Goal: Task Accomplishment & Management: Use online tool/utility

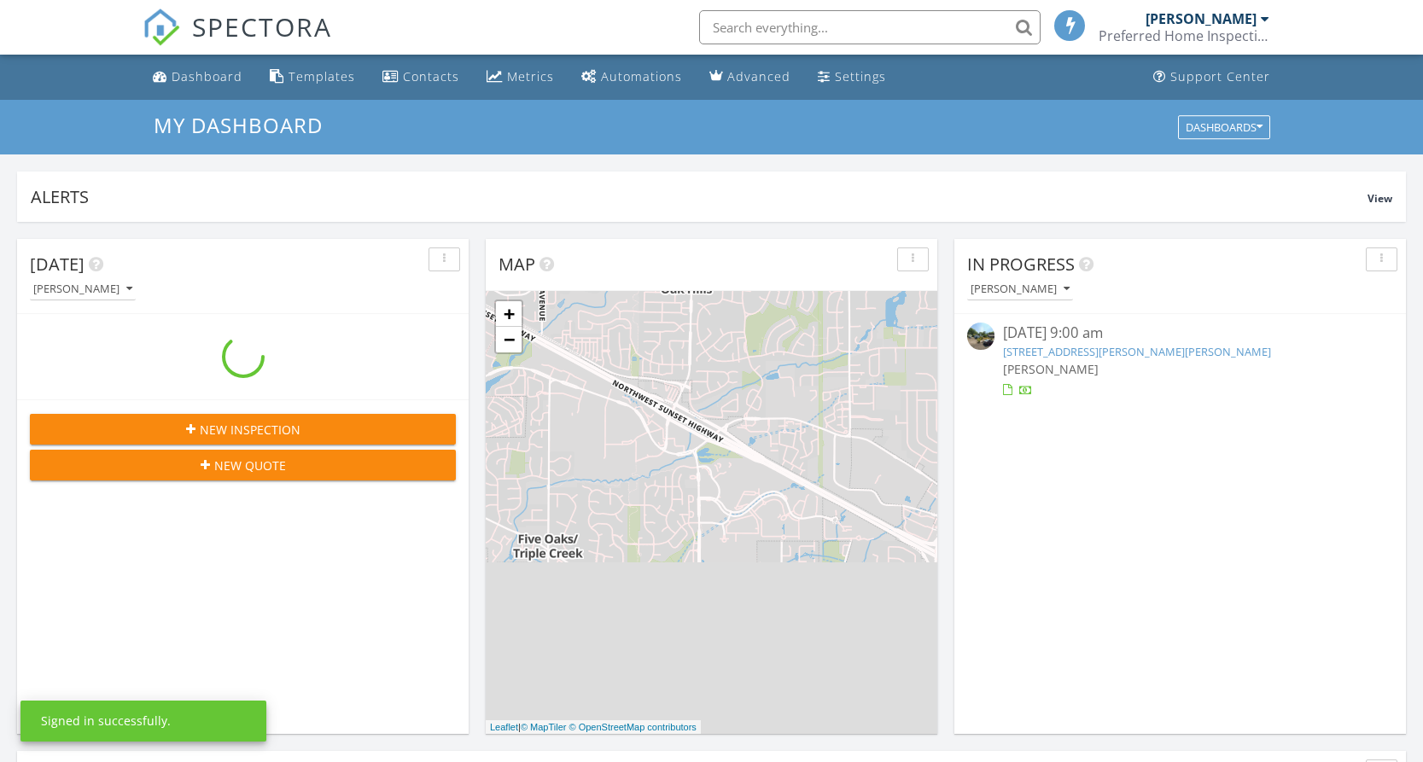
scroll to position [1569, 1438]
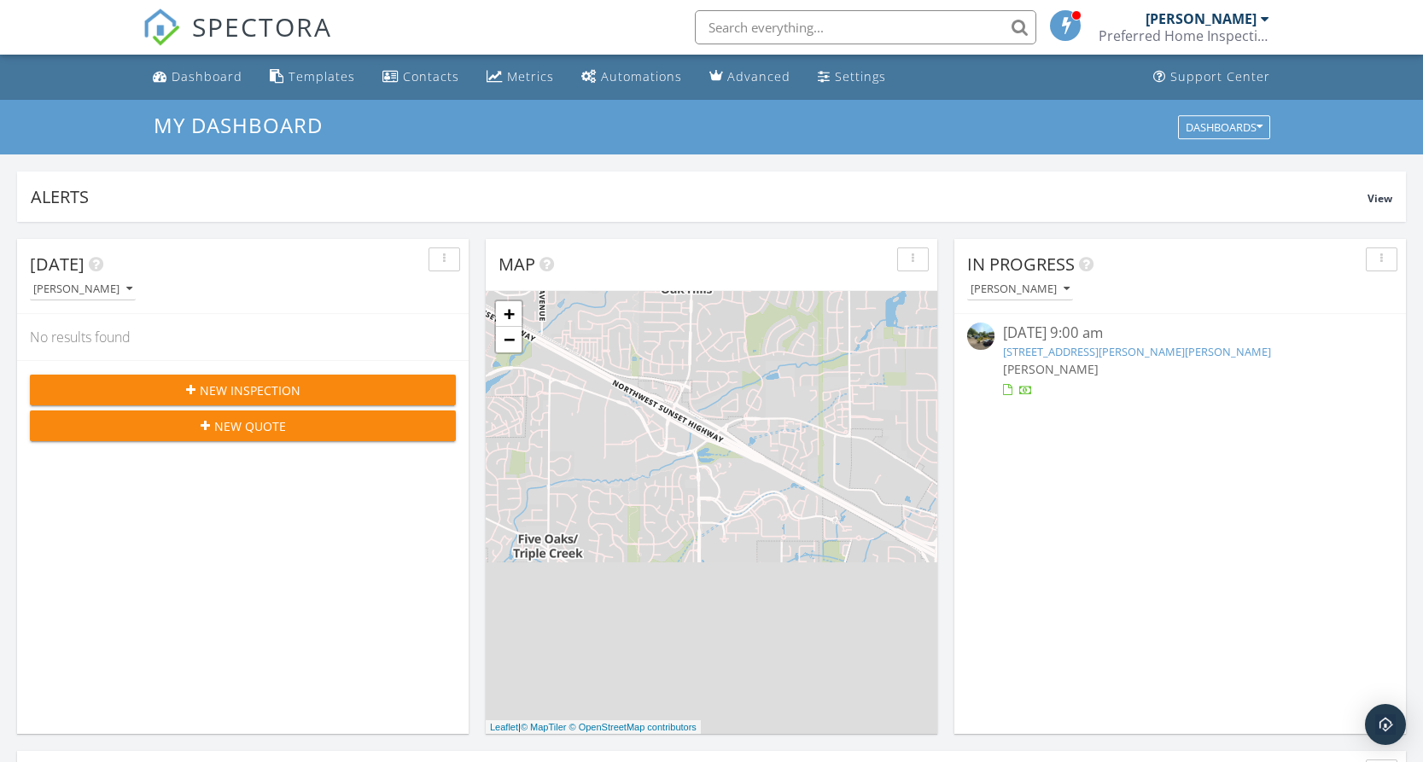
click at [1072, 352] on link "1200 N Marguerite Wy, Newberg, OR 97132" at bounding box center [1137, 351] width 268 height 15
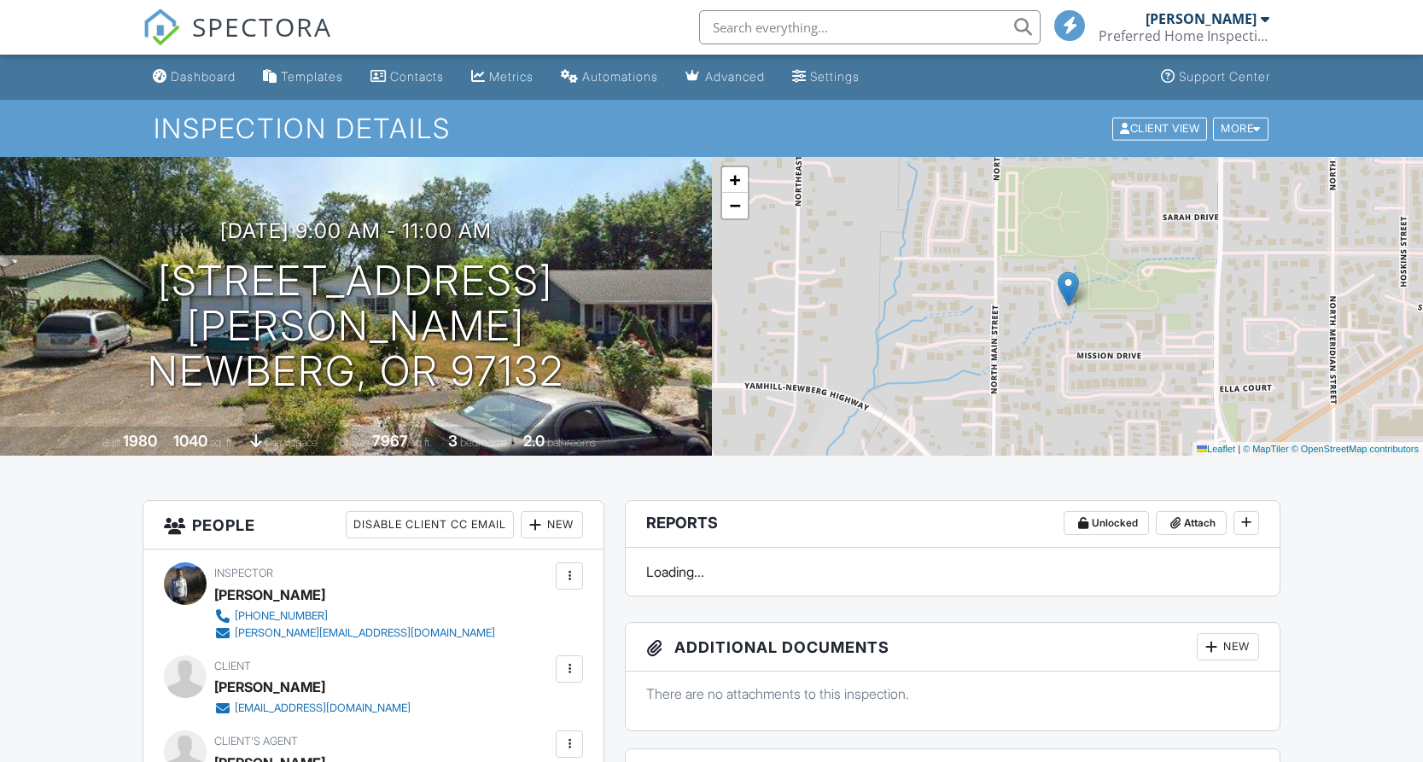
scroll to position [174, 0]
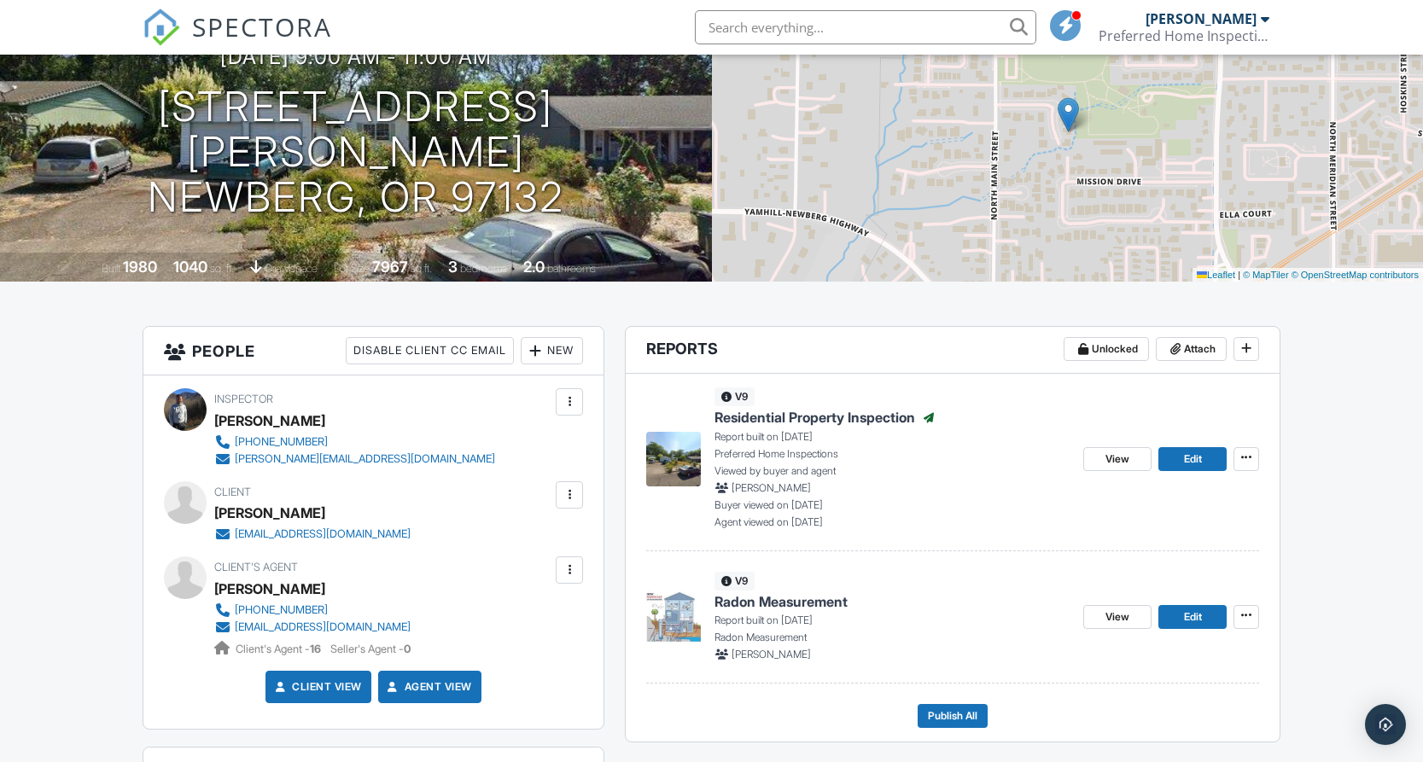
click at [830, 600] on span "Radon Measurement" at bounding box center [780, 601] width 133 height 19
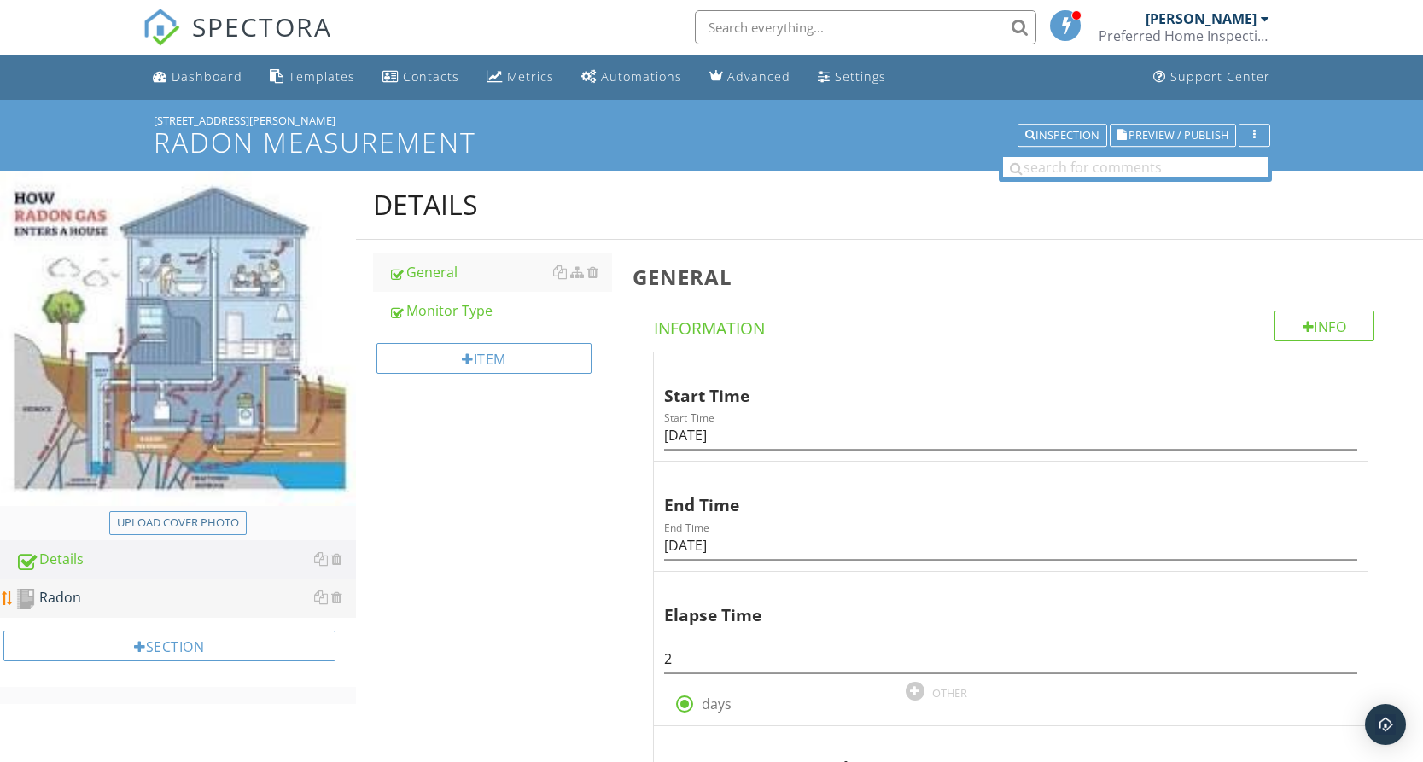
click at [51, 599] on div "Radon" at bounding box center [185, 598] width 341 height 22
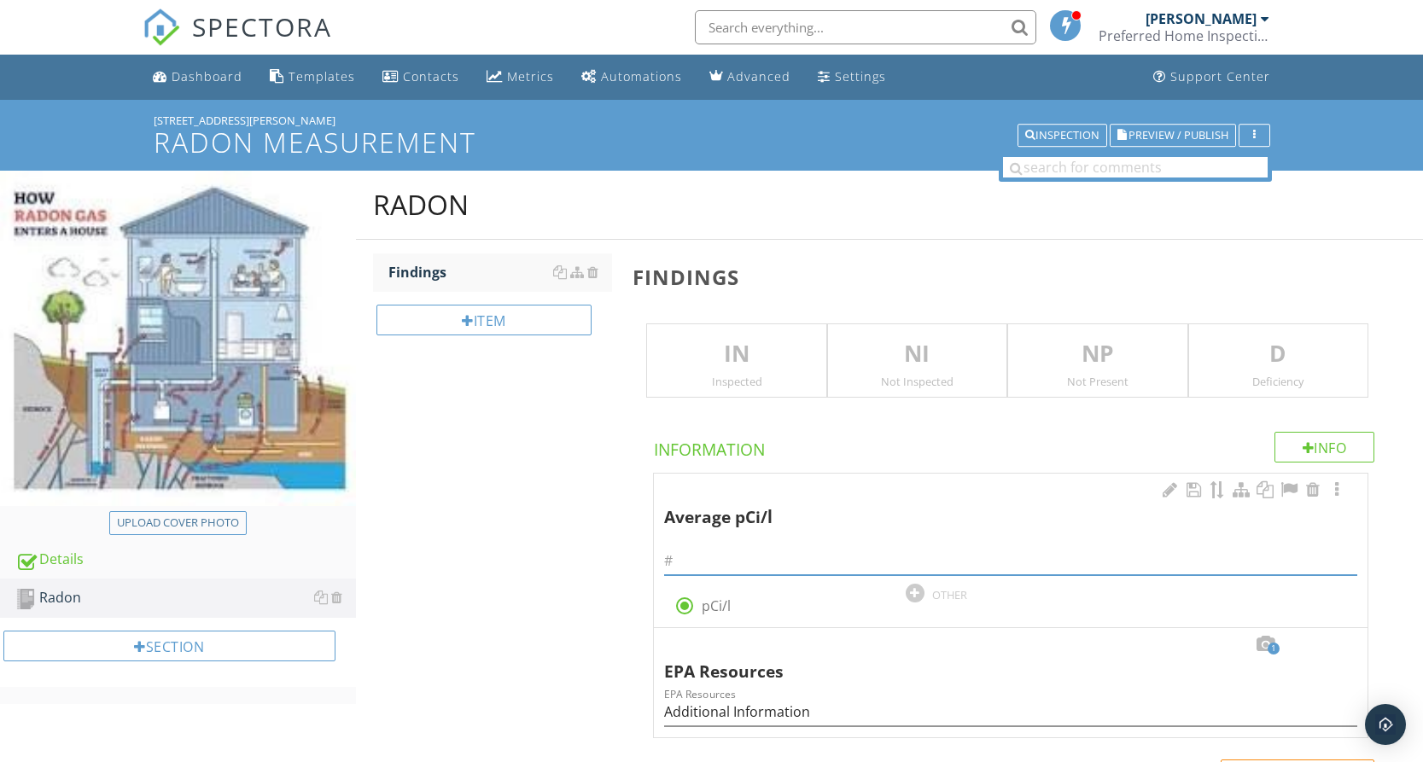
click at [717, 557] on input "text" at bounding box center [1010, 561] width 693 height 28
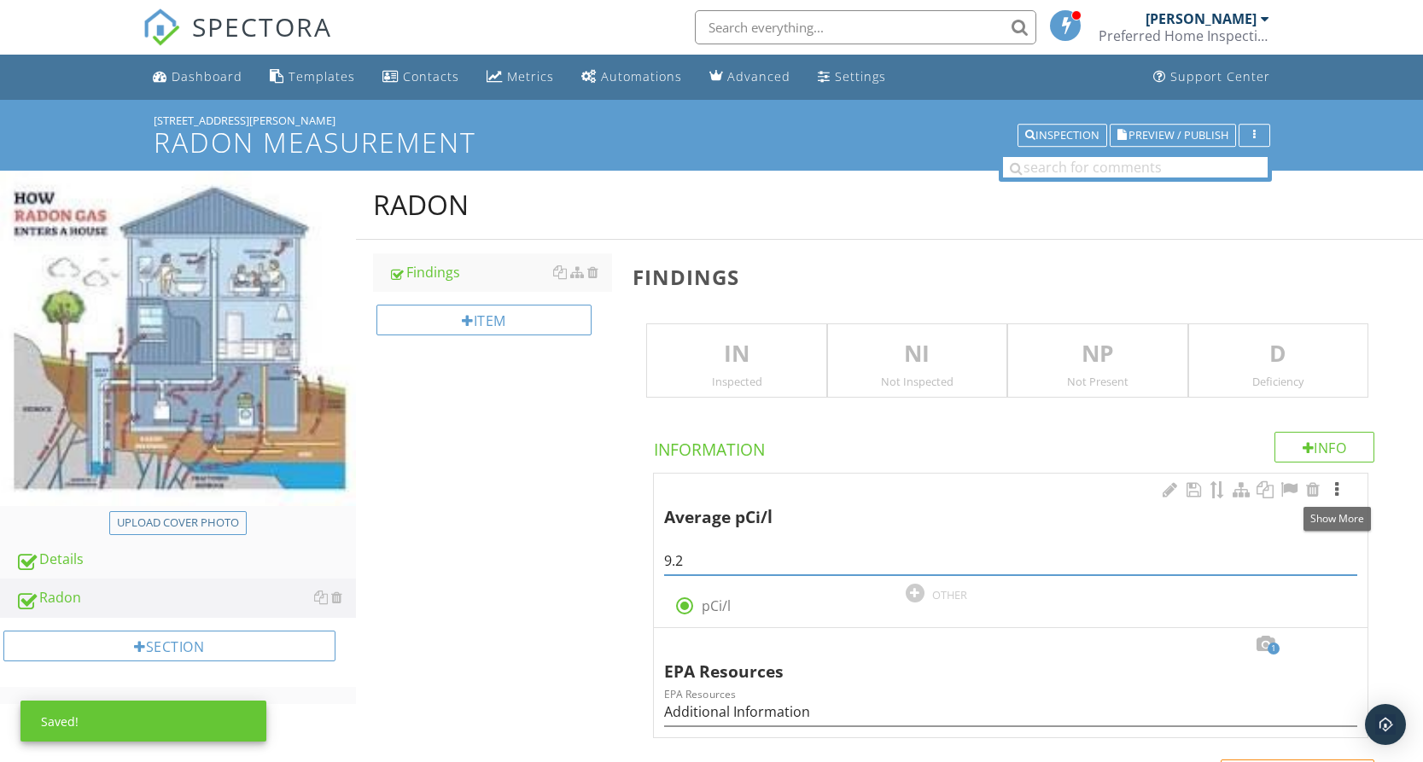
type input "9.2"
click at [1337, 485] on div at bounding box center [1336, 489] width 20 height 17
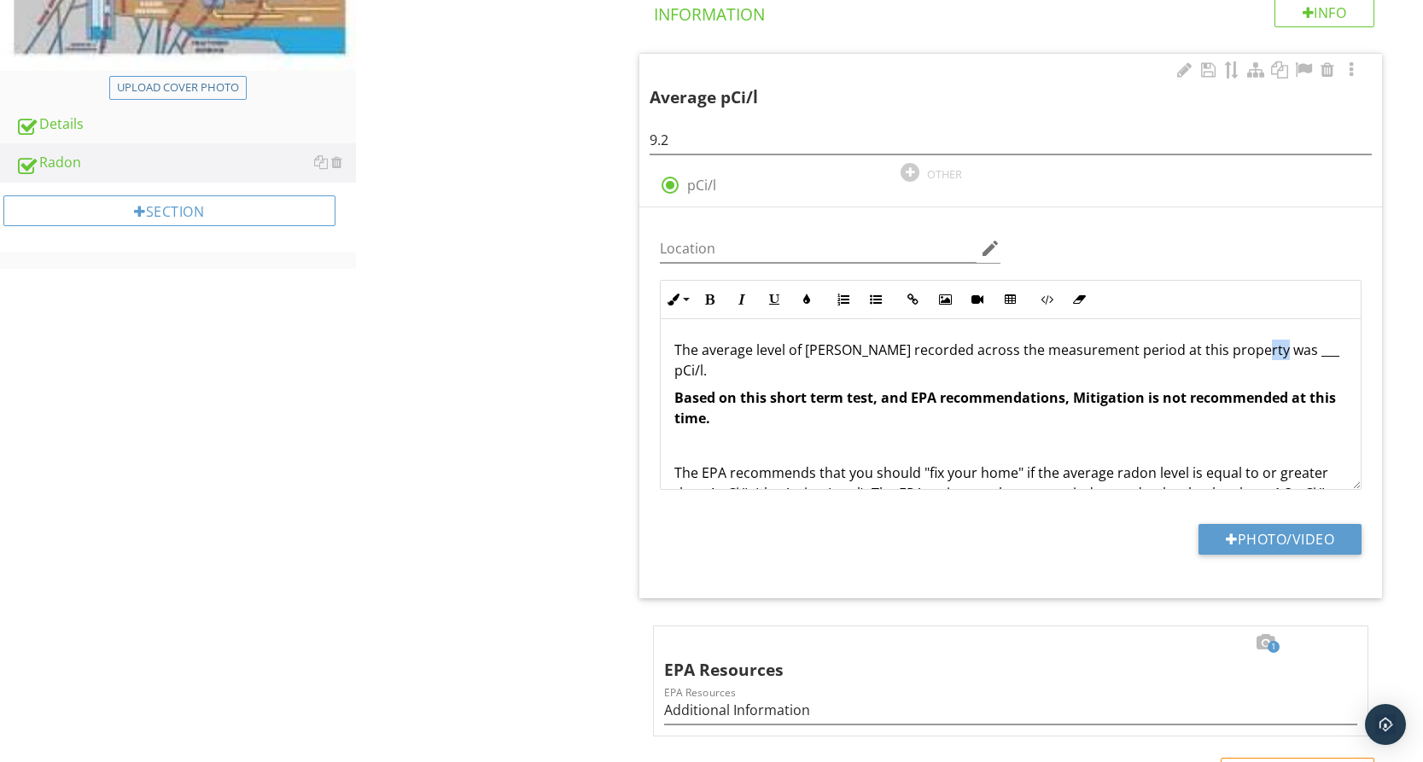
drag, startPoint x: 1246, startPoint y: 353, endPoint x: 1266, endPoint y: 352, distance: 19.6
click at [1266, 352] on p "The average level of Radon recorded across the measurement period at this prope…" at bounding box center [1010, 360] width 673 height 41
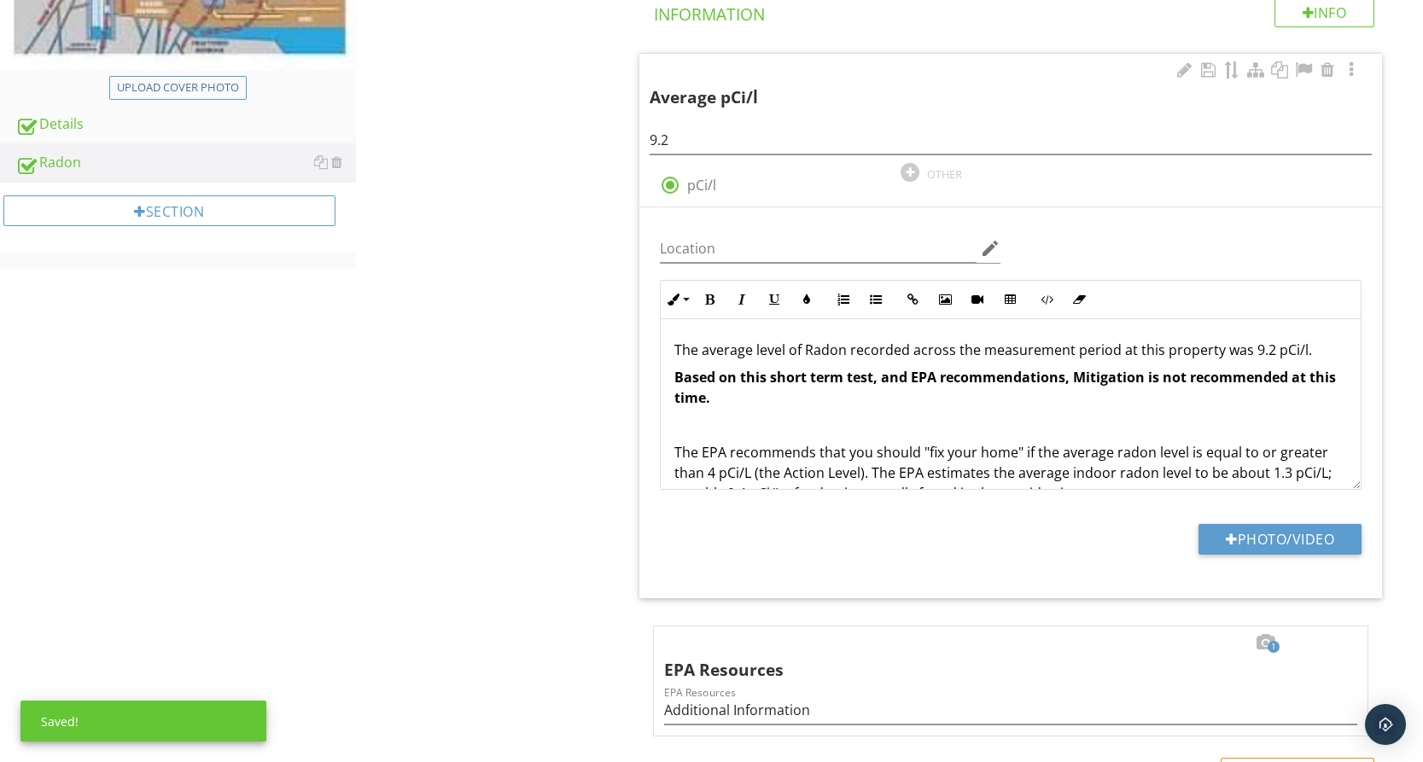
click at [1302, 344] on p "The average level of Radon recorded across the measurement period at this prope…" at bounding box center [1010, 350] width 673 height 20
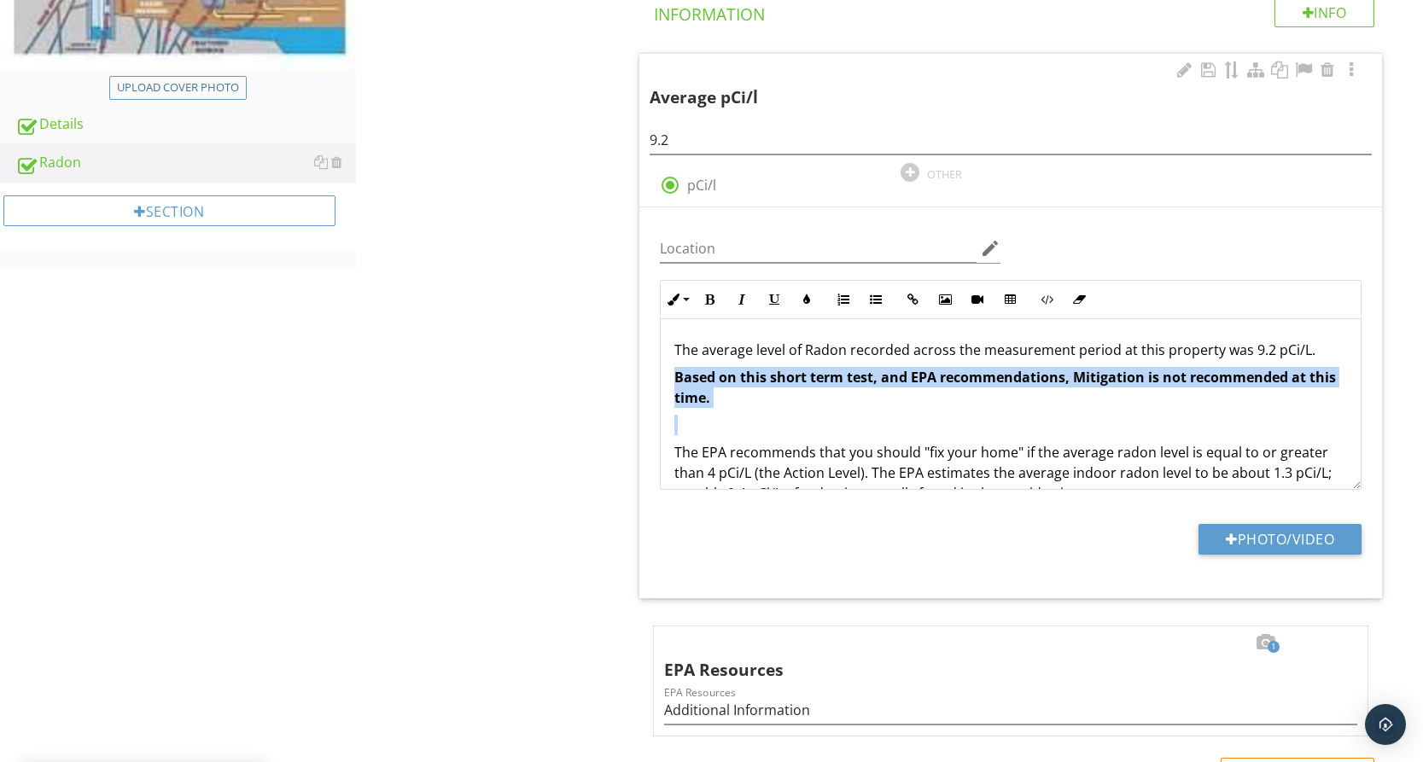
drag, startPoint x: 672, startPoint y: 373, endPoint x: 781, endPoint y: 414, distance: 116.7
click at [781, 414] on div "The average level of Radon recorded across the measurement period at this prope…" at bounding box center [1011, 435] width 700 height 232
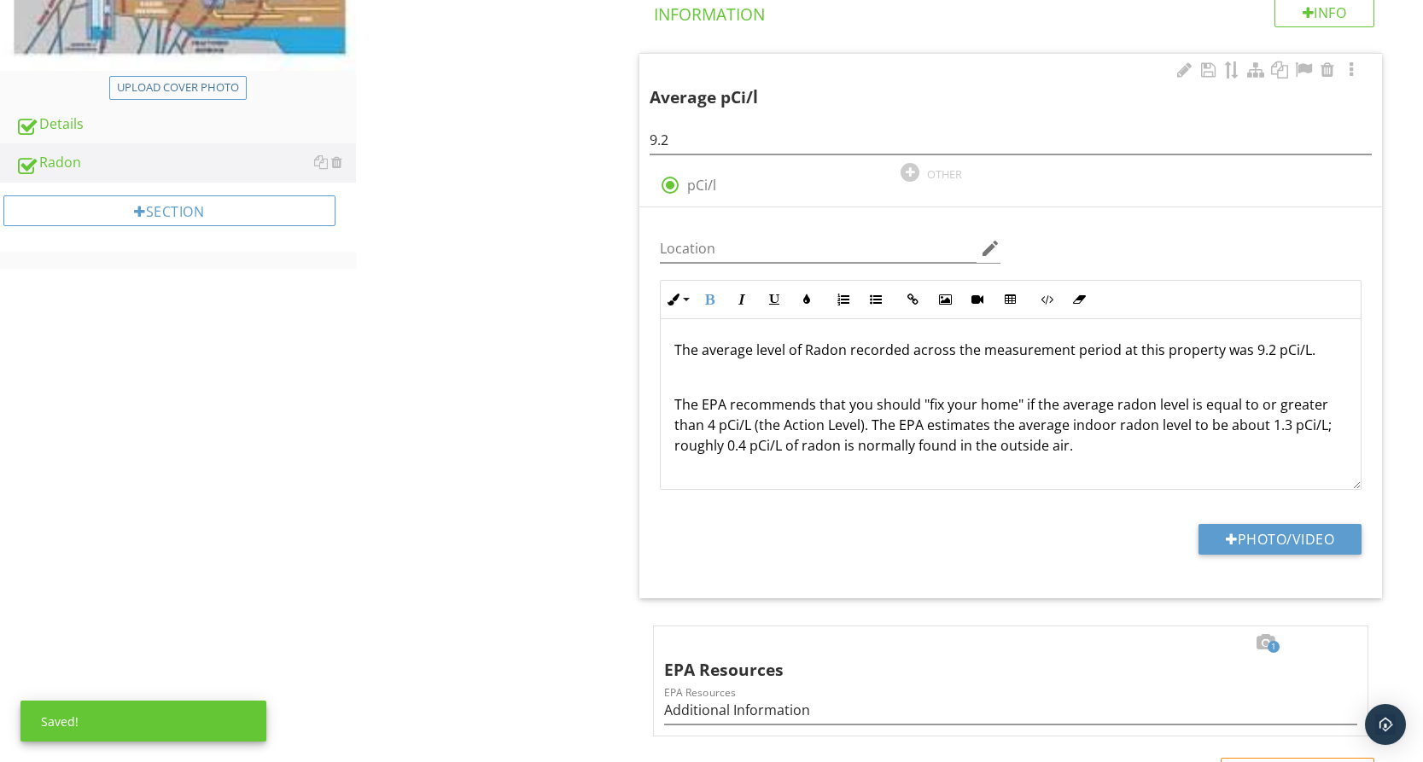
drag, startPoint x: 667, startPoint y: 343, endPoint x: 1381, endPoint y: 347, distance: 713.5
click at [1360, 347] on div "The average level of Radon recorded across the measurement period at this prope…" at bounding box center [1011, 411] width 700 height 184
click at [708, 305] on icon "button" at bounding box center [709, 300] width 12 height 12
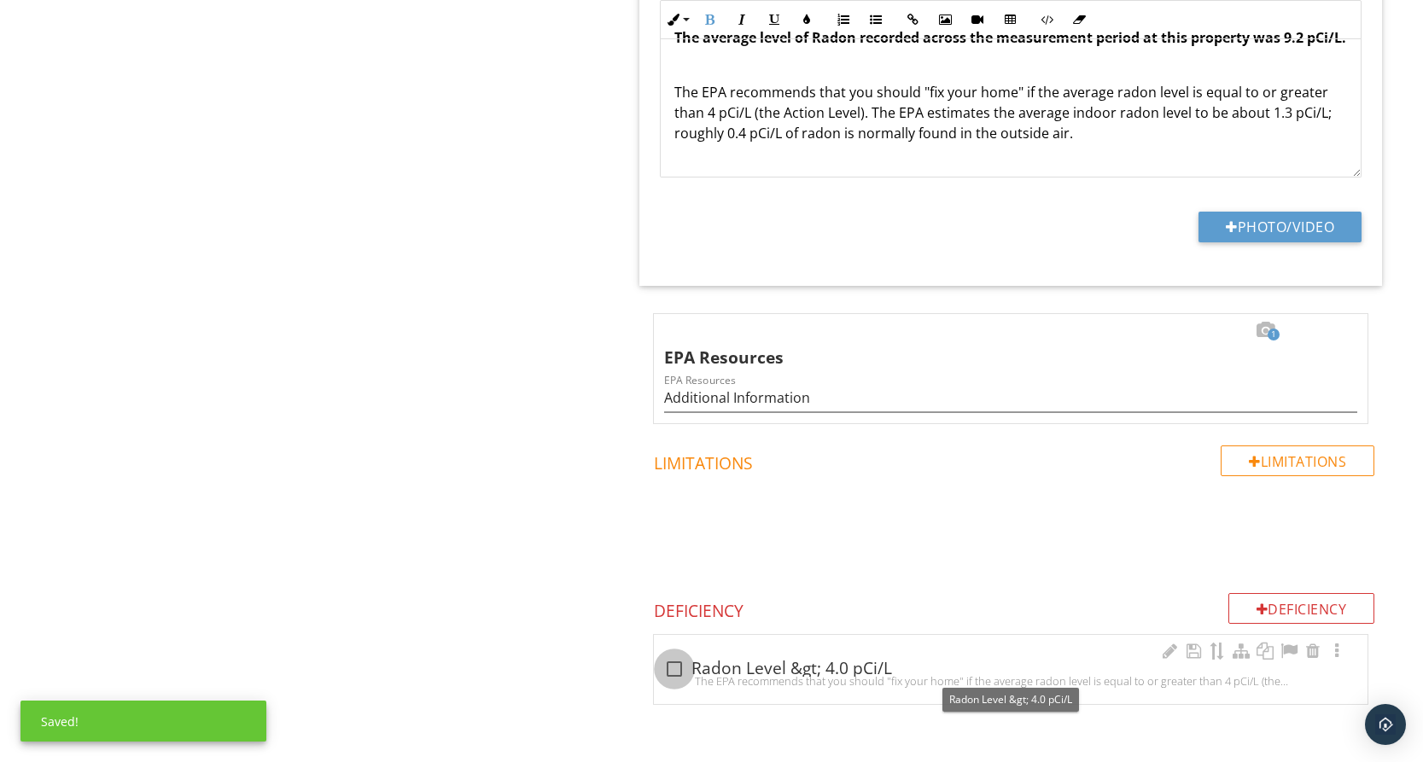
click at [667, 663] on div at bounding box center [674, 669] width 29 height 29
checkbox input "true"
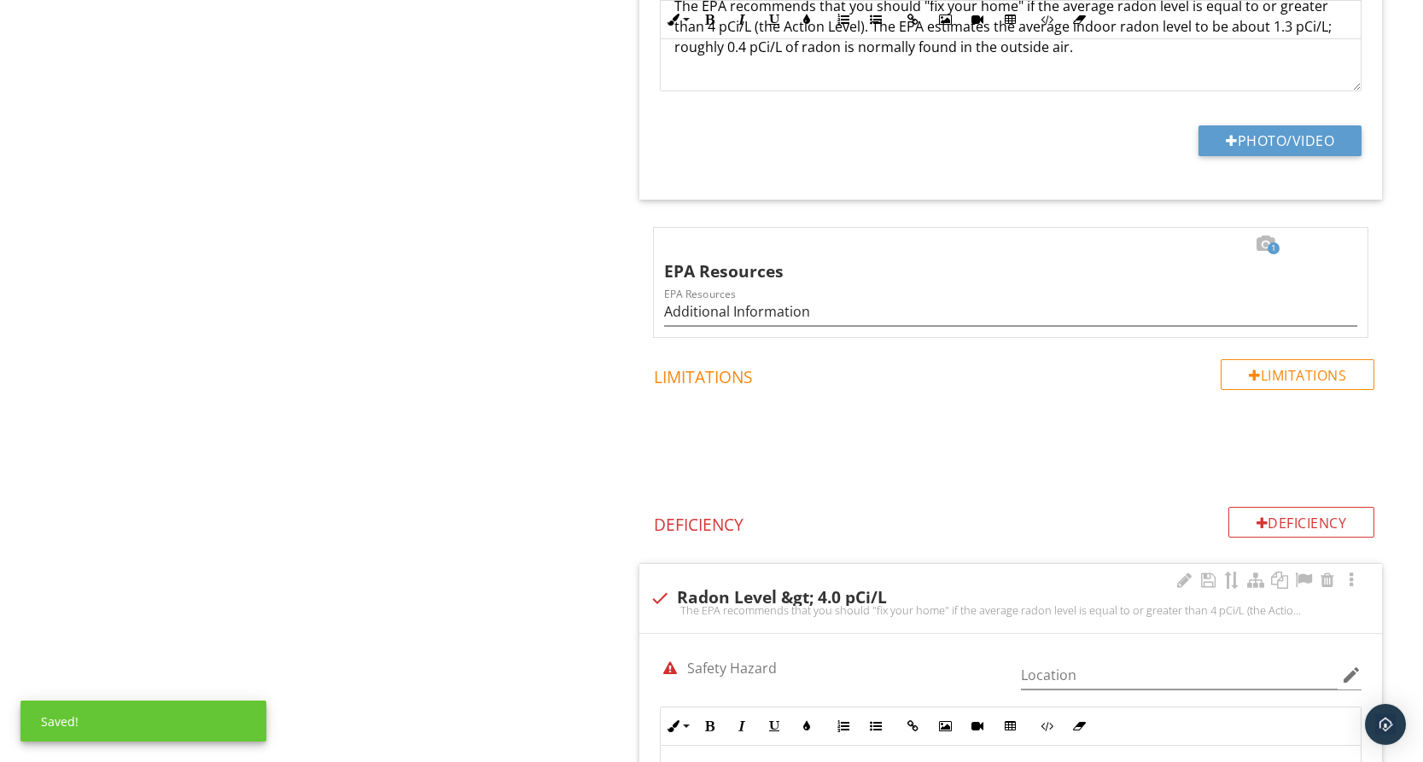
scroll to position [835, 0]
click at [1182, 577] on div at bounding box center [1183, 579] width 20 height 17
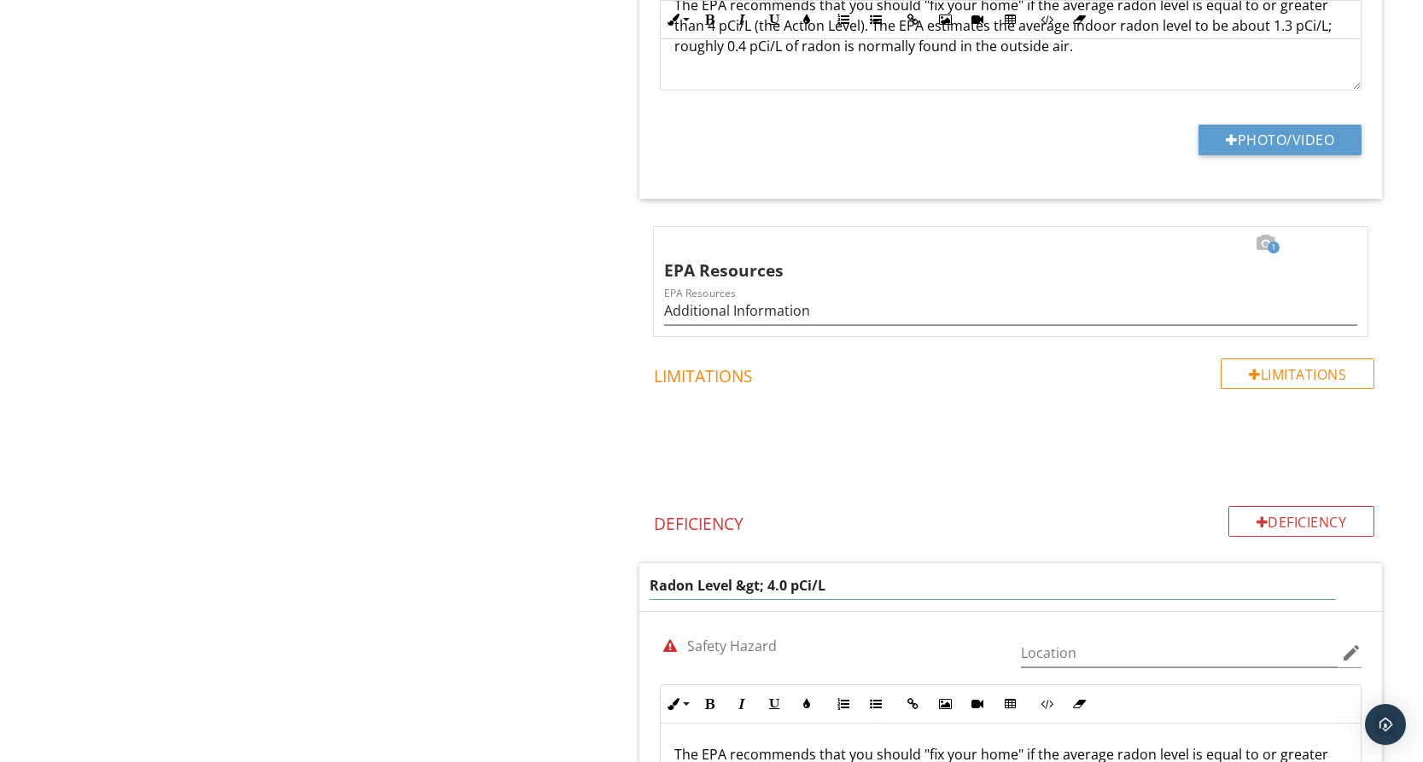
drag, startPoint x: 738, startPoint y: 584, endPoint x: 764, endPoint y: 587, distance: 25.8
click at [764, 587] on input "Radon Level &gt; 4.0 pCi/L" at bounding box center [991, 586] width 685 height 28
type input "Radon Level above 4.0 pCi/L"
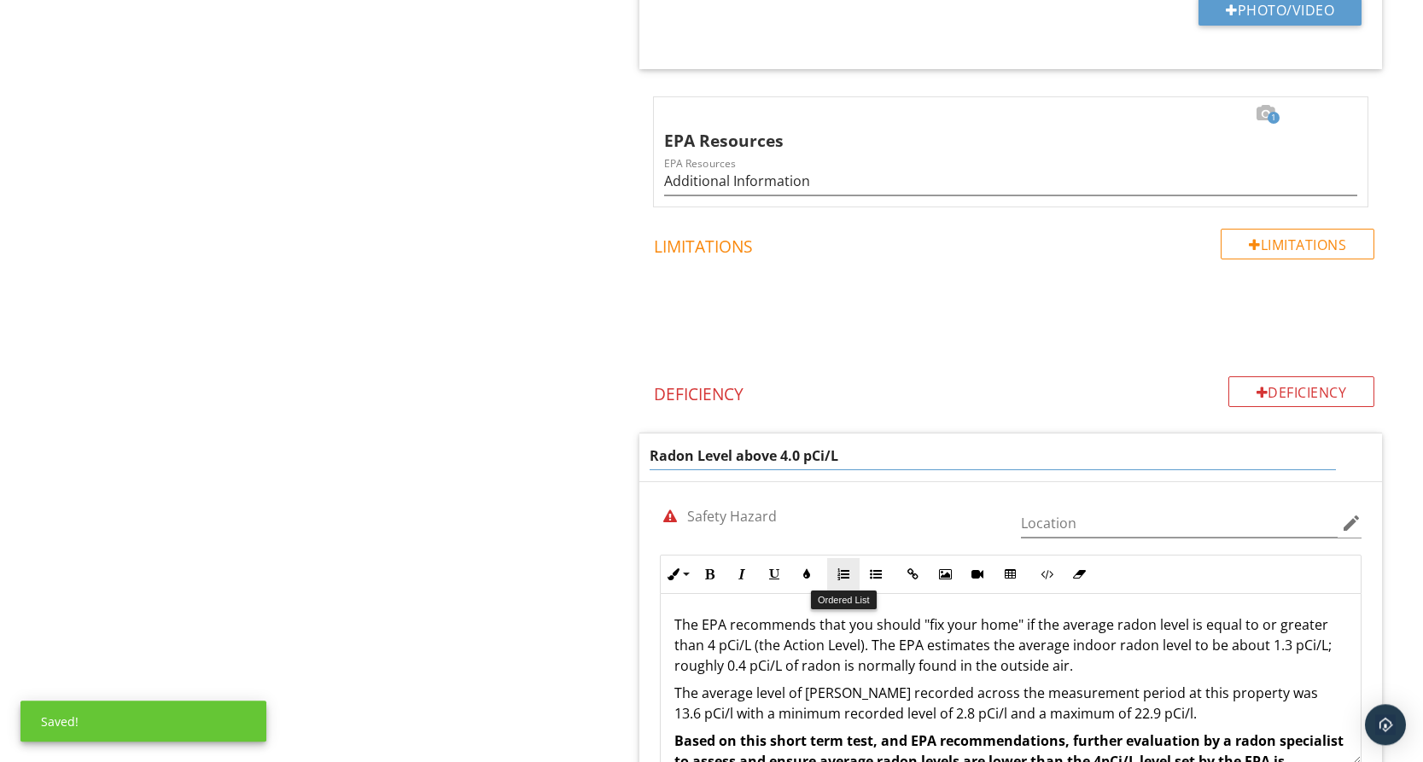
scroll to position [1096, 0]
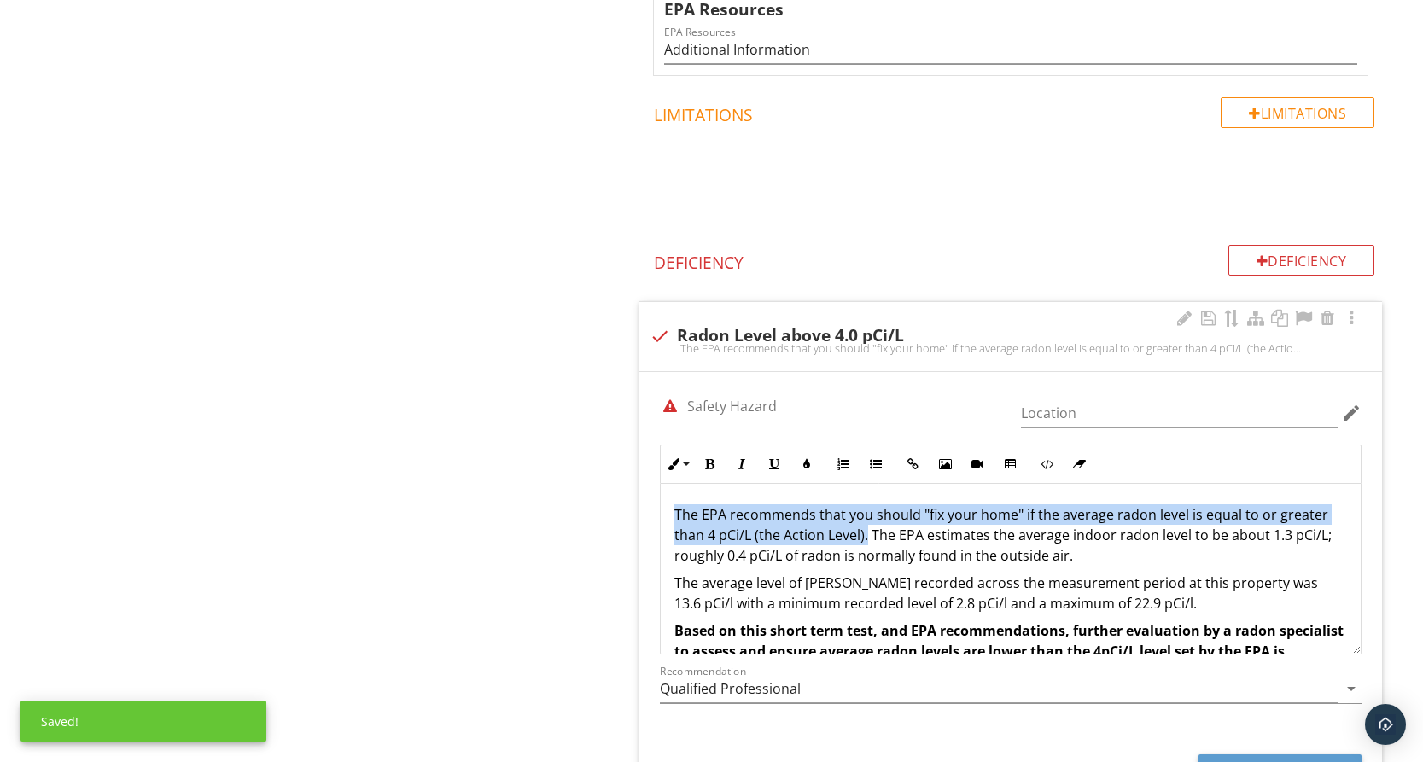
drag, startPoint x: 667, startPoint y: 487, endPoint x: 867, endPoint y: 538, distance: 206.8
click at [867, 538] on div "The EPA recommends that you should "fix your home" if the average radon level i…" at bounding box center [1011, 593] width 700 height 218
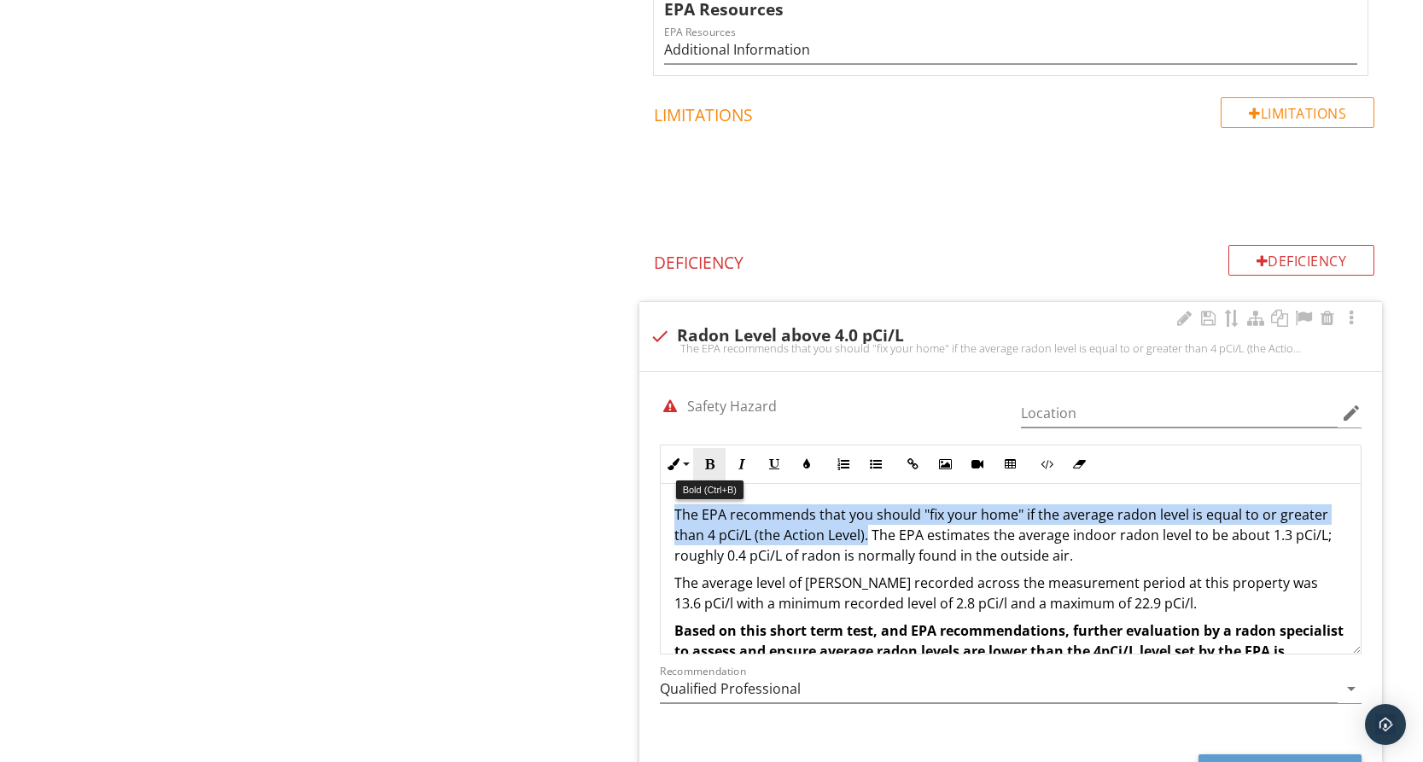
click at [708, 457] on button "Bold" at bounding box center [709, 464] width 32 height 32
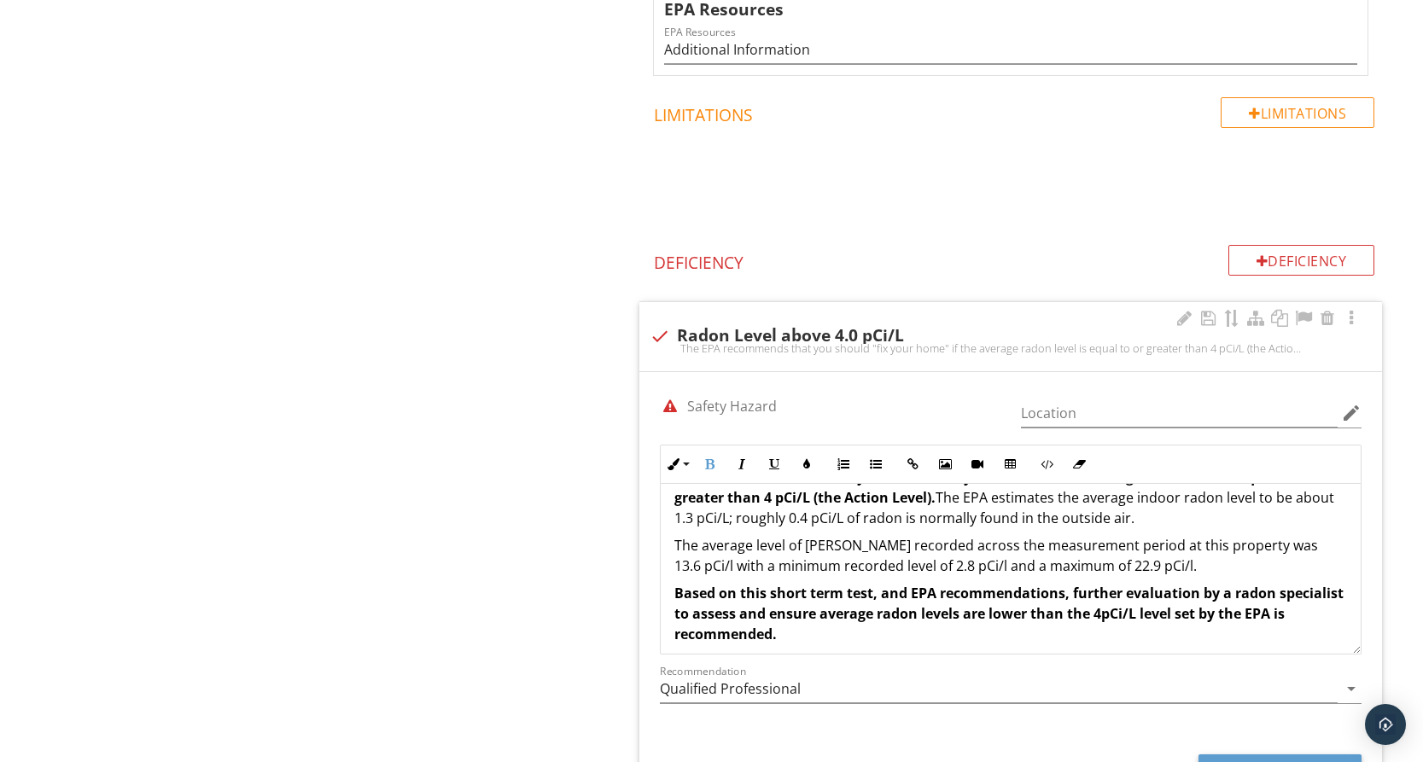
scroll to position [49, 0]
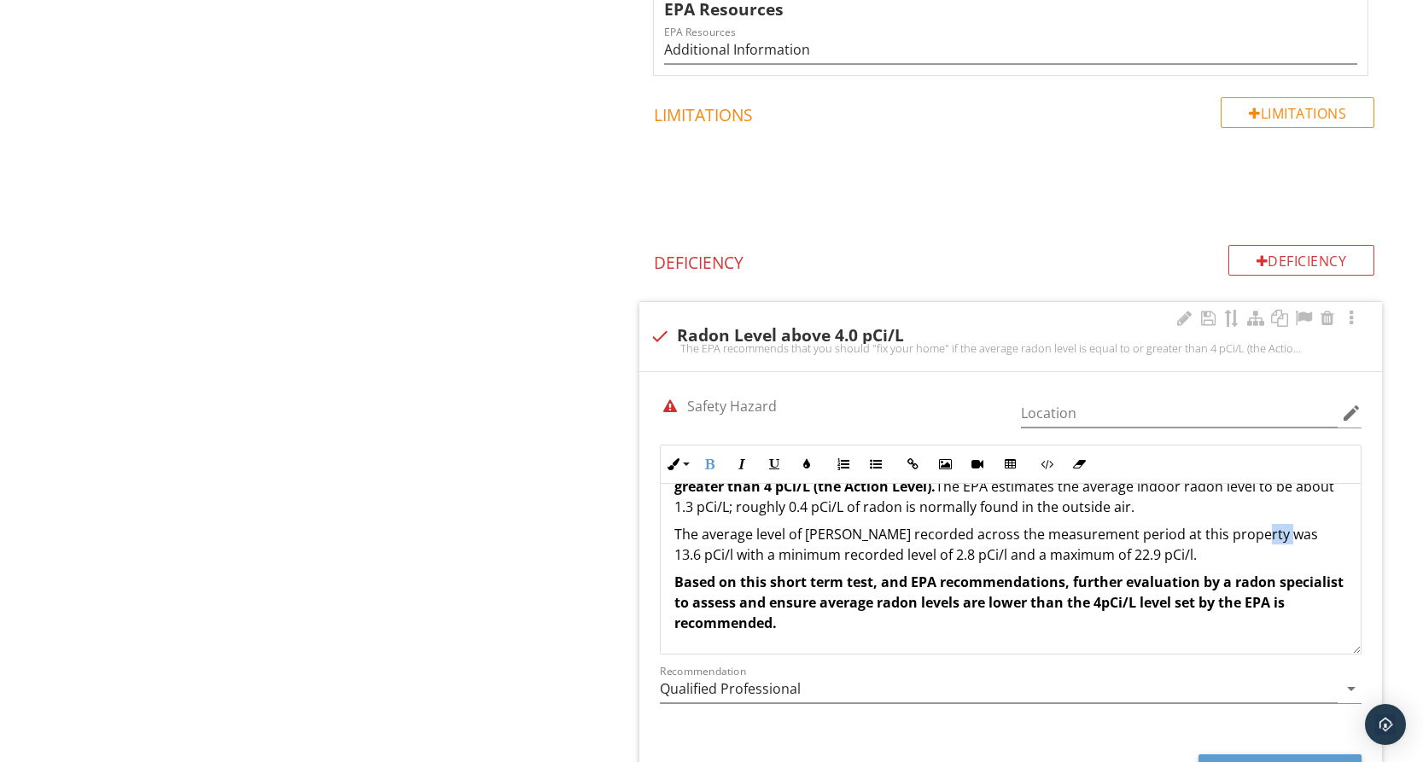
drag, startPoint x: 1247, startPoint y: 538, endPoint x: 1274, endPoint y: 539, distance: 27.3
click at [1274, 539] on p "The average level of Radon recorded across the measurement period at this prope…" at bounding box center [1010, 544] width 673 height 41
drag, startPoint x: 858, startPoint y: 556, endPoint x: 879, endPoint y: 556, distance: 21.4
click at [879, 556] on p "The average level of Radon recorded across the measurement period at this prope…" at bounding box center [1010, 544] width 673 height 41
drag, startPoint x: 1041, startPoint y: 559, endPoint x: 1068, endPoint y: 555, distance: 26.8
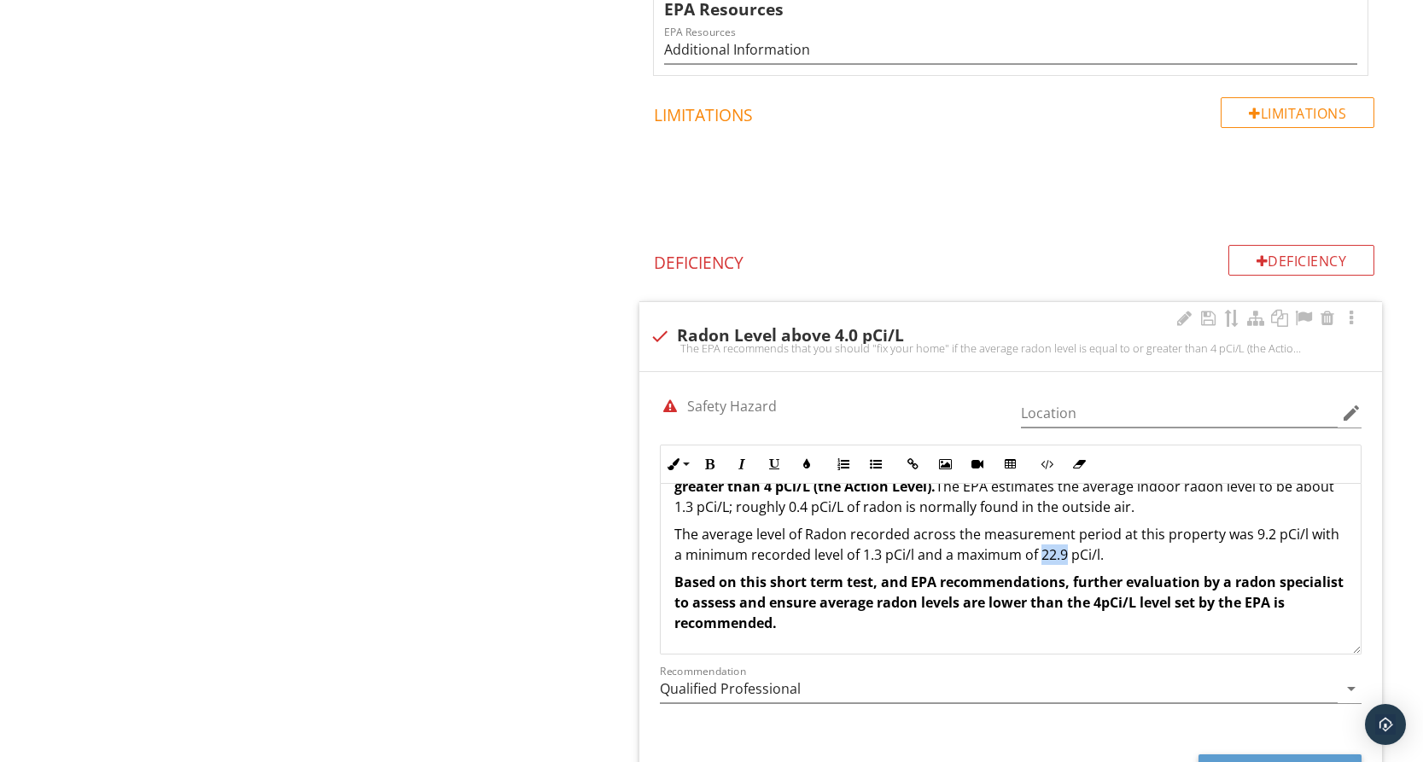
click at [1068, 555] on p "The average level of Radon recorded across the measurement period at this prope…" at bounding box center [1010, 544] width 673 height 41
drag, startPoint x: 1245, startPoint y: 536, endPoint x: 1268, endPoint y: 533, distance: 23.3
click at [1268, 533] on p "The average level of Radon recorded across the measurement period at this prope…" at bounding box center [1010, 544] width 673 height 41
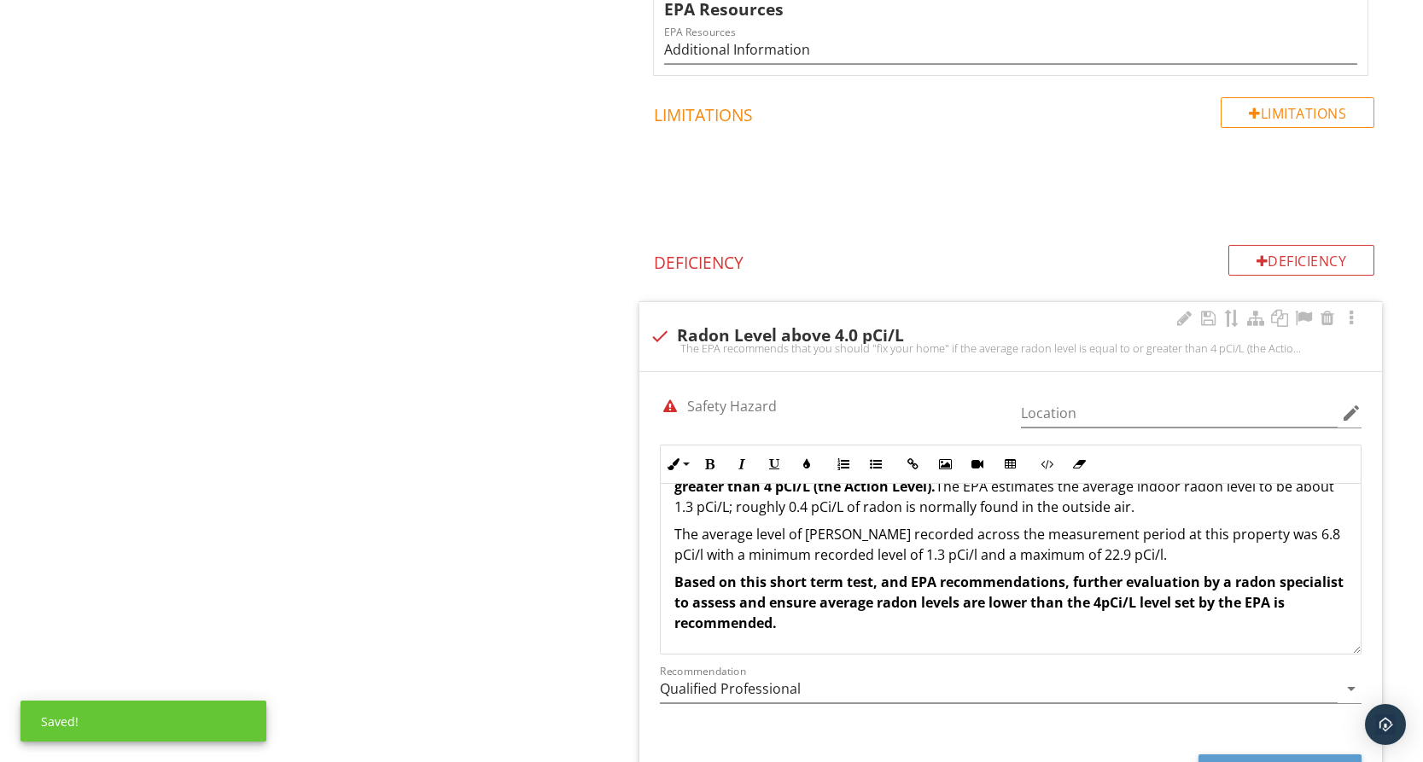
drag, startPoint x: 1298, startPoint y: 537, endPoint x: 1326, endPoint y: 501, distance: 45.6
click at [1298, 535] on p "The average level of Radon recorded across the measurement period at this prope…" at bounding box center [1010, 544] width 673 height 41
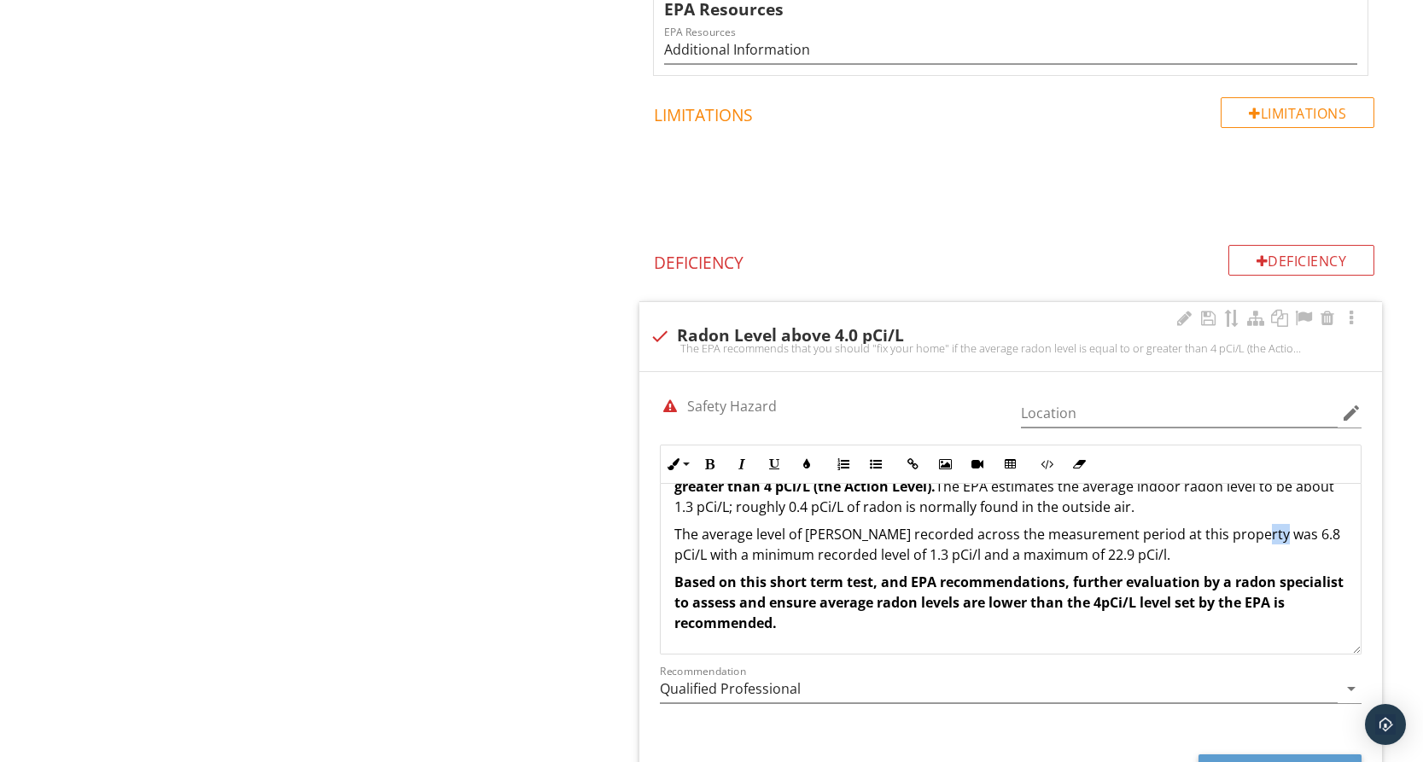
drag, startPoint x: 1248, startPoint y: 537, endPoint x: 1266, endPoint y: 539, distance: 18.1
click at [1266, 539] on p "The average level of Radon recorded across the measurement period at this prope…" at bounding box center [1010, 544] width 673 height 41
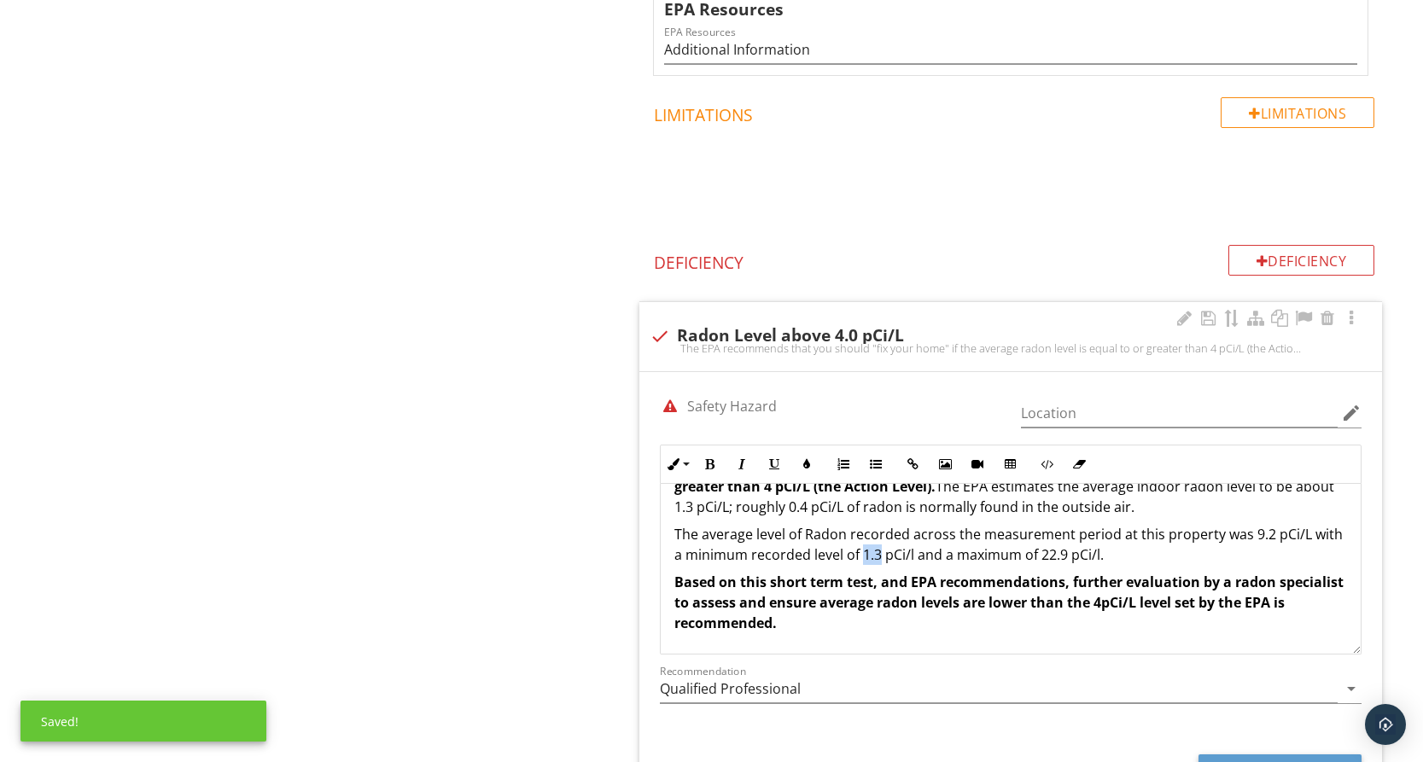
drag, startPoint x: 893, startPoint y: 551, endPoint x: 910, endPoint y: 551, distance: 17.1
click at [910, 551] on p "The average level of Radon recorded across the measurement period at this prope…" at bounding box center [1010, 544] width 673 height 41
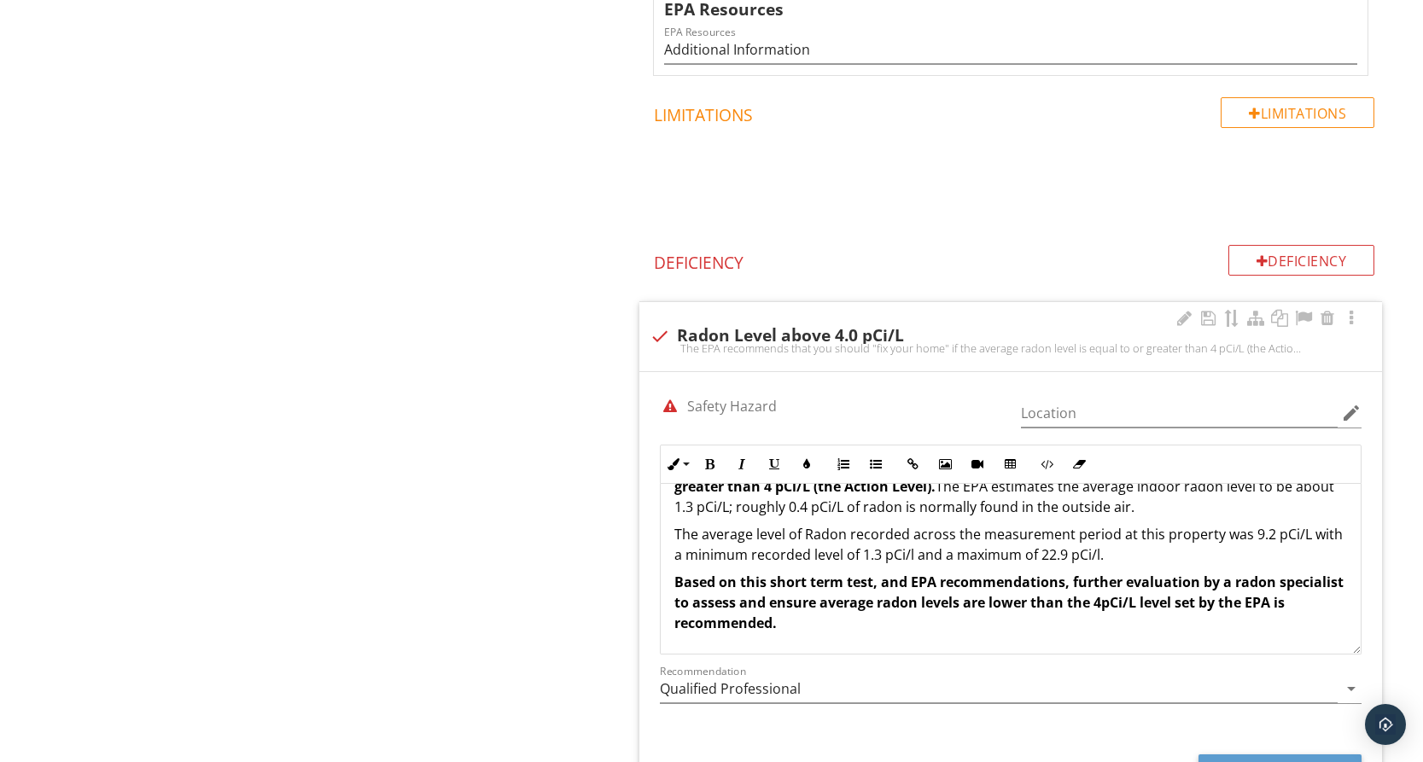
click at [891, 556] on p "The average level of Radon recorded across the measurement period at this prope…" at bounding box center [1010, 544] width 673 height 41
click at [907, 558] on p "The average level of Radon recorded across the measurement period at this prope…" at bounding box center [1010, 544] width 673 height 41
drag, startPoint x: 1072, startPoint y: 557, endPoint x: 1087, endPoint y: 557, distance: 15.4
click at [1087, 557] on p "The average level of Radon recorded across the measurement period at this prope…" at bounding box center [1010, 544] width 673 height 41
click at [944, 561] on p "The average level of Radon recorded across the measurement period at this prope…" at bounding box center [1010, 544] width 673 height 41
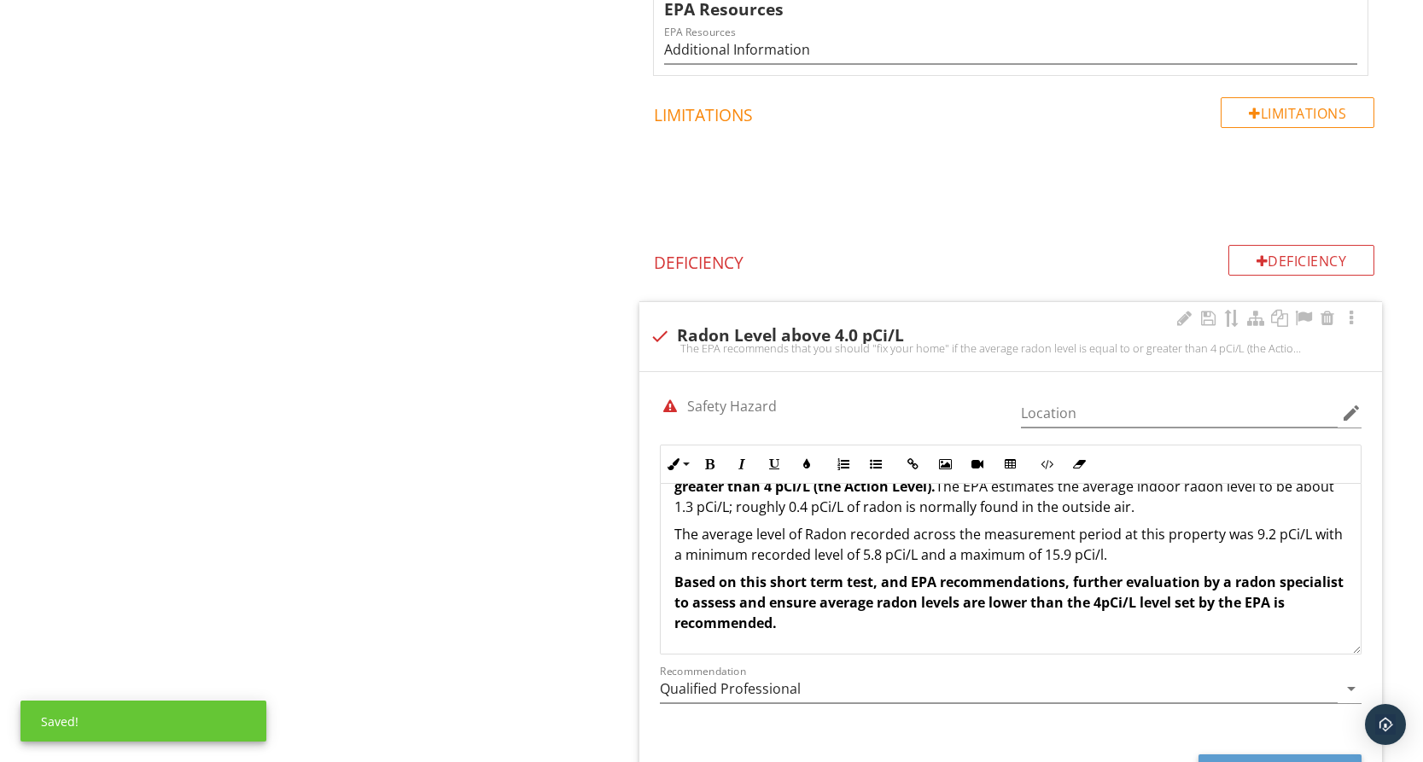
click at [1136, 560] on p "The average level of Radon recorded across the measurement period at this prope…" at bounding box center [1010, 544] width 673 height 41
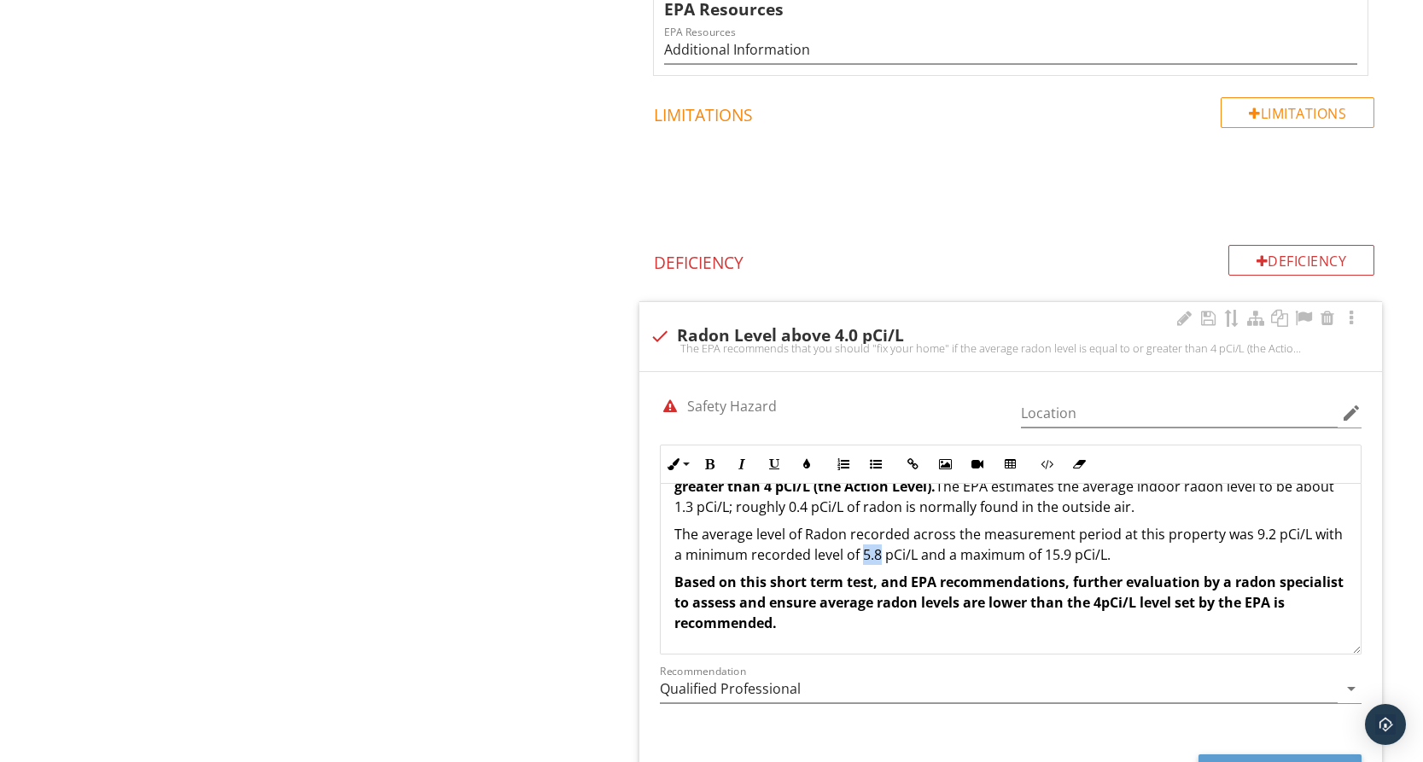
drag, startPoint x: 895, startPoint y: 554, endPoint x: 908, endPoint y: 550, distance: 13.5
click at [909, 559] on p "The average level of Radon recorded across the measurement period at this prope…" at bounding box center [1010, 544] width 673 height 41
click at [673, 583] on div "The EPA recommends that you should "fix your home" if the average radon level i…" at bounding box center [1011, 544] width 700 height 218
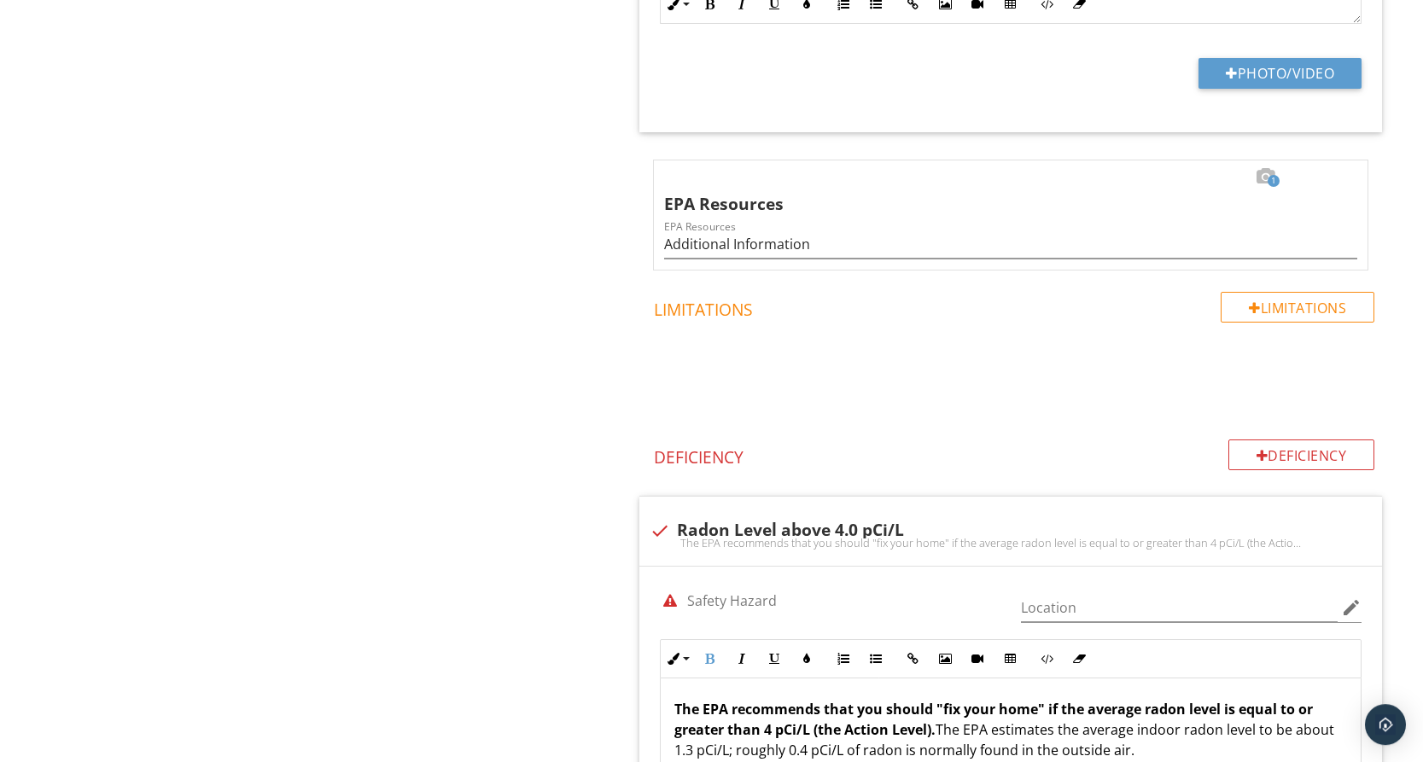
scroll to position [486, 0]
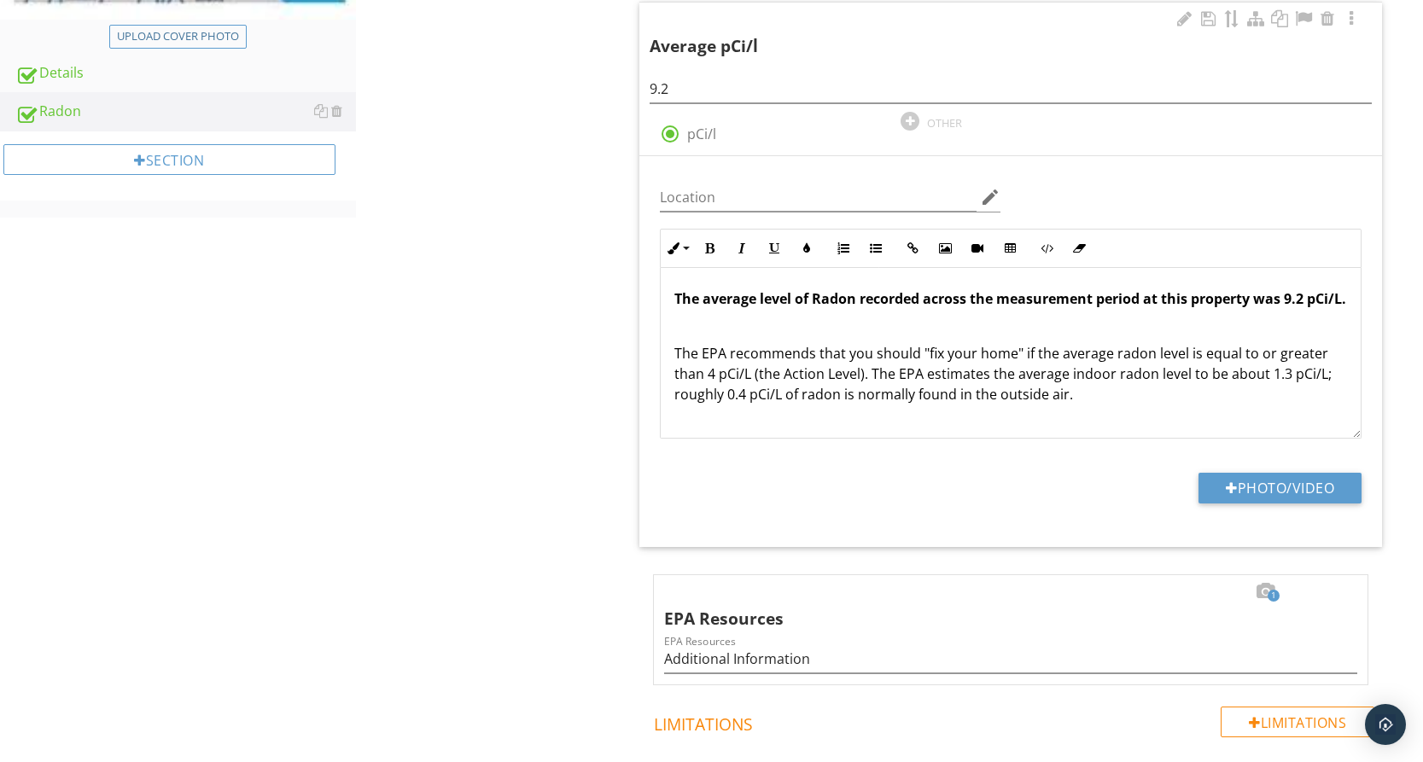
drag, startPoint x: 673, startPoint y: 367, endPoint x: 1082, endPoint y: 418, distance: 412.0
click at [1082, 418] on div "The average level of Radon recorded across the measurement period at this prope…" at bounding box center [1011, 360] width 700 height 184
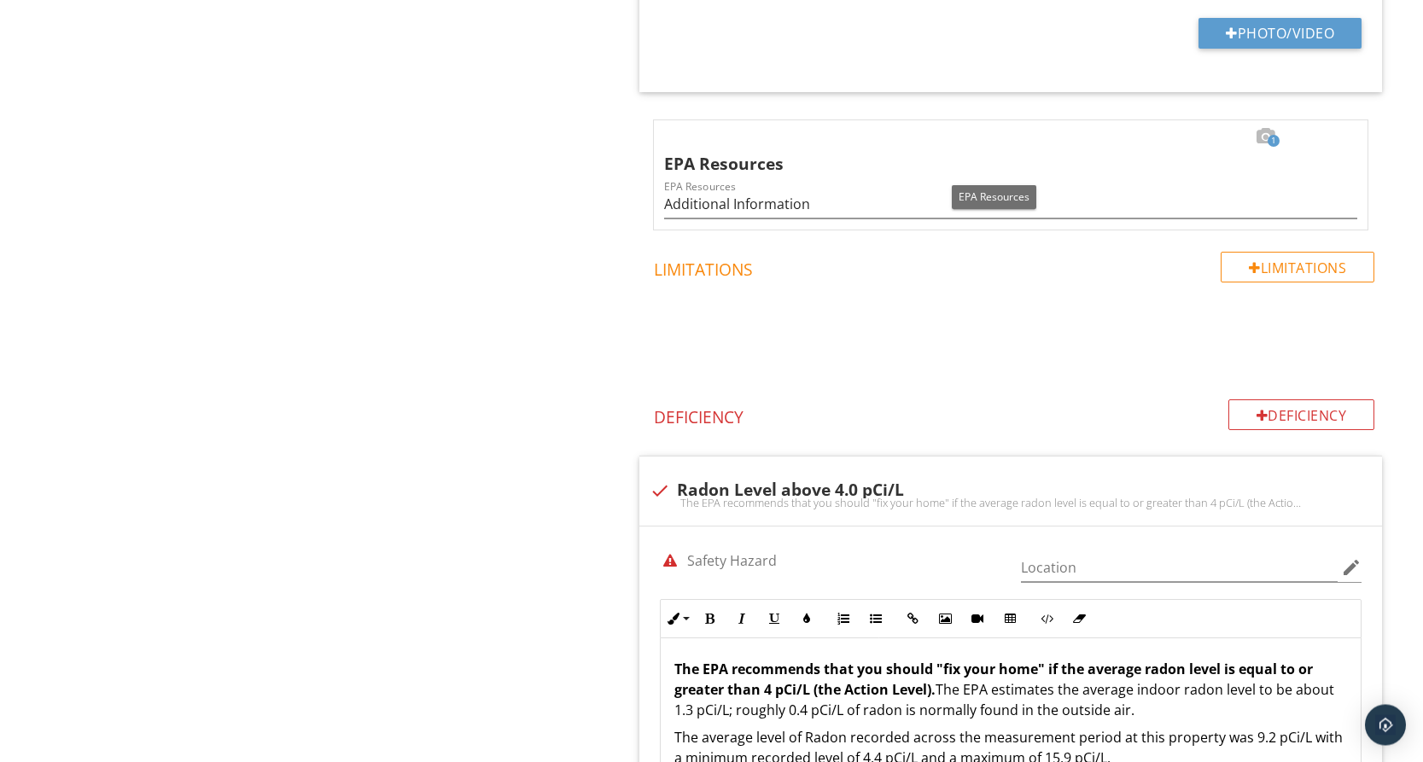
scroll to position [1096, 0]
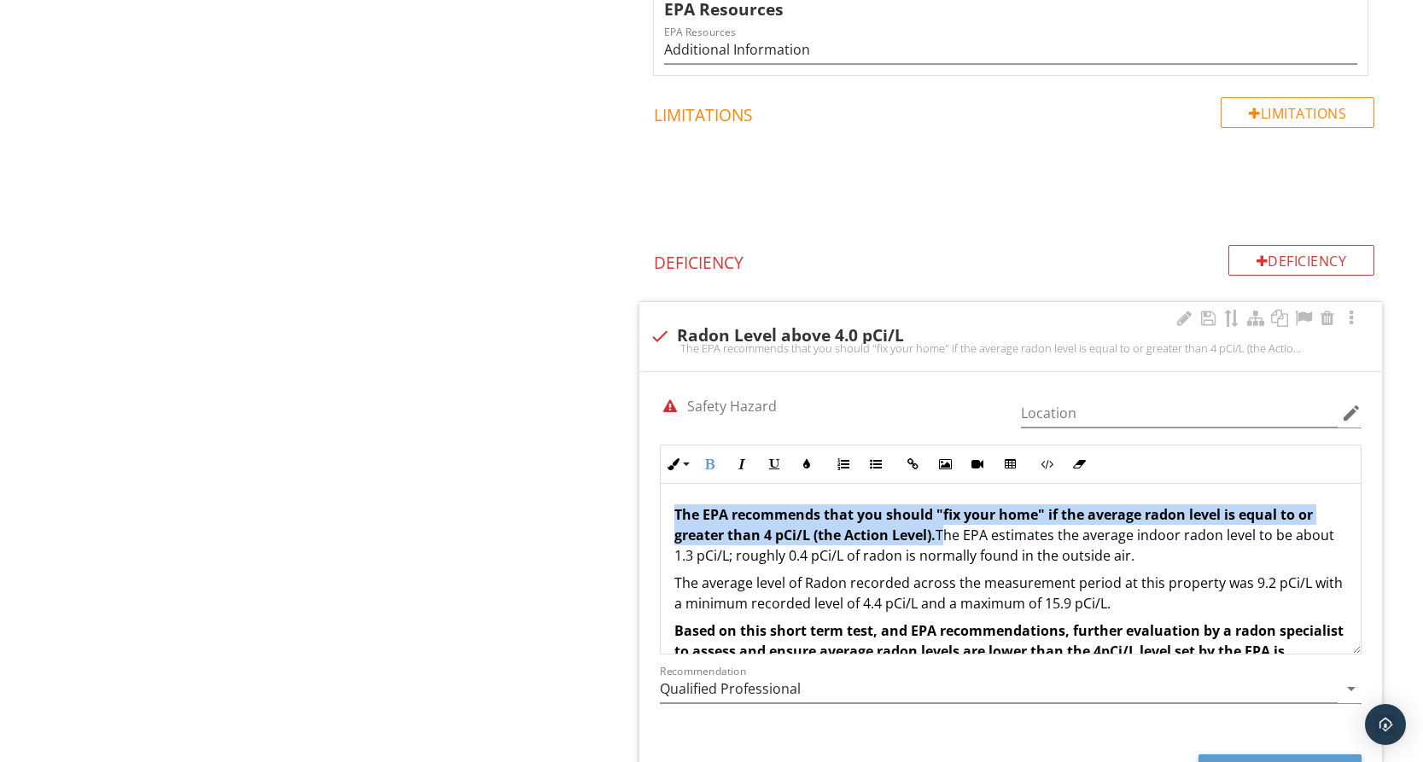
drag, startPoint x: 675, startPoint y: 509, endPoint x: 942, endPoint y: 542, distance: 269.2
click at [942, 542] on p "The EPA recommends that you should "fix your home" if the average radon level i…" at bounding box center [1010, 534] width 673 height 61
click at [714, 462] on icon "button" at bounding box center [709, 464] width 12 height 12
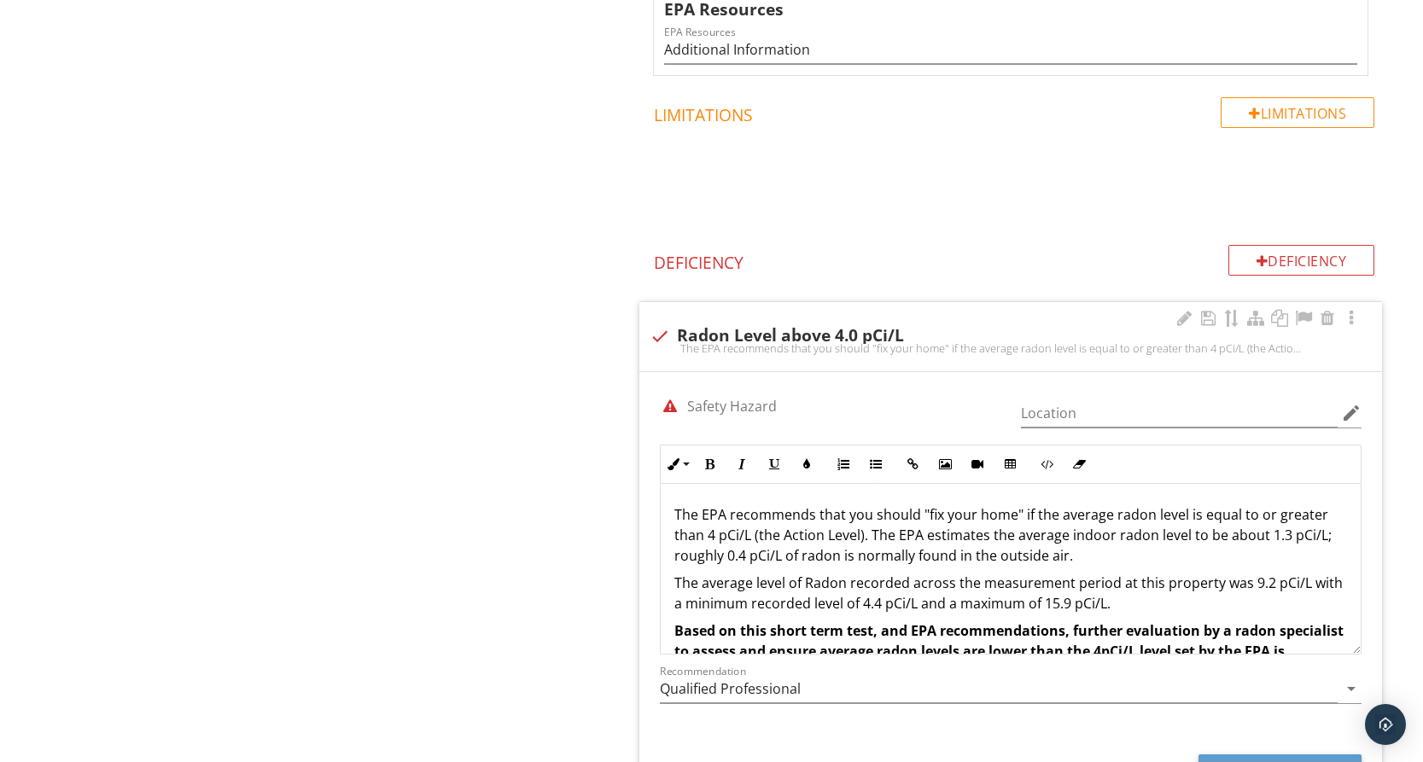
drag, startPoint x: 672, startPoint y: 582, endPoint x: 1149, endPoint y: 603, distance: 477.6
click at [1149, 603] on div "The EPA recommends that you should "fix your home" if the average radon level i…" at bounding box center [1011, 593] width 700 height 218
click at [717, 462] on button "Bold" at bounding box center [709, 464] width 32 height 32
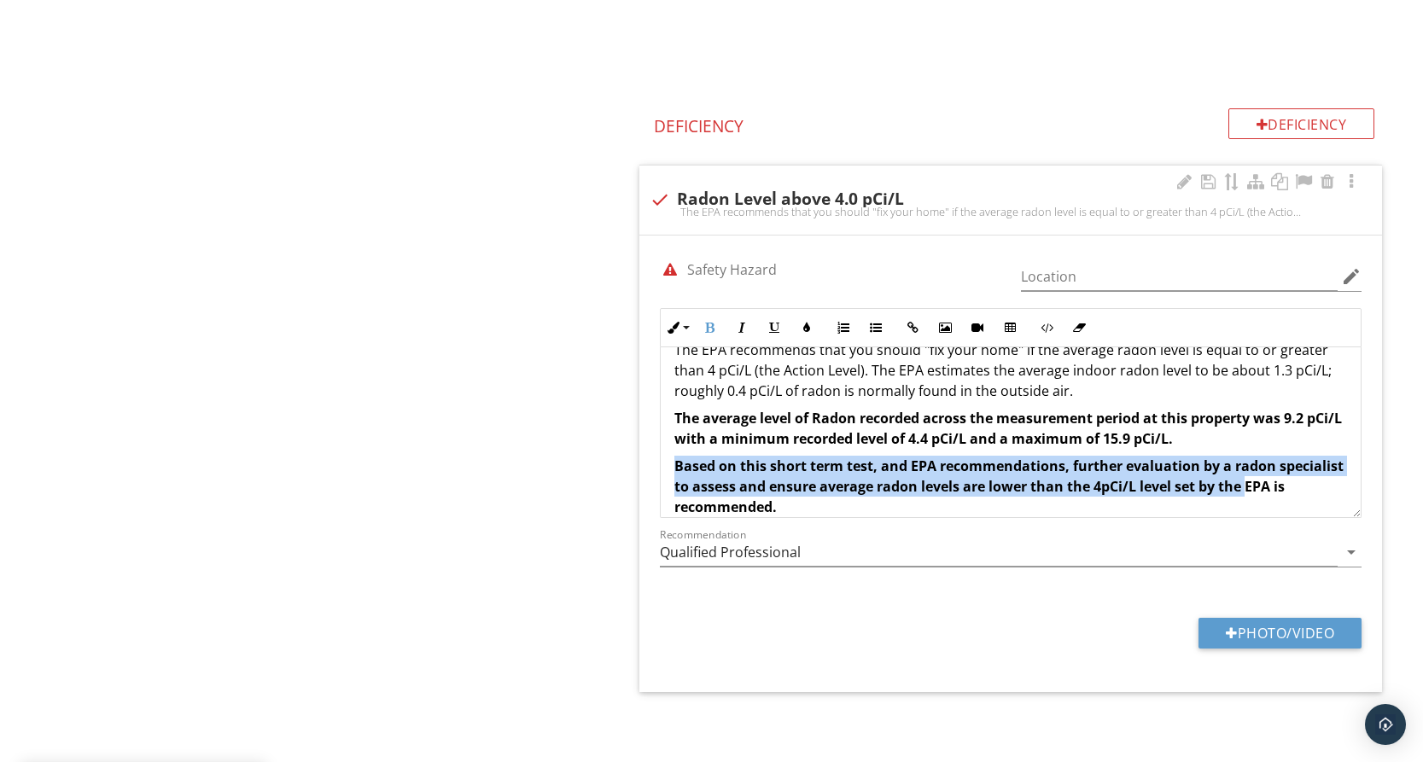
scroll to position [49, 0]
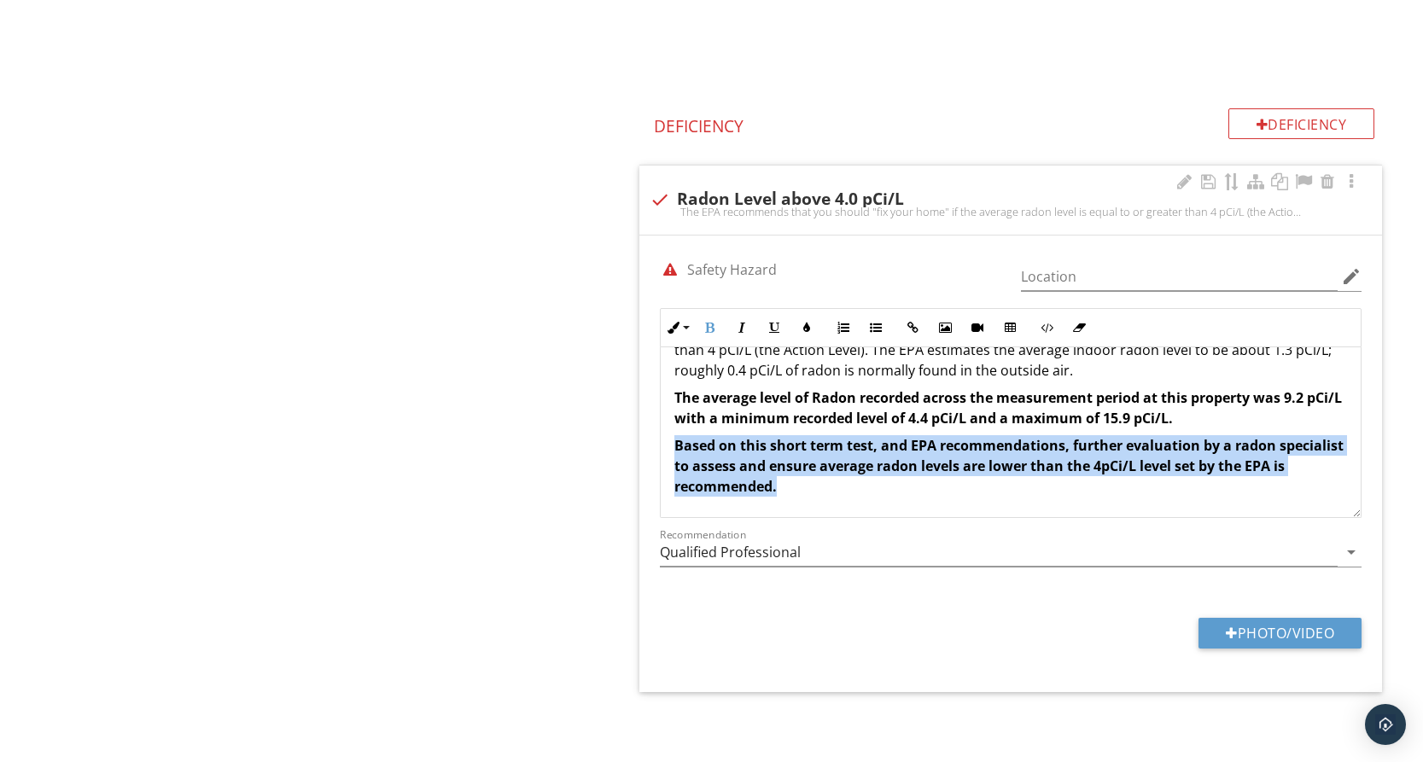
drag, startPoint x: 675, startPoint y: 494, endPoint x: 876, endPoint y: 487, distance: 201.5
click at [875, 492] on p "Based on this short term test, and EPA recommendations, further evaluation by a…" at bounding box center [1010, 465] width 673 height 61
click at [708, 326] on icon "button" at bounding box center [709, 328] width 12 height 12
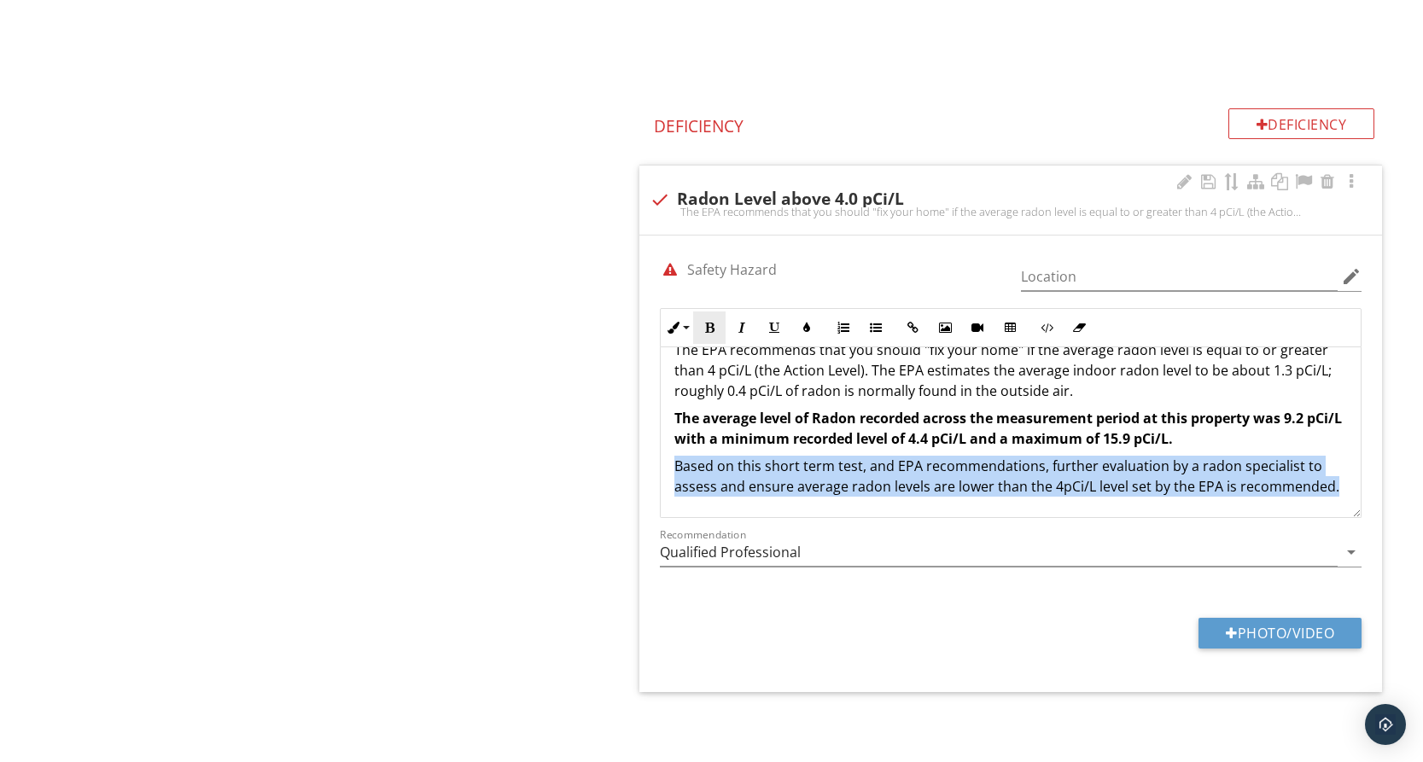
scroll to position [28, 0]
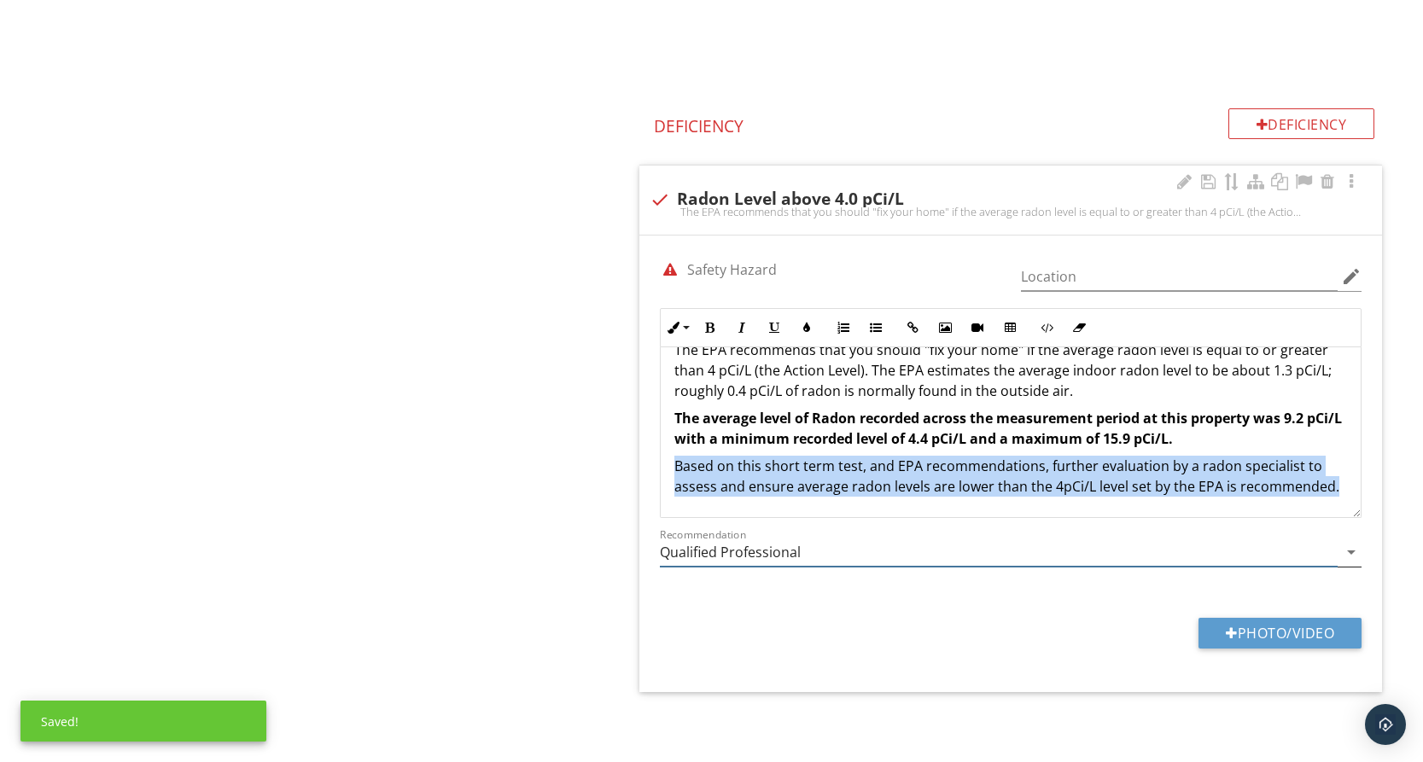
click at [1348, 560] on icon "arrow_drop_down" at bounding box center [1351, 552] width 20 height 20
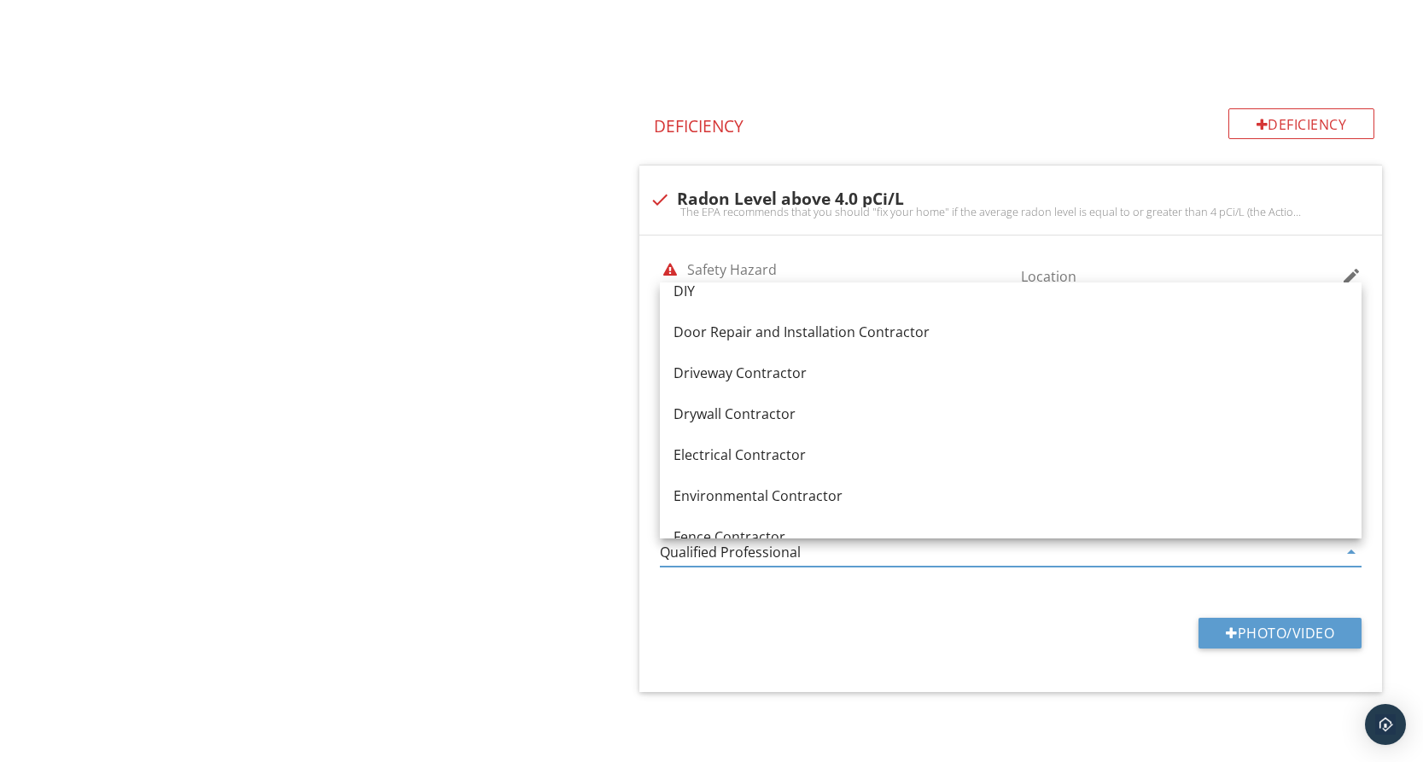
scroll to position [563, 0]
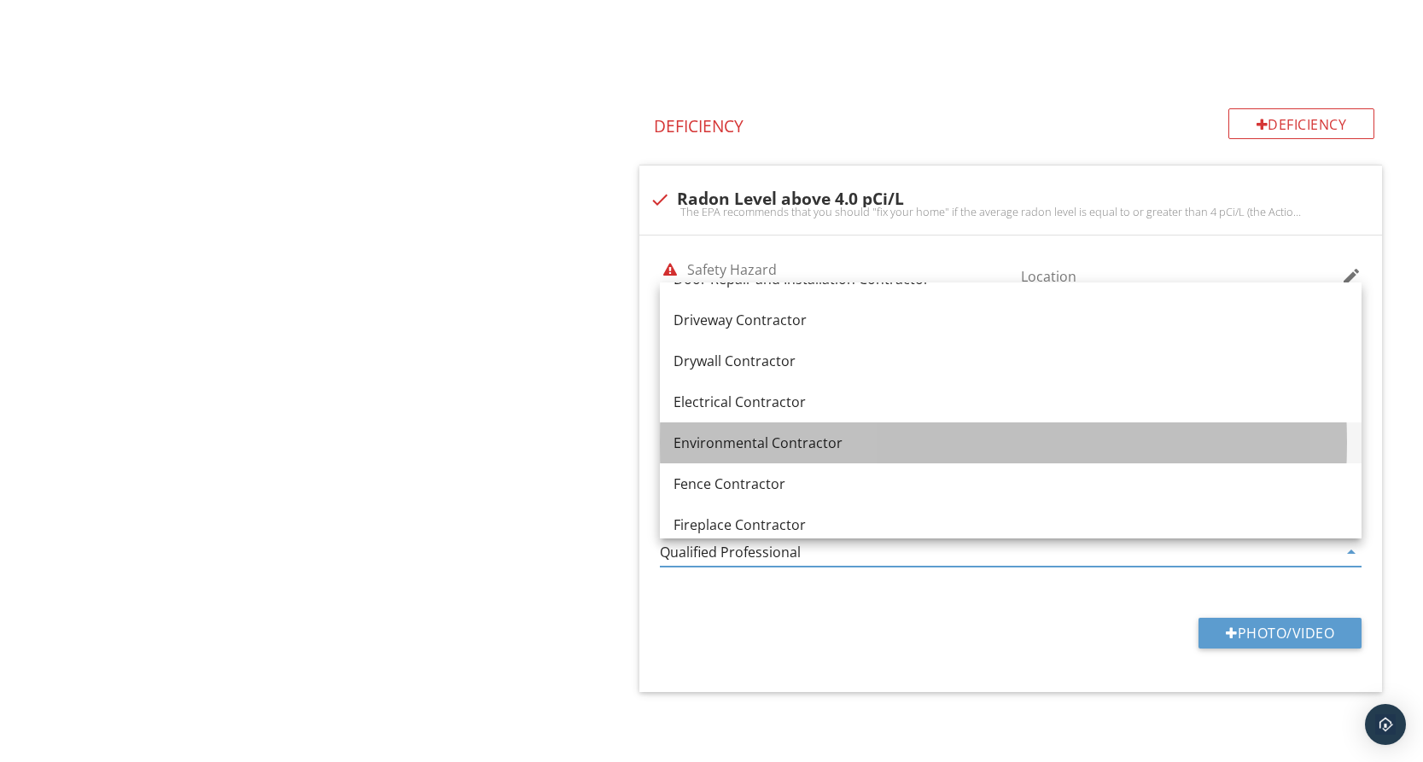
click at [744, 444] on div "Environmental Contractor" at bounding box center [1010, 443] width 674 height 20
type input "Environmental Contractor"
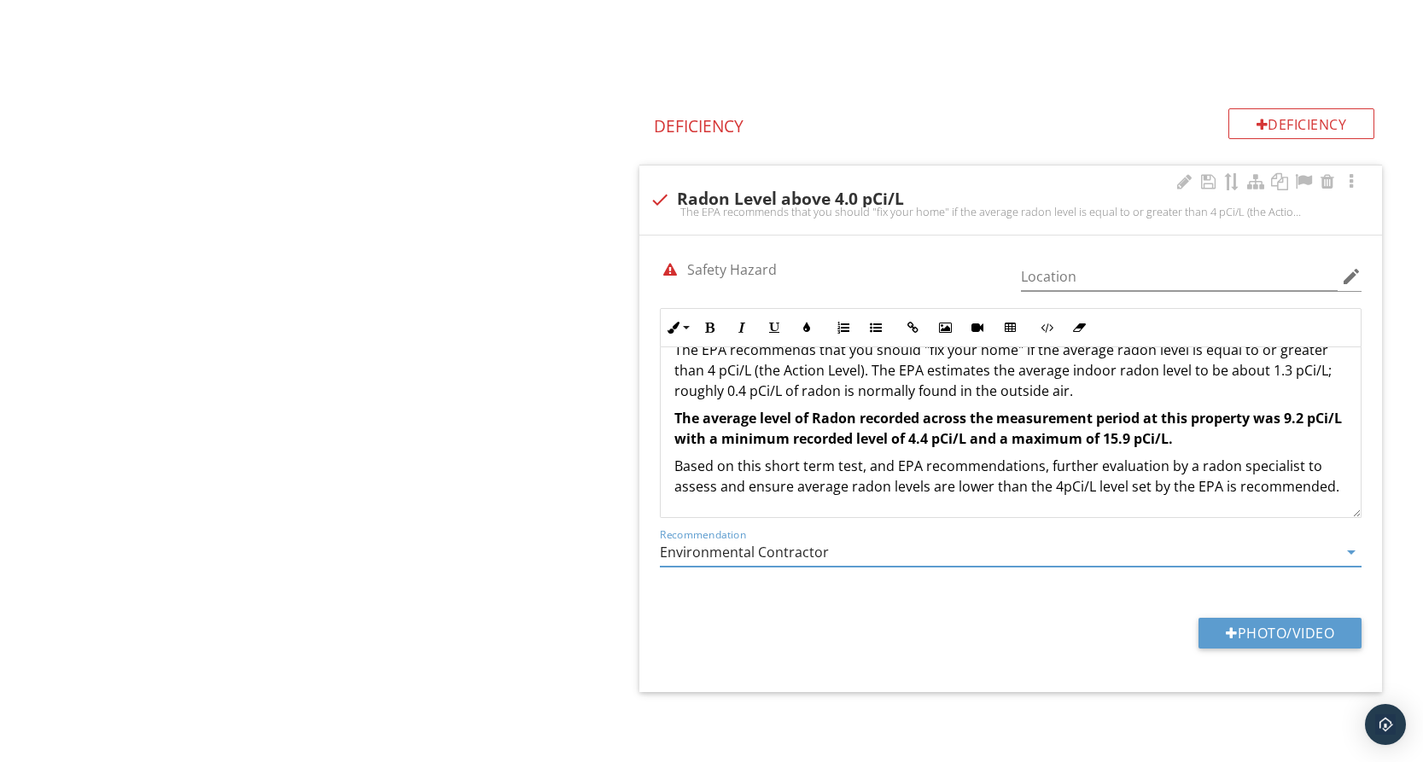
click at [1251, 429] on p "The average level of Radon recorded across the measurement period at this prope…" at bounding box center [1010, 428] width 673 height 41
click at [1248, 436] on p "The average level of Radon recorded across the measurement period at this prope…" at bounding box center [1010, 428] width 673 height 41
click at [1337, 487] on div "The EPA recommends that you should "fix your home" if the average radon level i…" at bounding box center [1011, 418] width 700 height 198
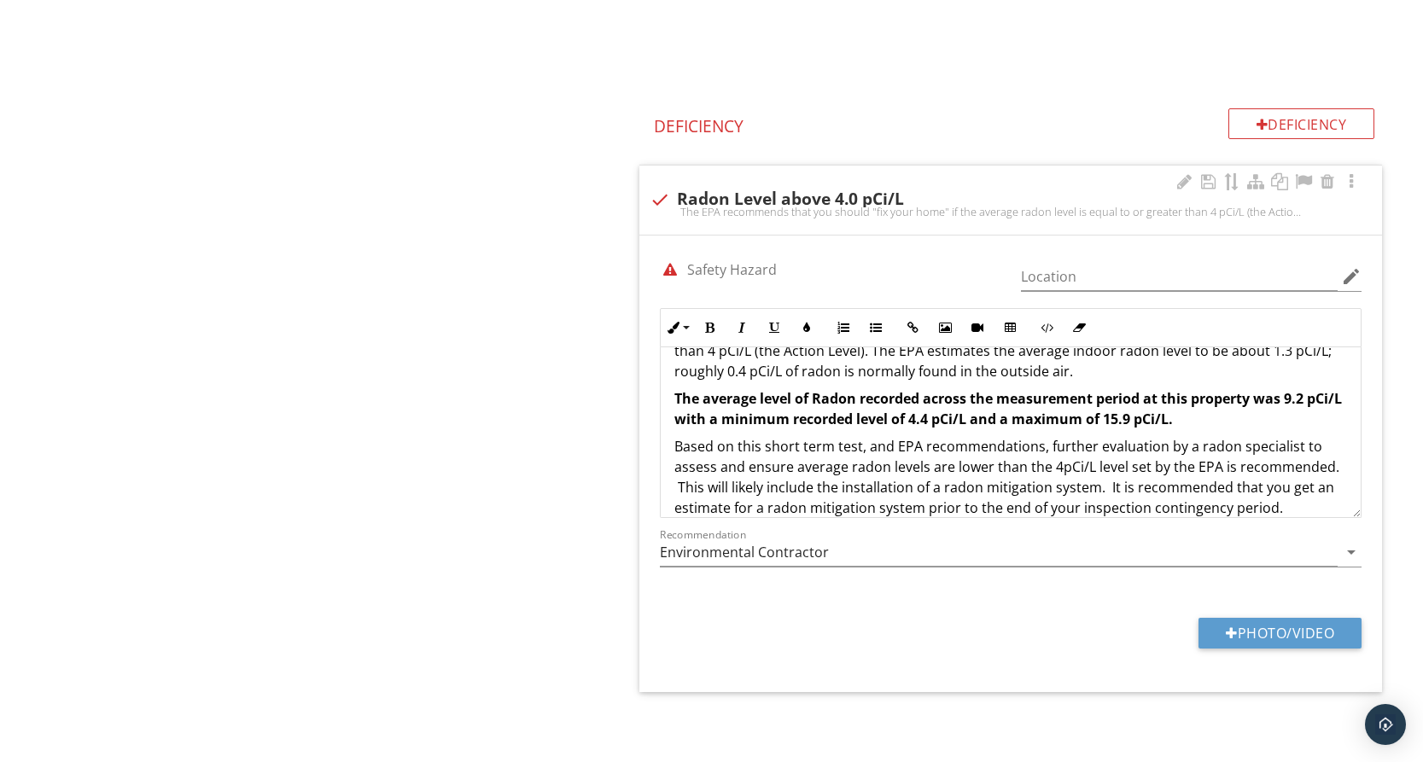
scroll to position [69, 0]
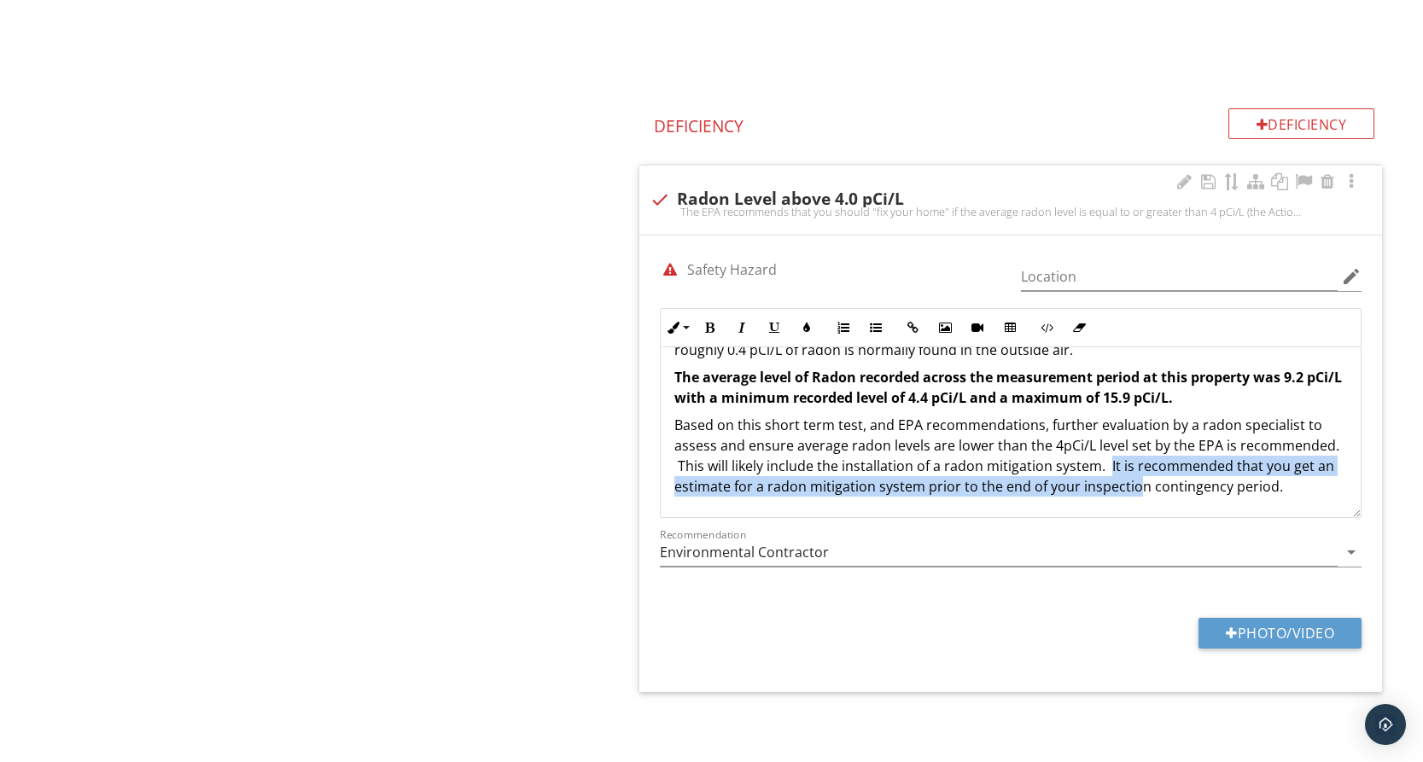
drag, startPoint x: 1109, startPoint y: 469, endPoint x: 1137, endPoint y: 487, distance: 33.8
click at [1137, 487] on p "Based on this short term test, and EPA recommendations, further evaluation by a…" at bounding box center [1010, 456] width 673 height 82
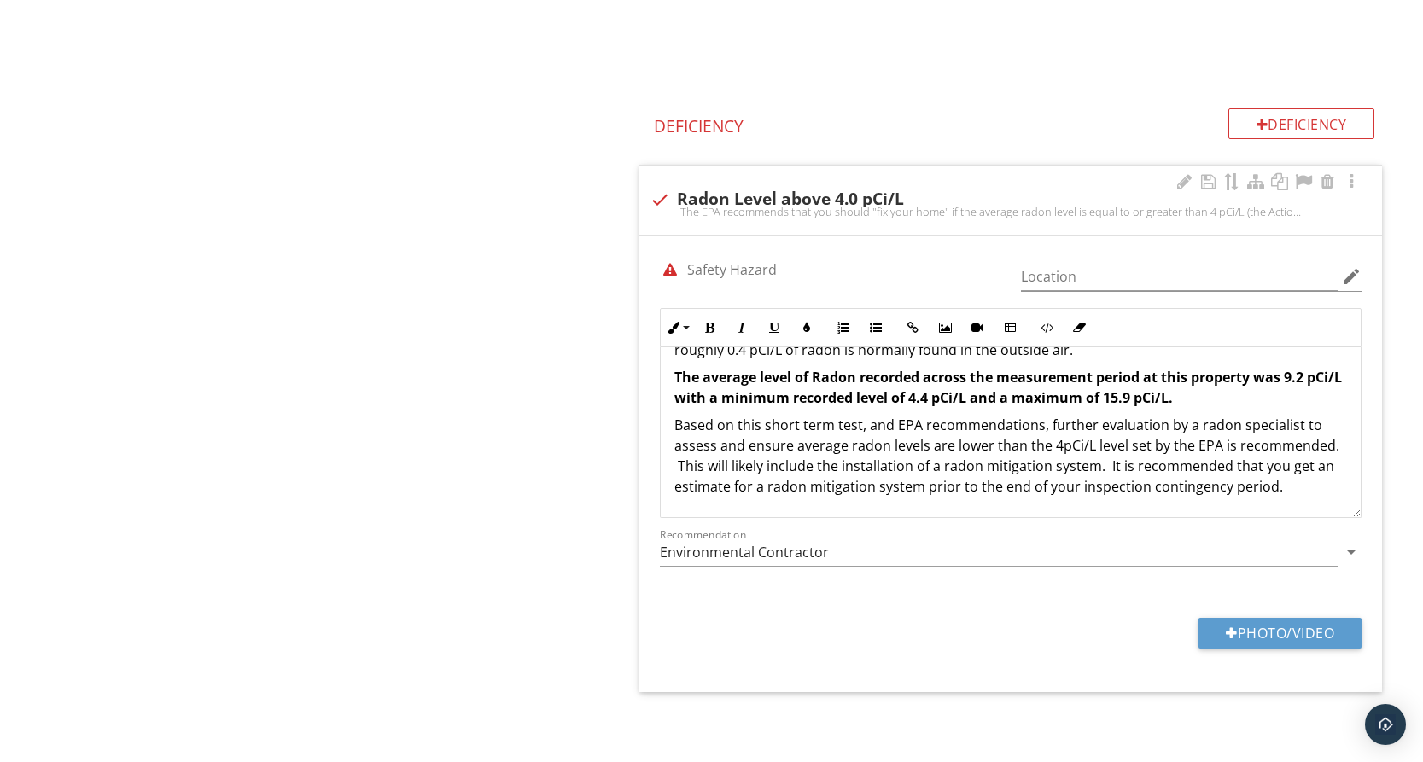
click at [1138, 514] on div "The EPA recommends that you should "fix your home" if the average radon level i…" at bounding box center [1011, 397] width 700 height 239
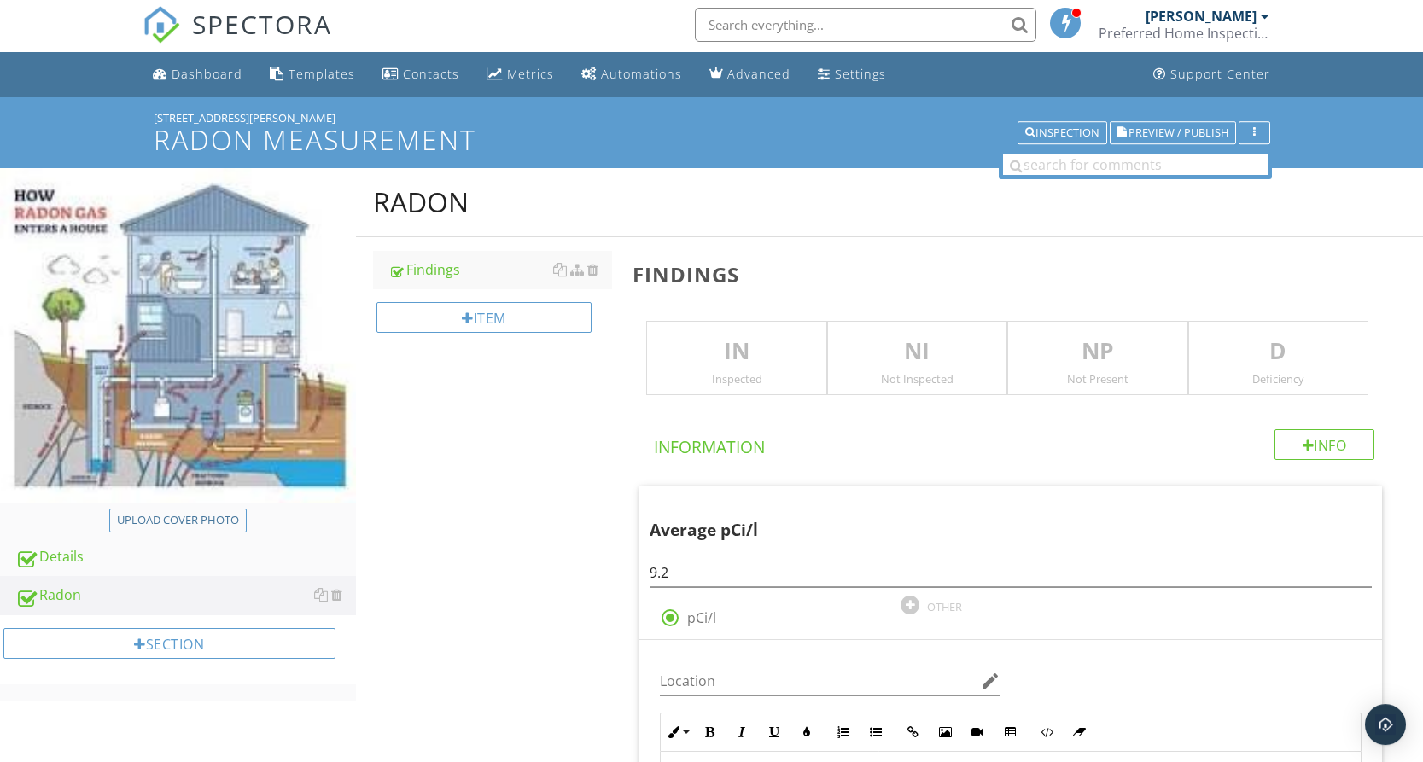
scroll to position [0, 0]
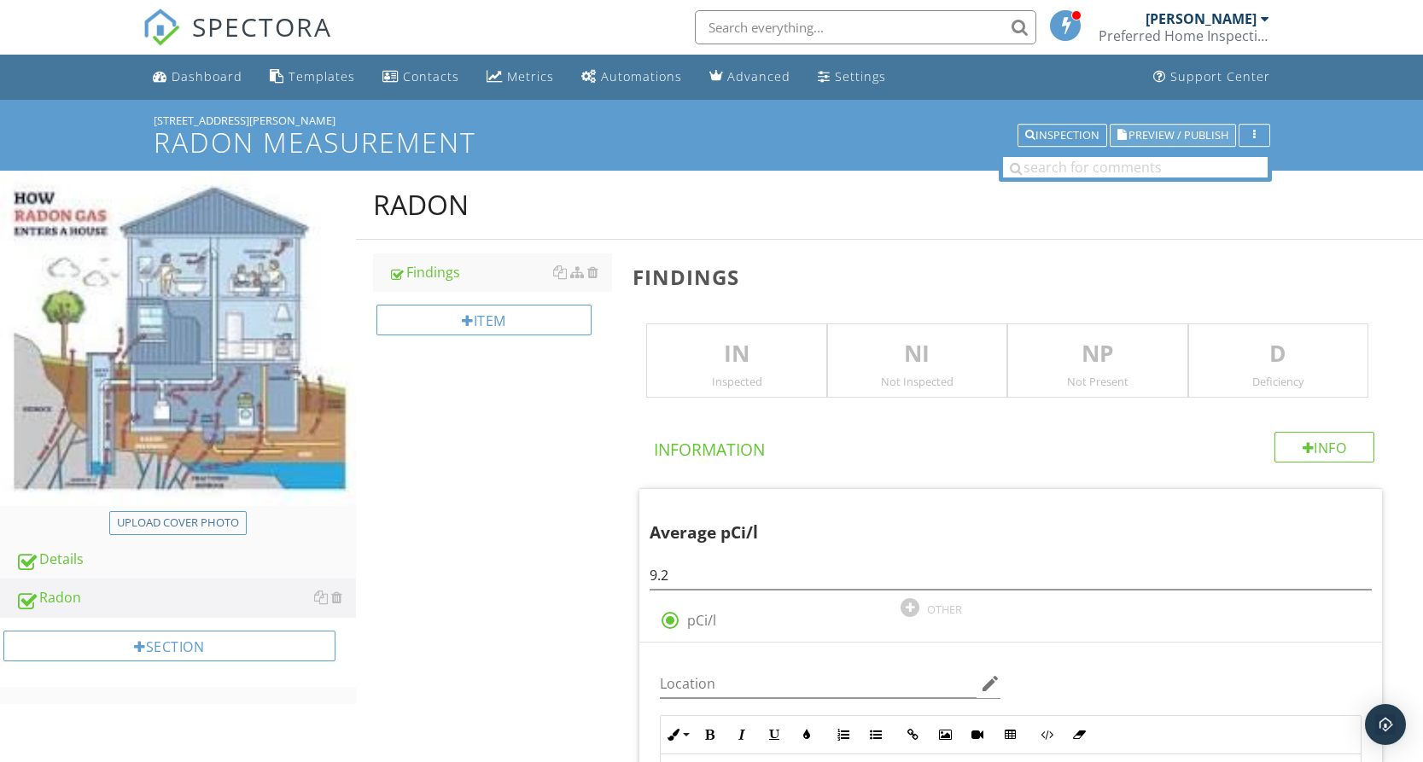
click at [1155, 135] on span "Preview / Publish" at bounding box center [1178, 135] width 100 height 11
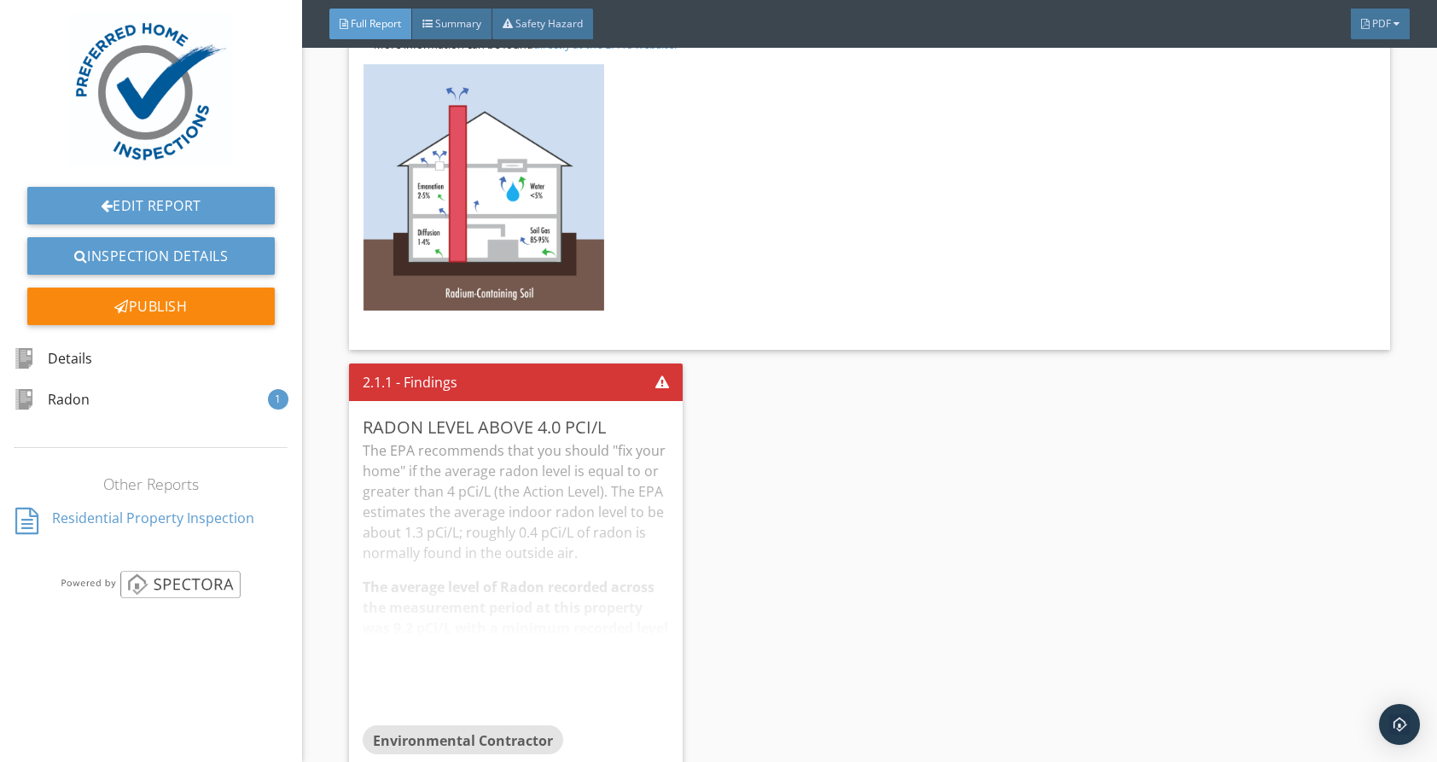
scroll to position [1624, 0]
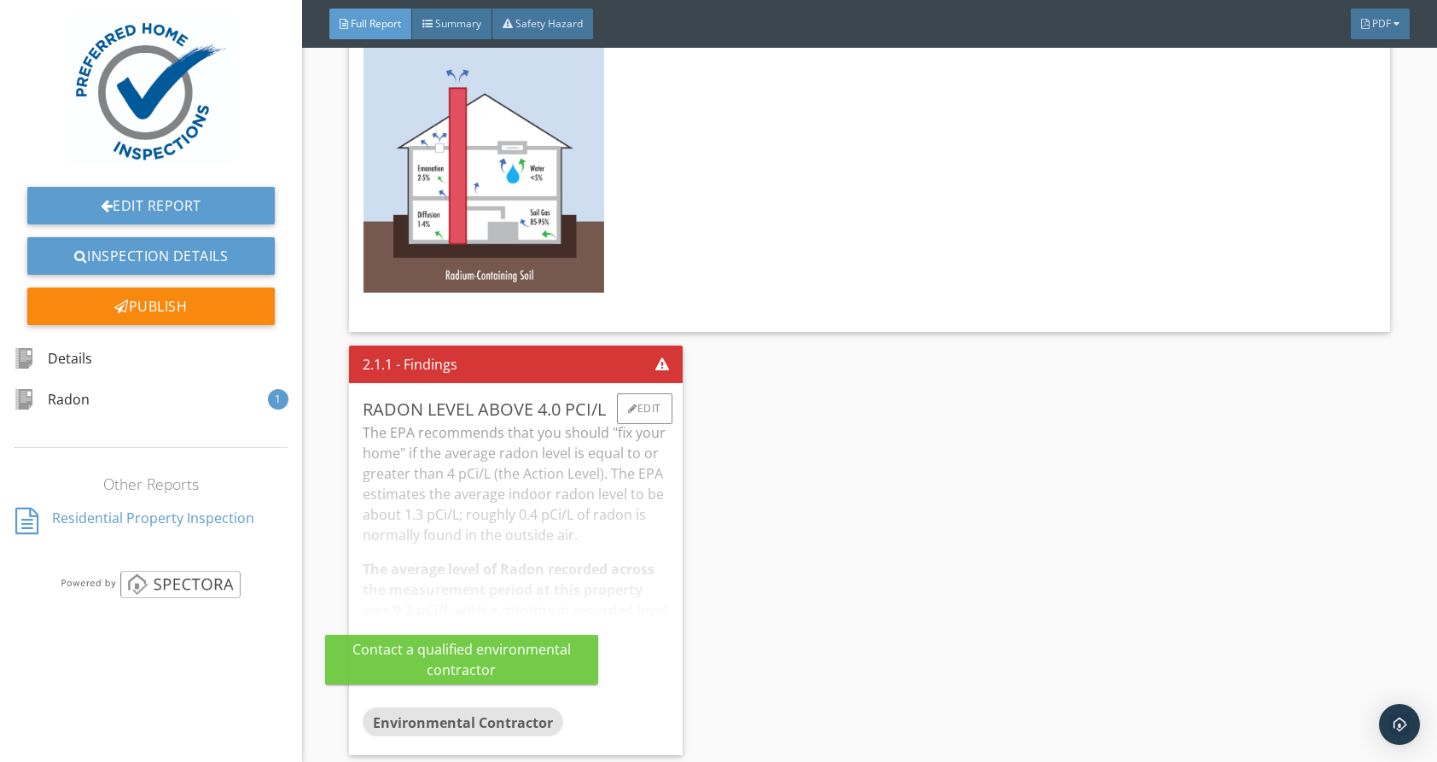
click at [472, 713] on span "Environmental Contractor" at bounding box center [463, 722] width 180 height 19
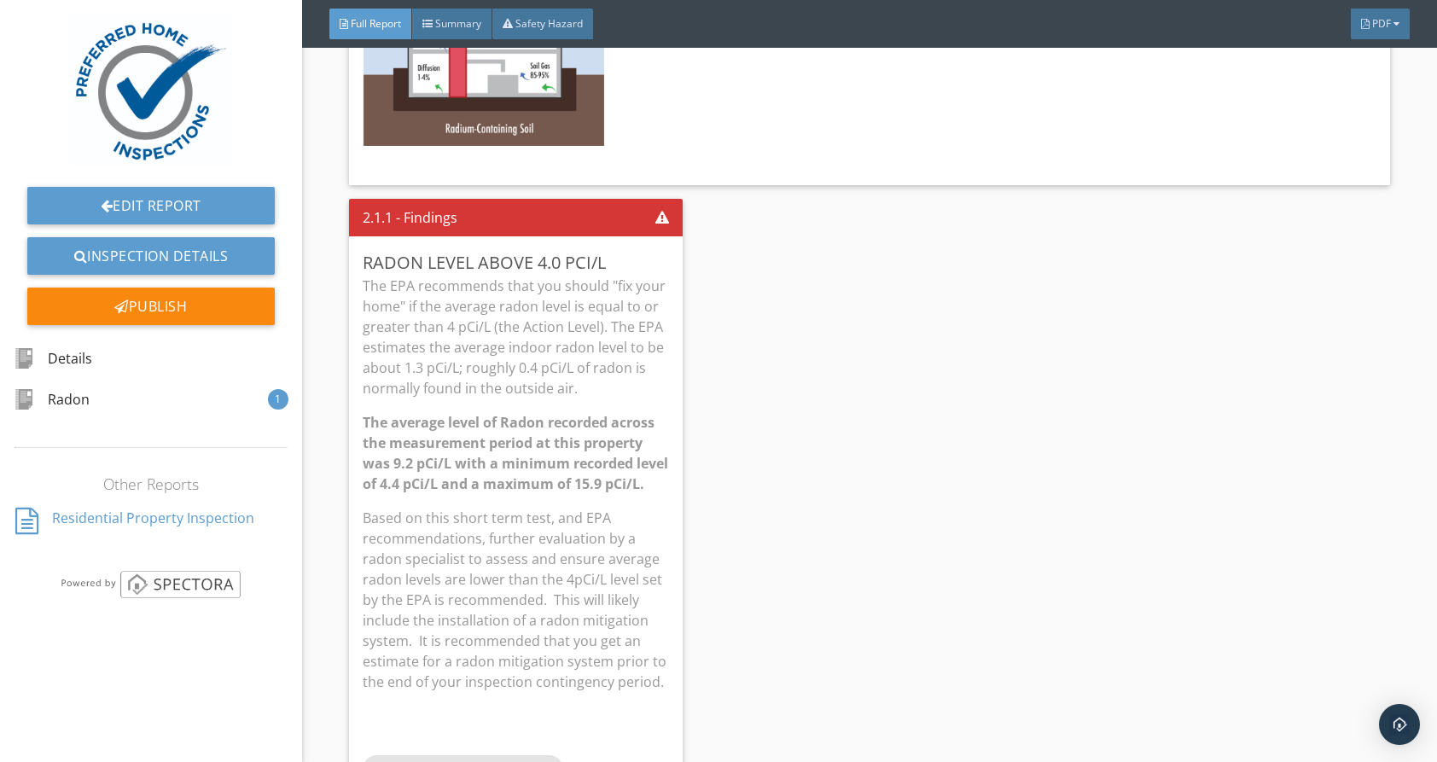
scroll to position [1838, 0]
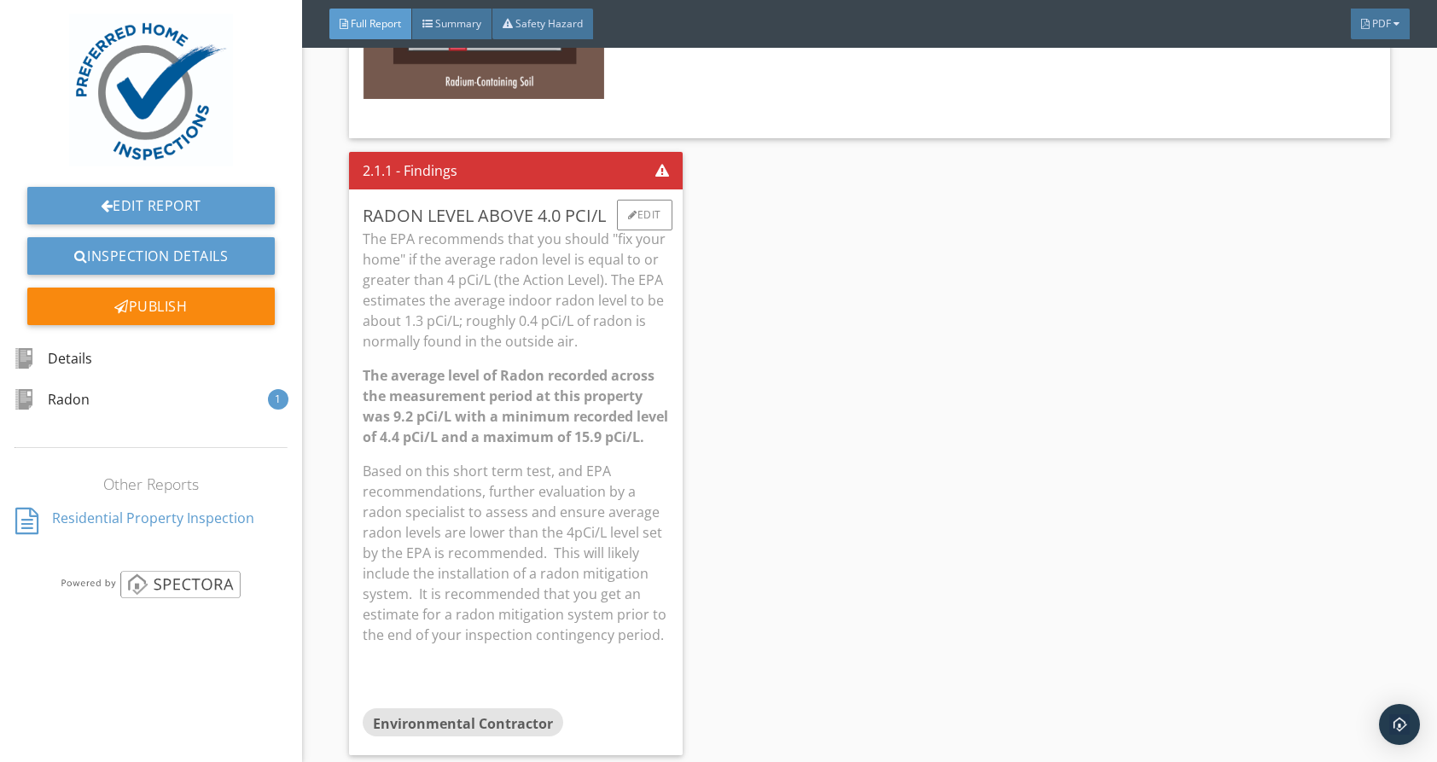
click at [645, 439] on div "The EPA recommends that you should "fix your home" if the average radon level i…" at bounding box center [516, 469] width 306 height 480
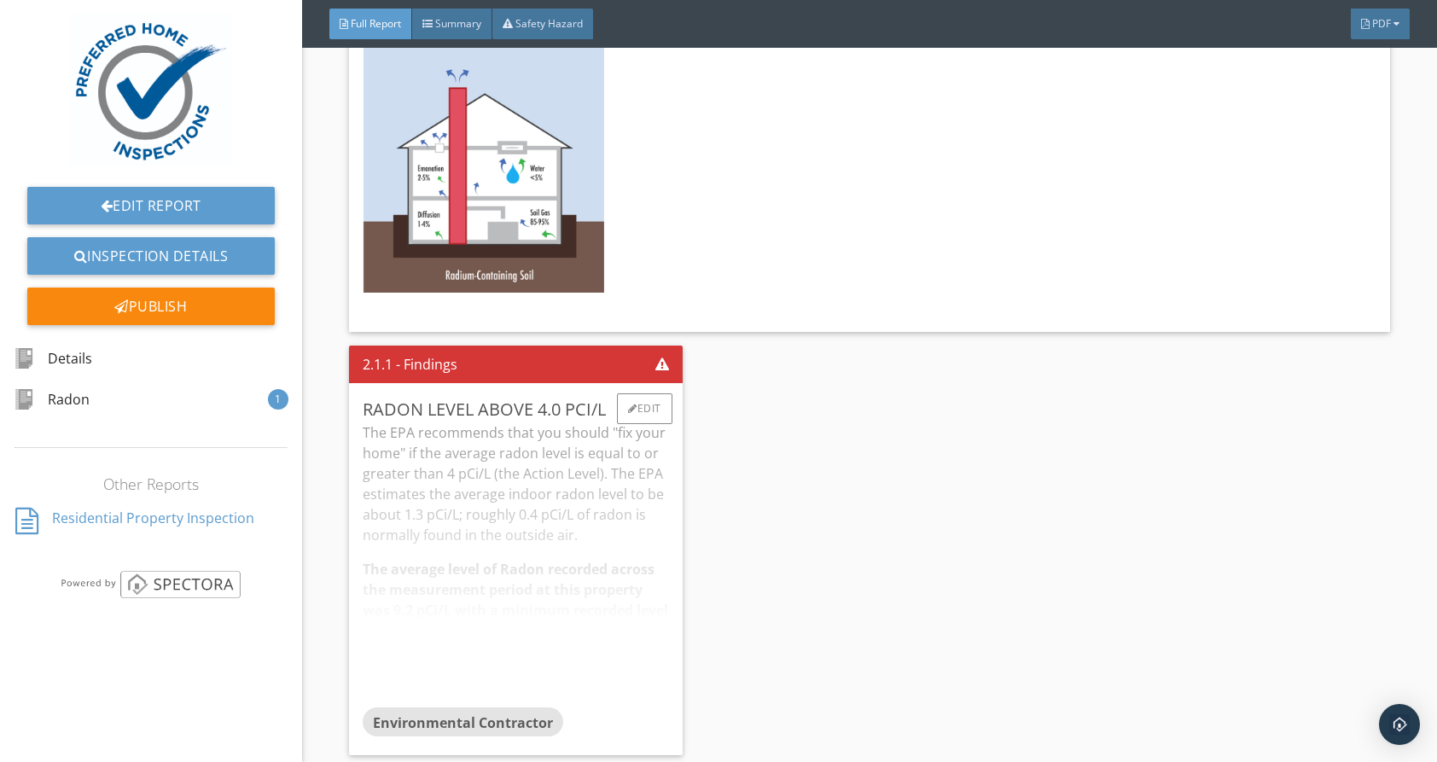
click at [528, 614] on div "The EPA recommends that you should "fix your home" if the average radon level i…" at bounding box center [516, 564] width 306 height 285
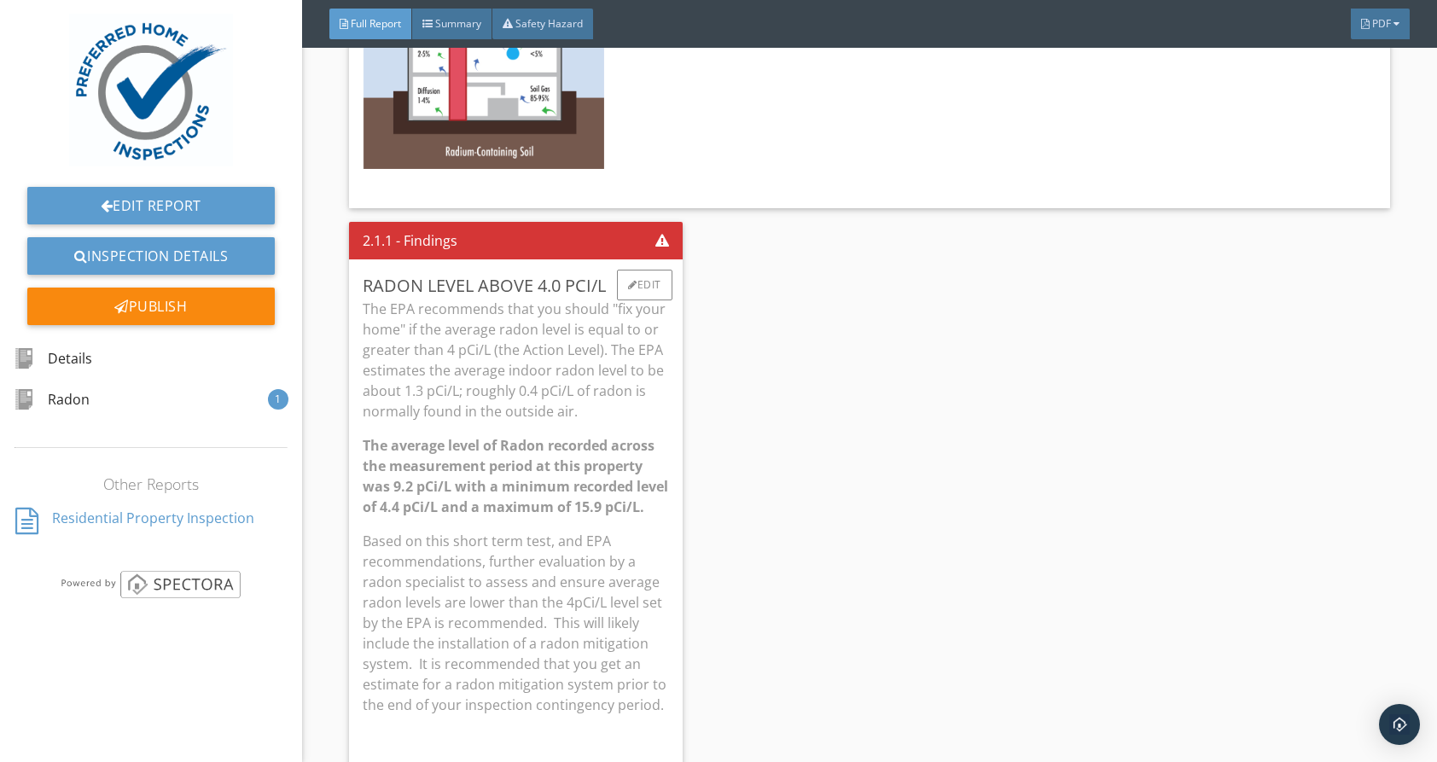
scroll to position [1838, 0]
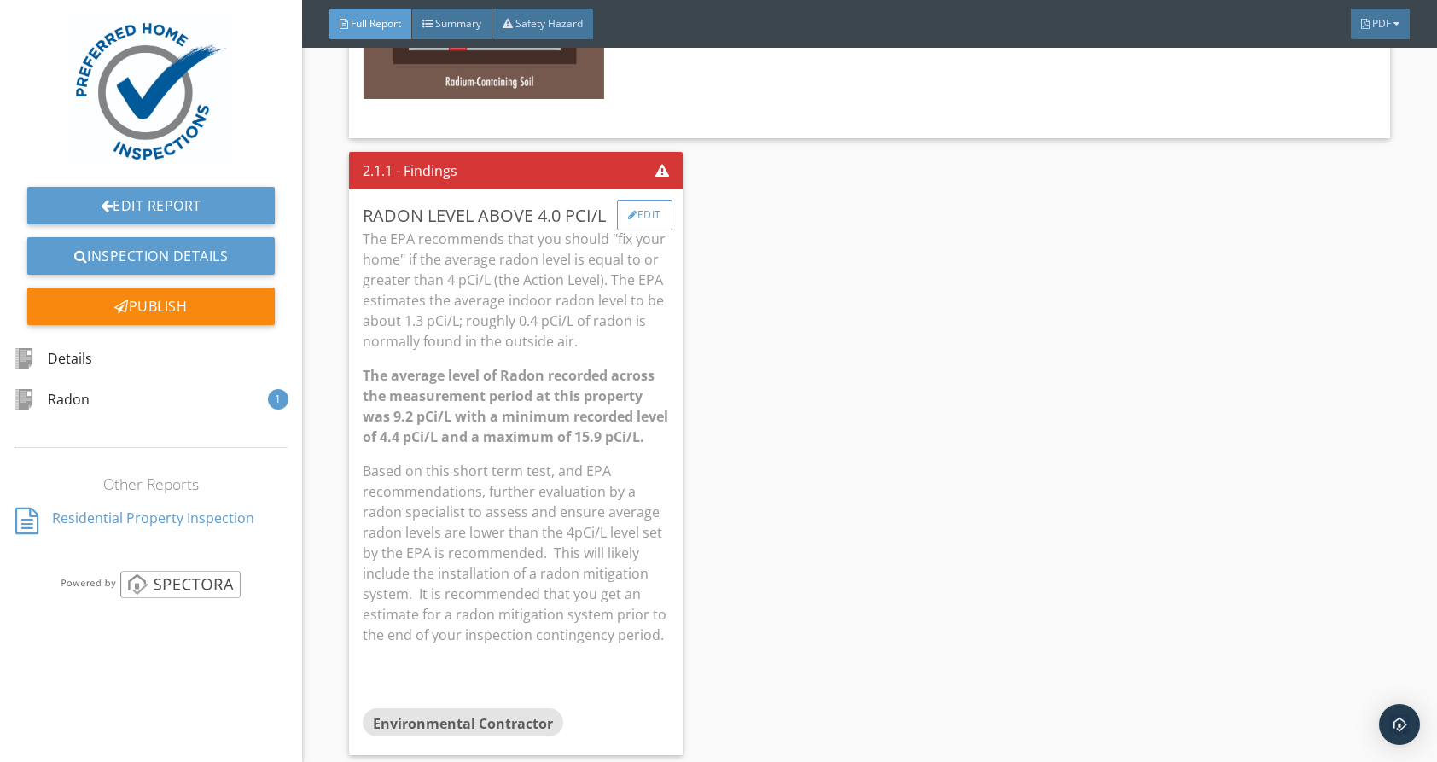
click at [642, 200] on div "Edit" at bounding box center [644, 215] width 55 height 31
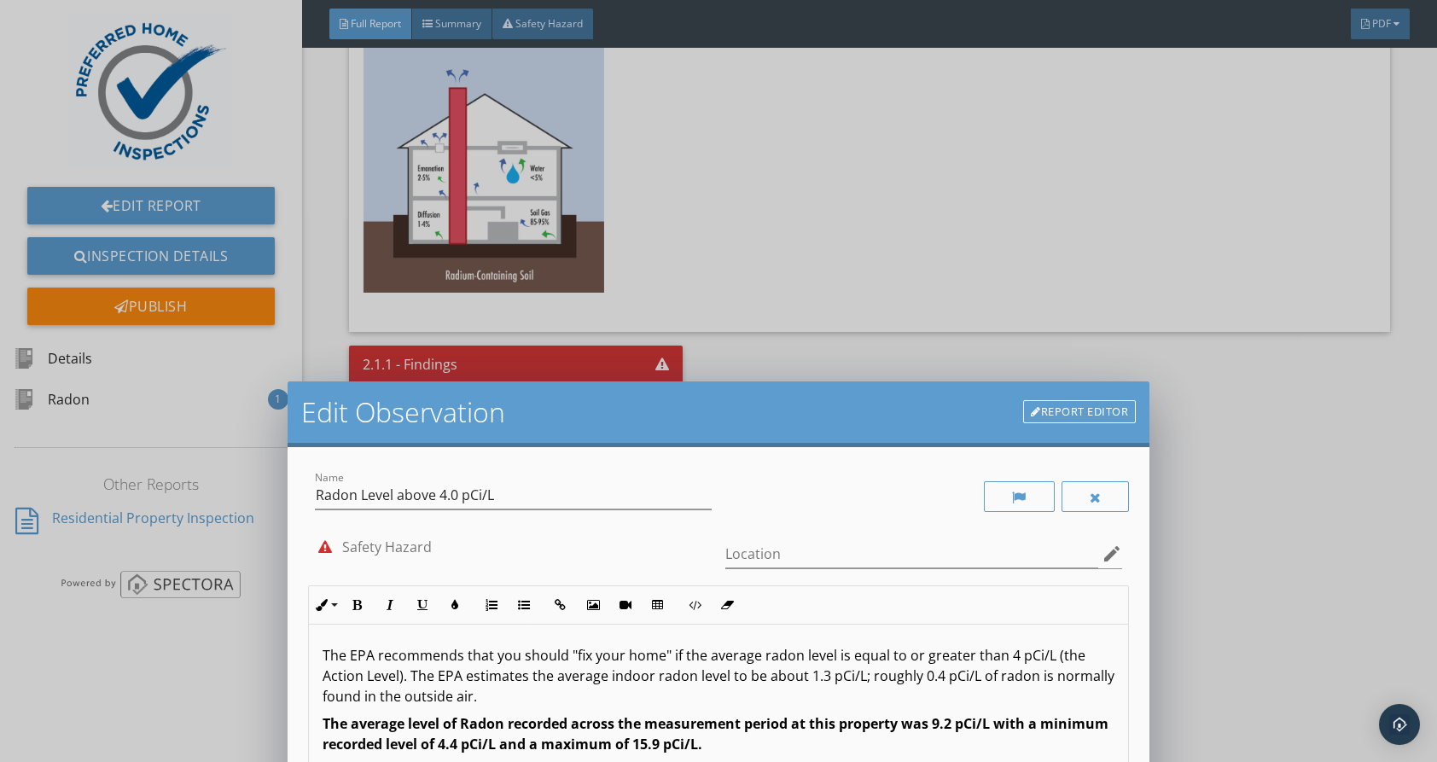
scroll to position [1624, 0]
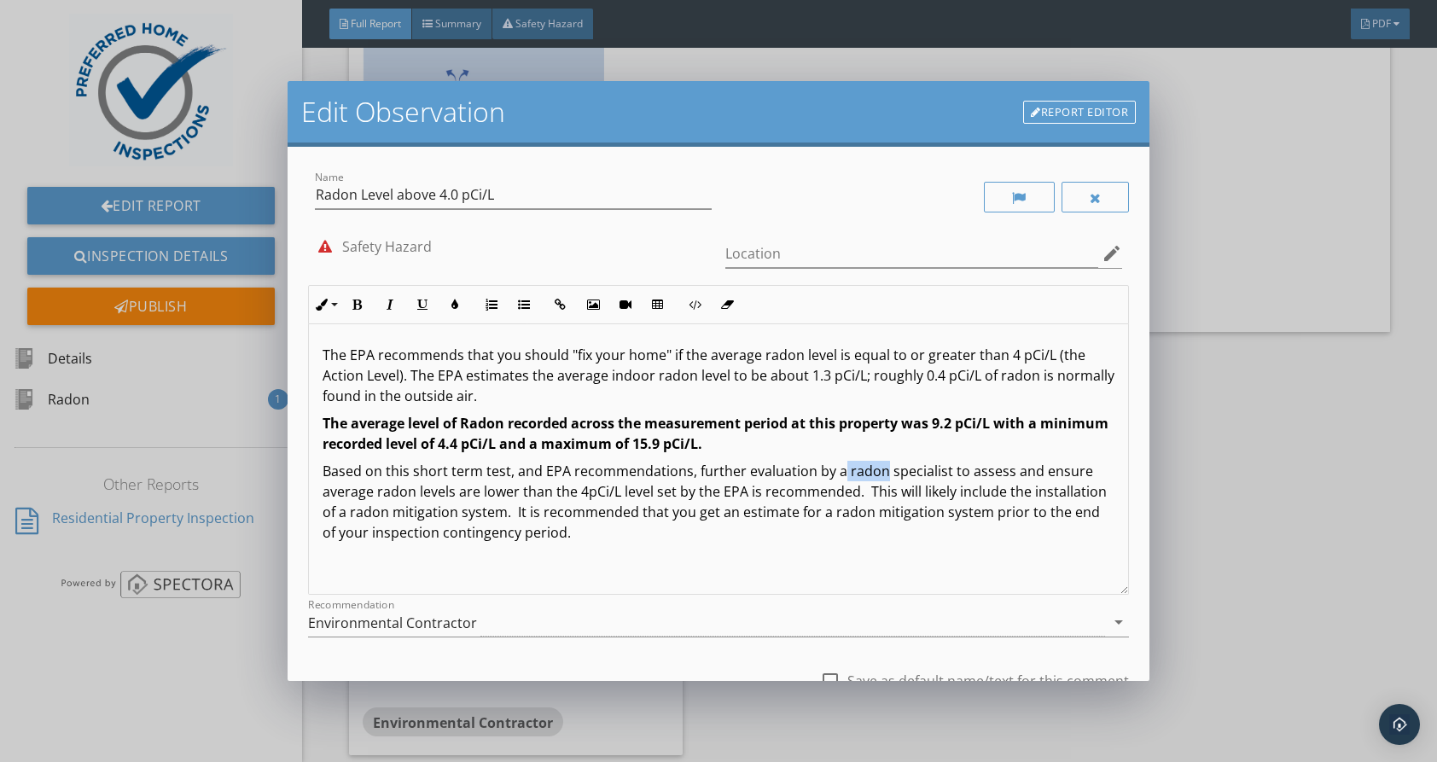
drag, startPoint x: 836, startPoint y: 474, endPoint x: 877, endPoint y: 473, distance: 41.0
click at [877, 473] on p "Based on this short term test, and EPA recommendations, further evaluation by a…" at bounding box center [719, 502] width 792 height 82
click at [1051, 479] on p "Based on this short term test, and EPA recommendations, further evaluation by a…" at bounding box center [719, 502] width 792 height 82
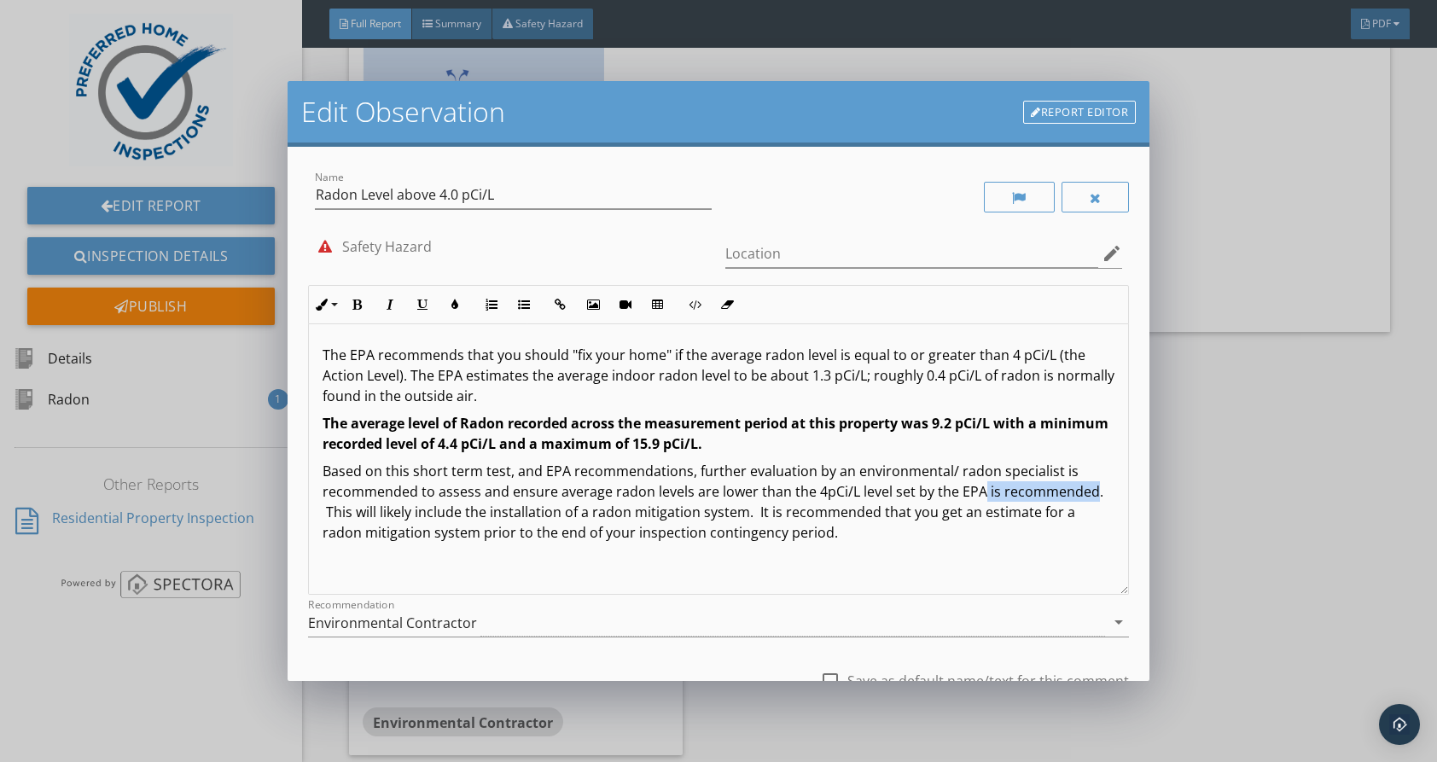
drag, startPoint x: 979, startPoint y: 493, endPoint x: 416, endPoint y: 511, distance: 563.6
click at [416, 511] on p "Based on this short term test, and EPA recommendations, further evaluation by a…" at bounding box center [719, 502] width 792 height 82
click at [712, 494] on p "Based on this short term test, and EPA recommendations, further evaluation by a…" at bounding box center [719, 502] width 792 height 82
click at [871, 516] on p "Based on this short term test, and EPA recommendations, further evaluation by a…" at bounding box center [719, 502] width 792 height 82
drag, startPoint x: 899, startPoint y: 520, endPoint x: 926, endPoint y: 519, distance: 27.3
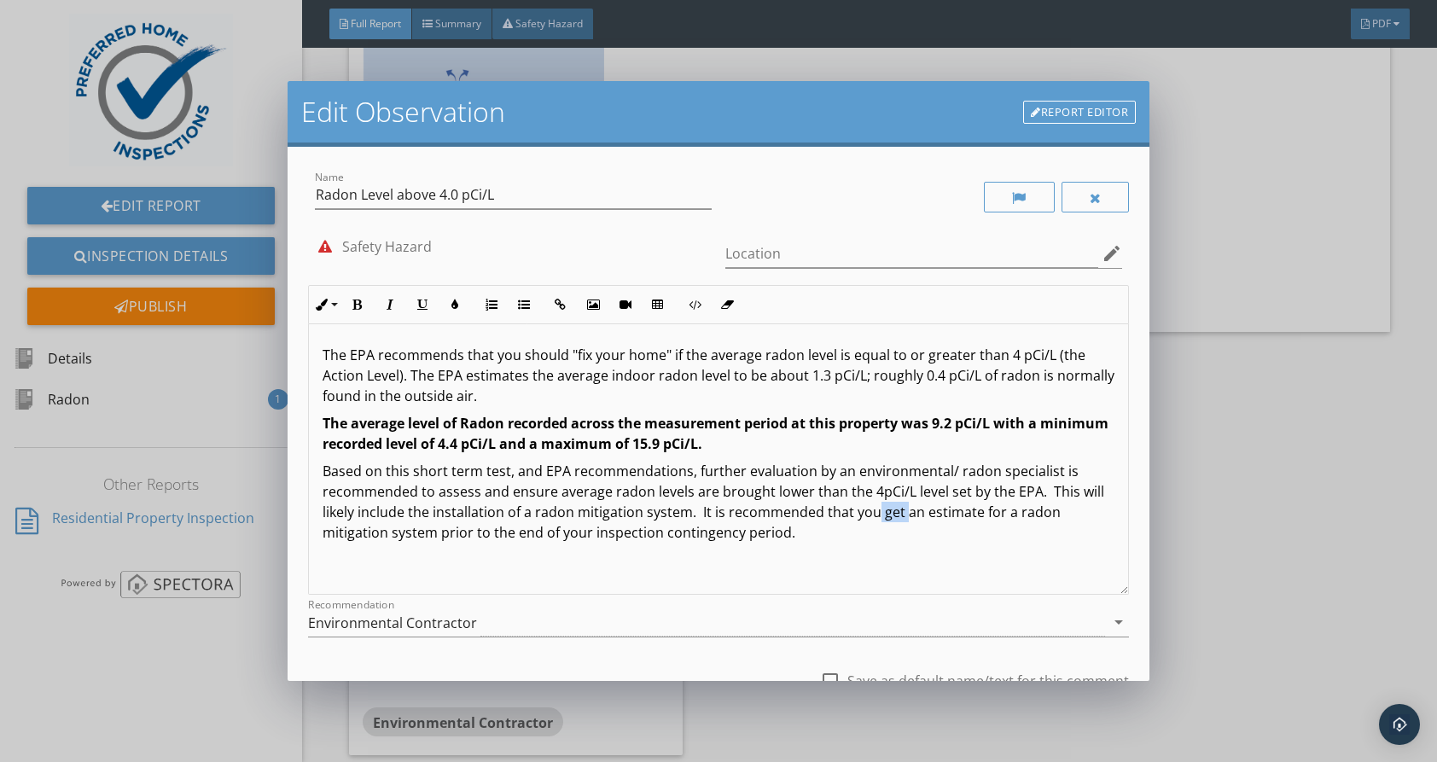
click at [926, 519] on p "Based on this short term test, and EPA recommendations, further evaluation by a…" at bounding box center [719, 502] width 792 height 82
click at [428, 534] on p "Based on this short term test, and EPA recommendations, further evaluation by a…" at bounding box center [719, 502] width 792 height 82
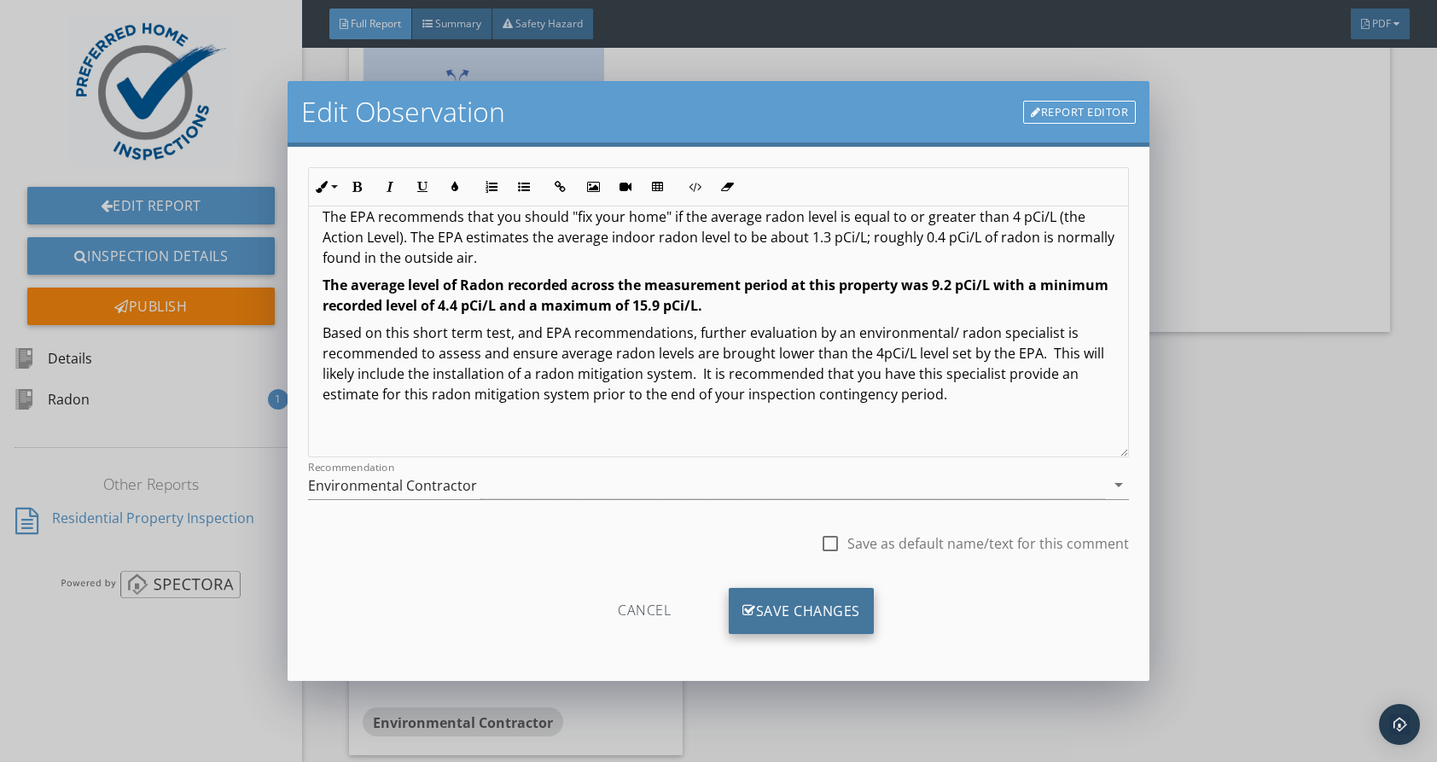
click at [830, 611] on div "Save Changes" at bounding box center [801, 611] width 145 height 46
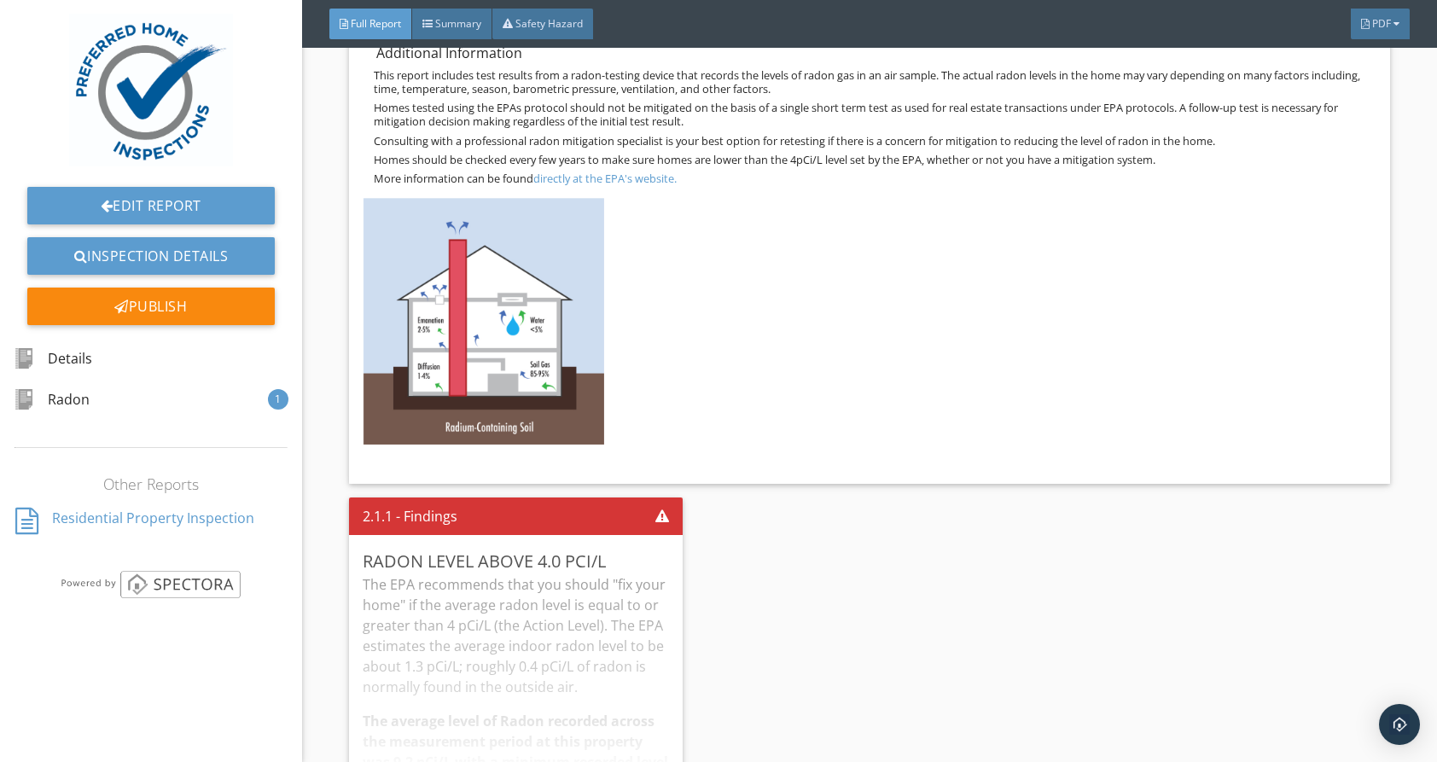
scroll to position [1624, 0]
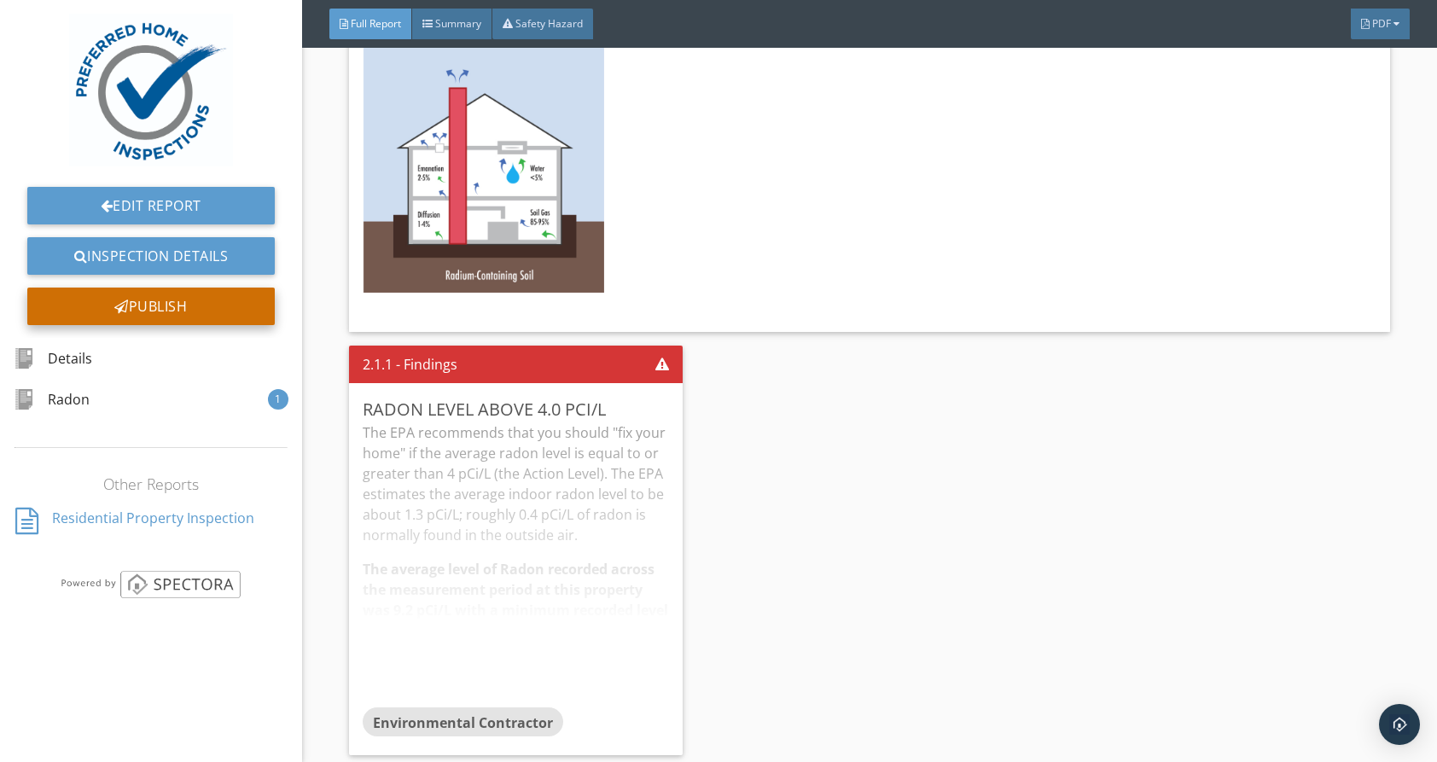
click at [152, 300] on div "Publish" at bounding box center [150, 307] width 247 height 38
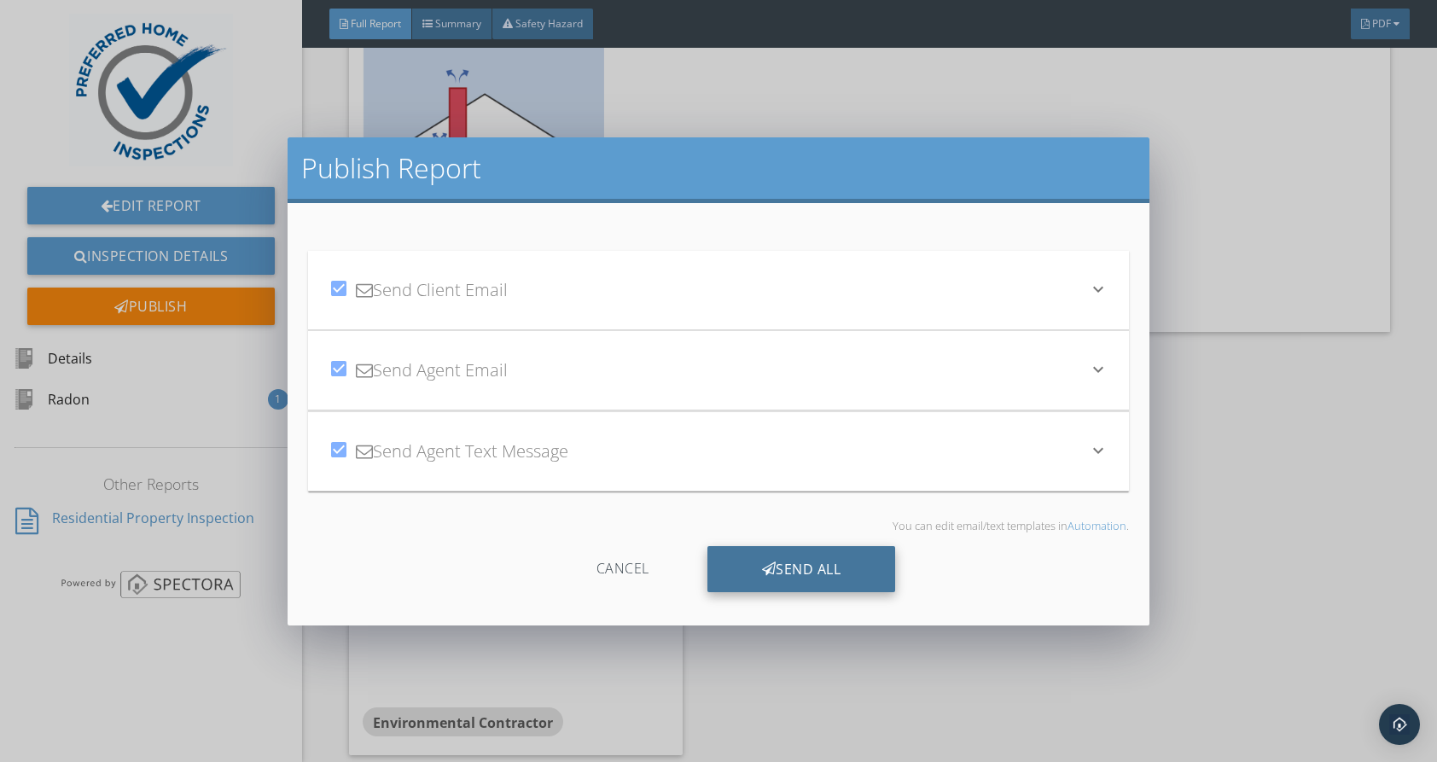
click at [789, 571] on div "Send All" at bounding box center [802, 569] width 189 height 46
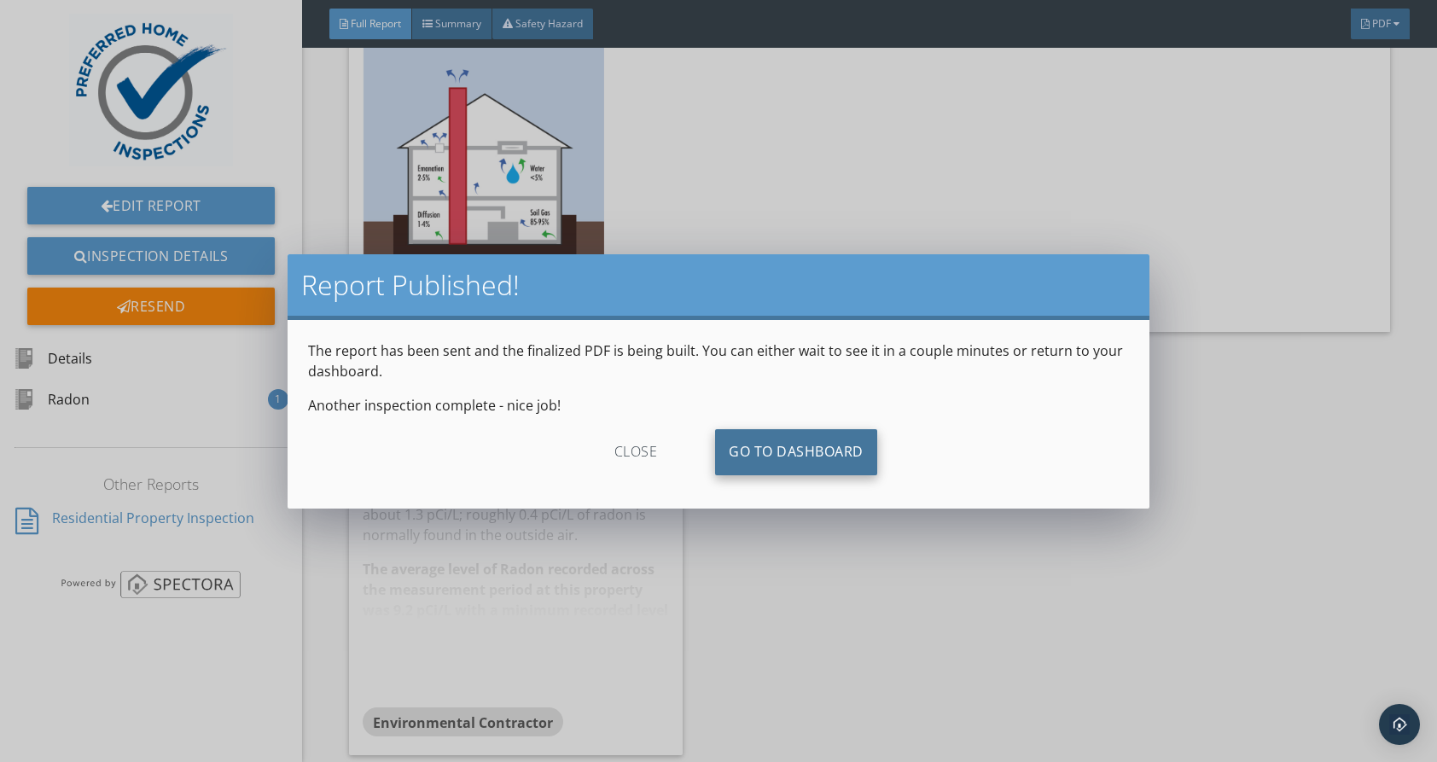
click at [769, 448] on link "Go To Dashboard" at bounding box center [796, 452] width 162 height 46
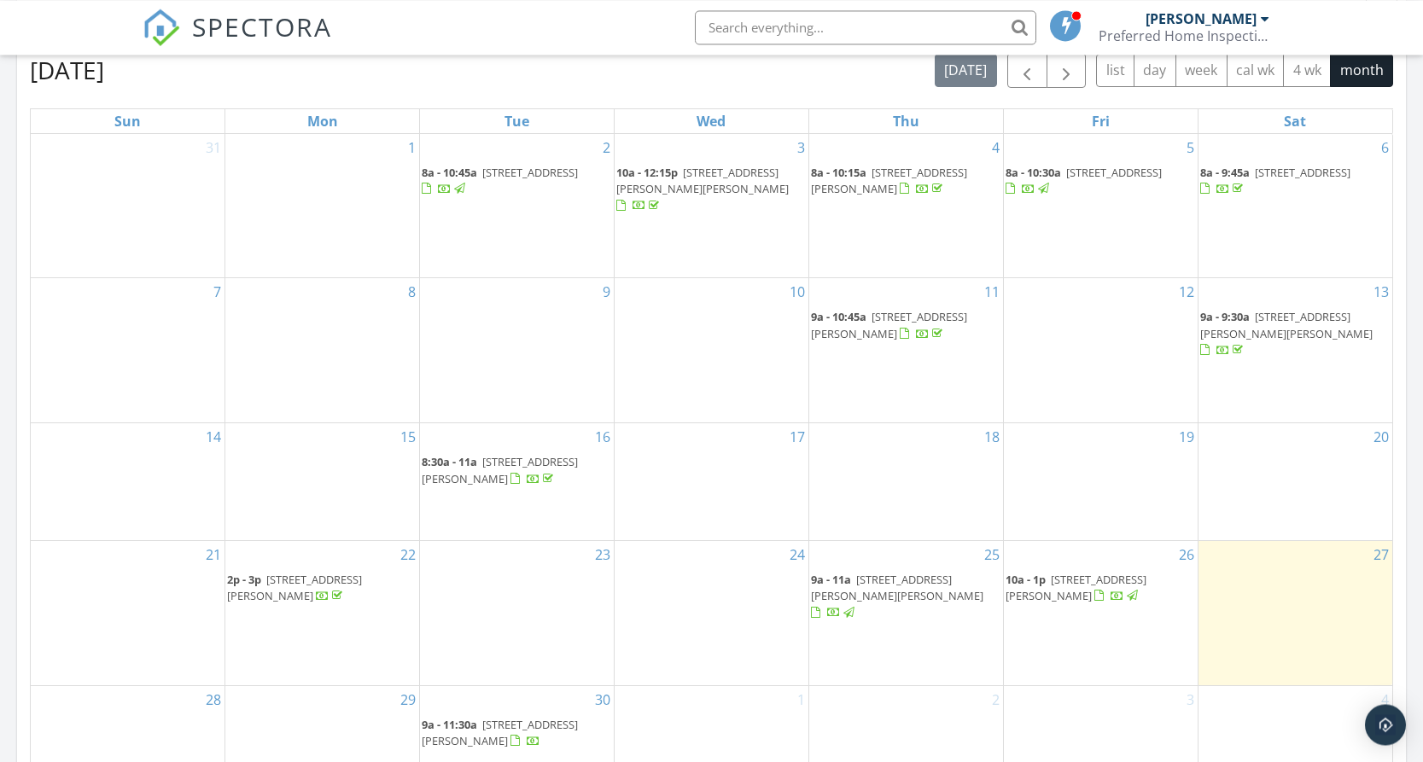
scroll to position [783, 0]
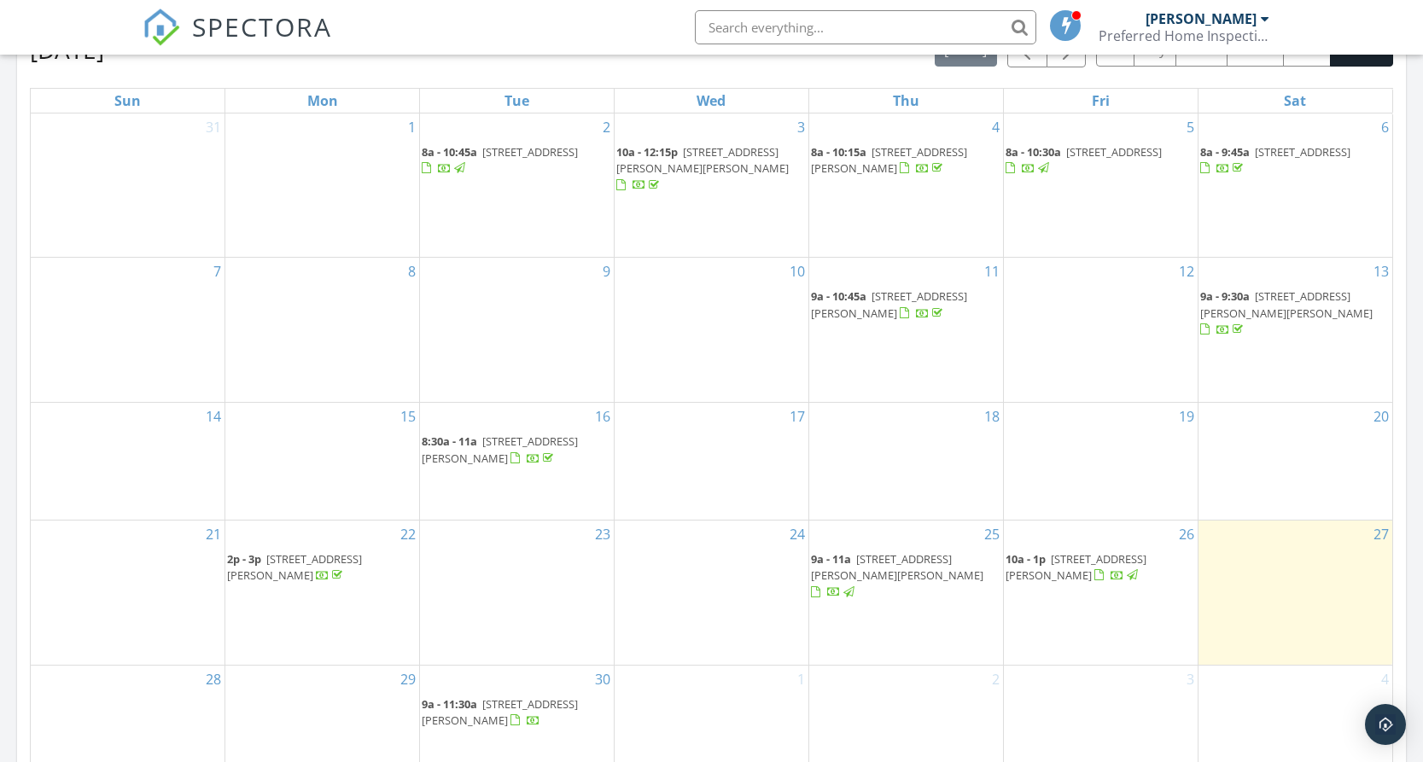
click at [501, 696] on span "[STREET_ADDRESS][PERSON_NAME]" at bounding box center [500, 712] width 156 height 32
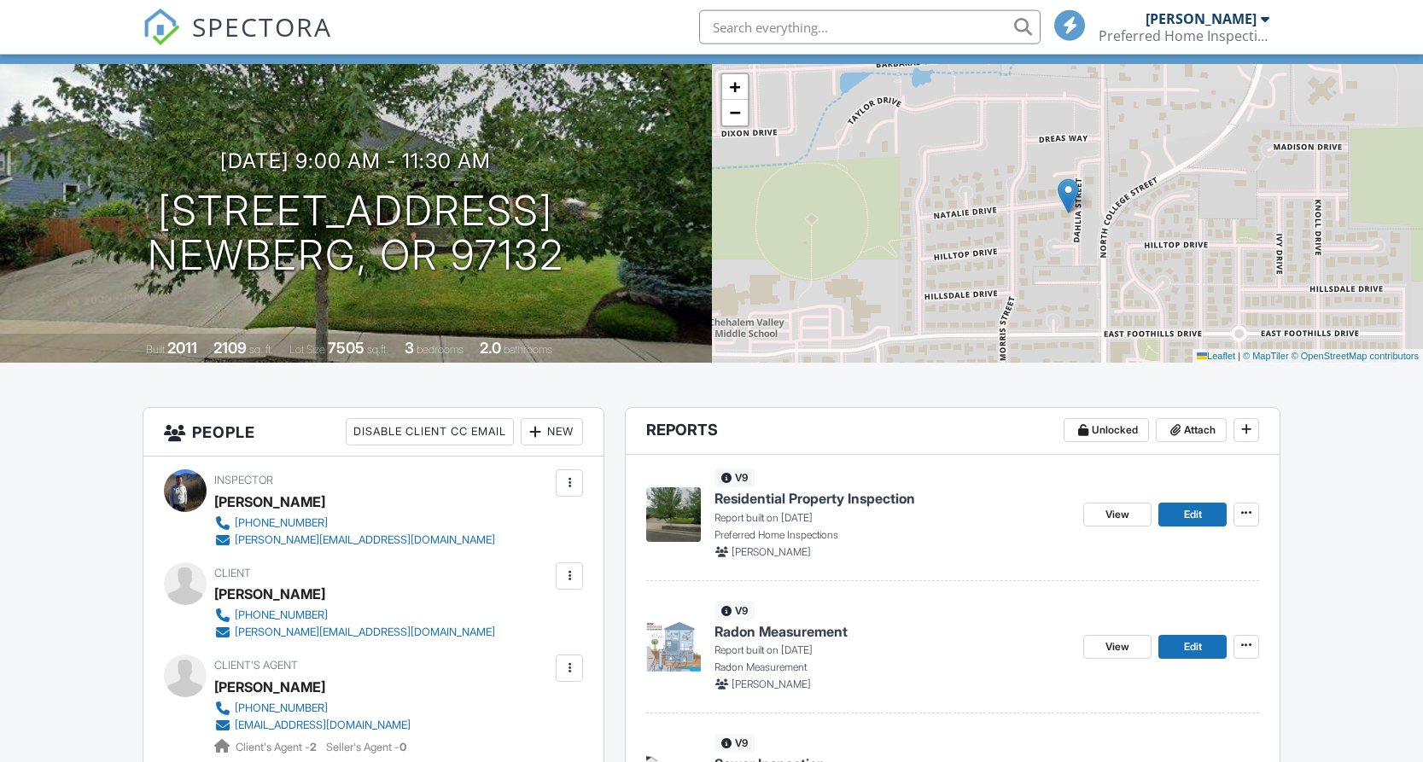
scroll to position [261, 0]
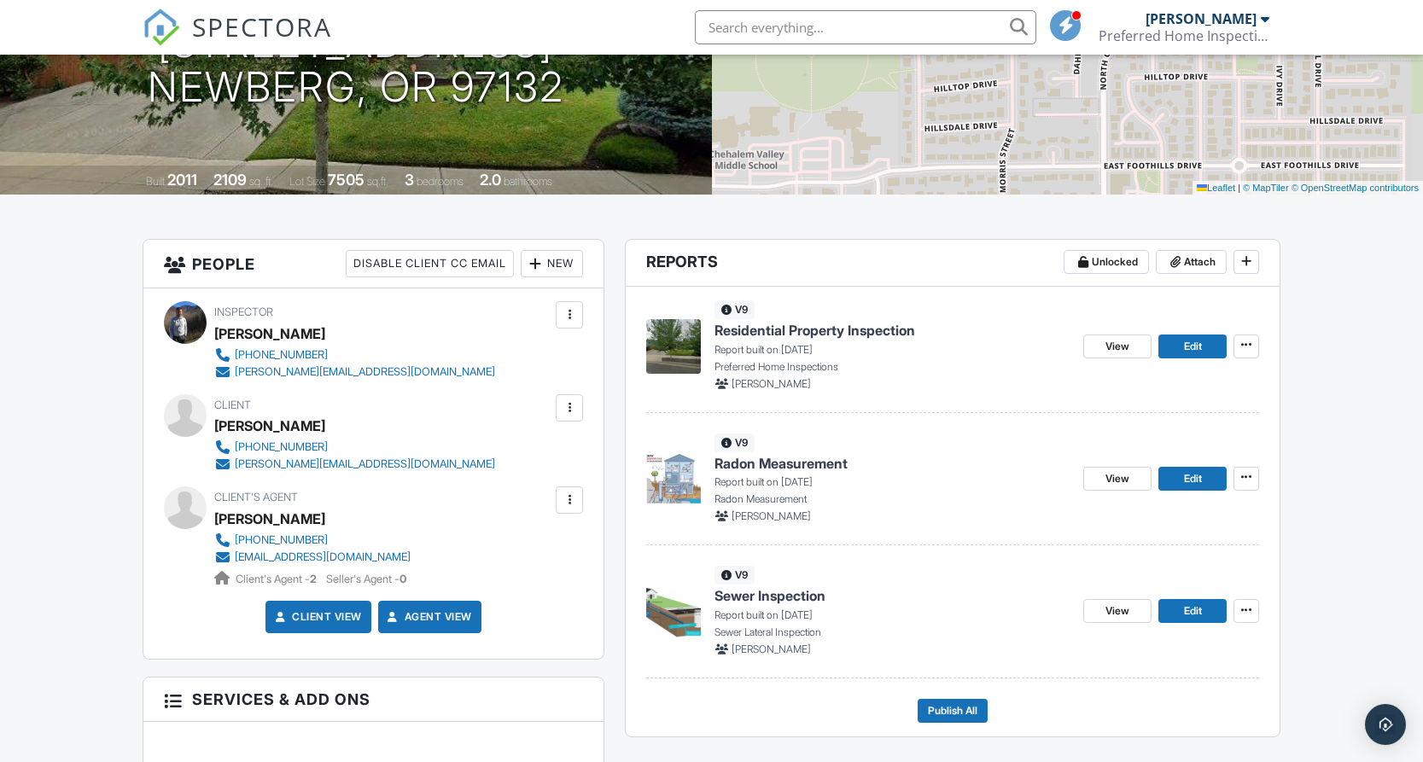
click at [842, 327] on span "Residential Property Inspection" at bounding box center [814, 330] width 201 height 19
